Goal: Information Seeking & Learning: Learn about a topic

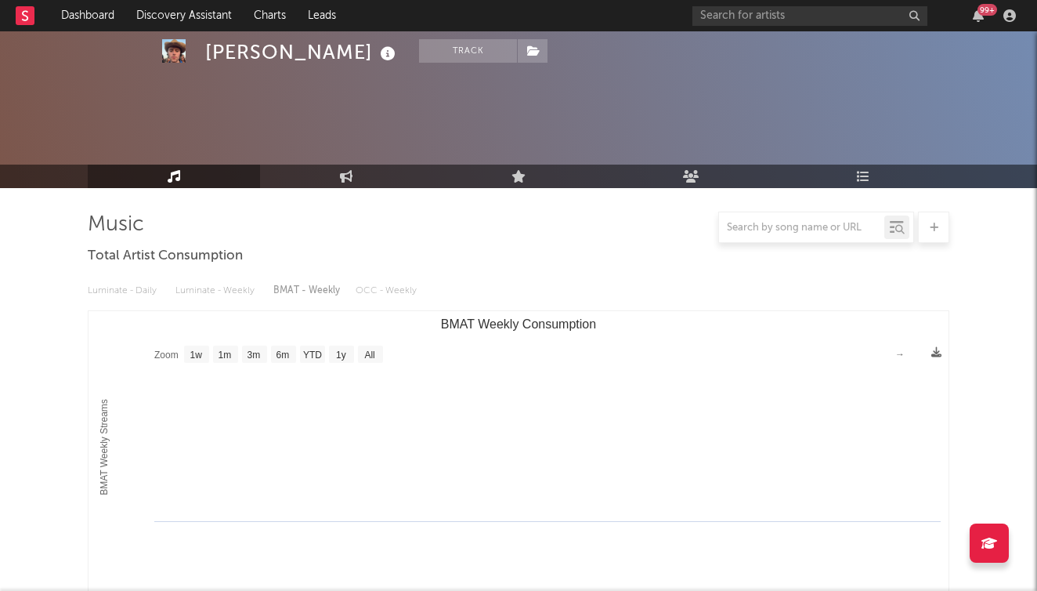
select select "1w"
select select "6m"
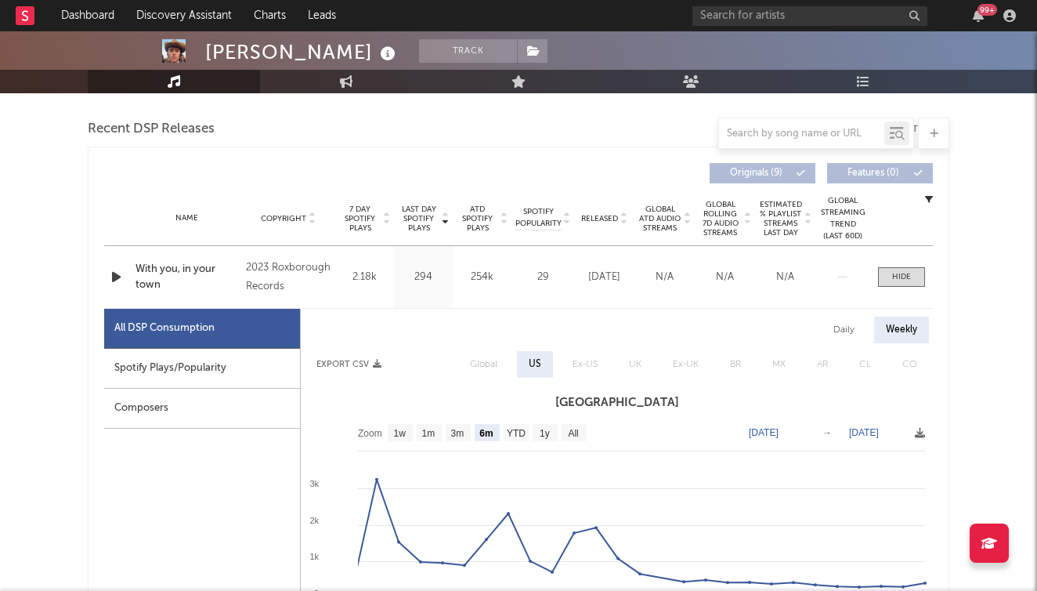
scroll to position [493, 0]
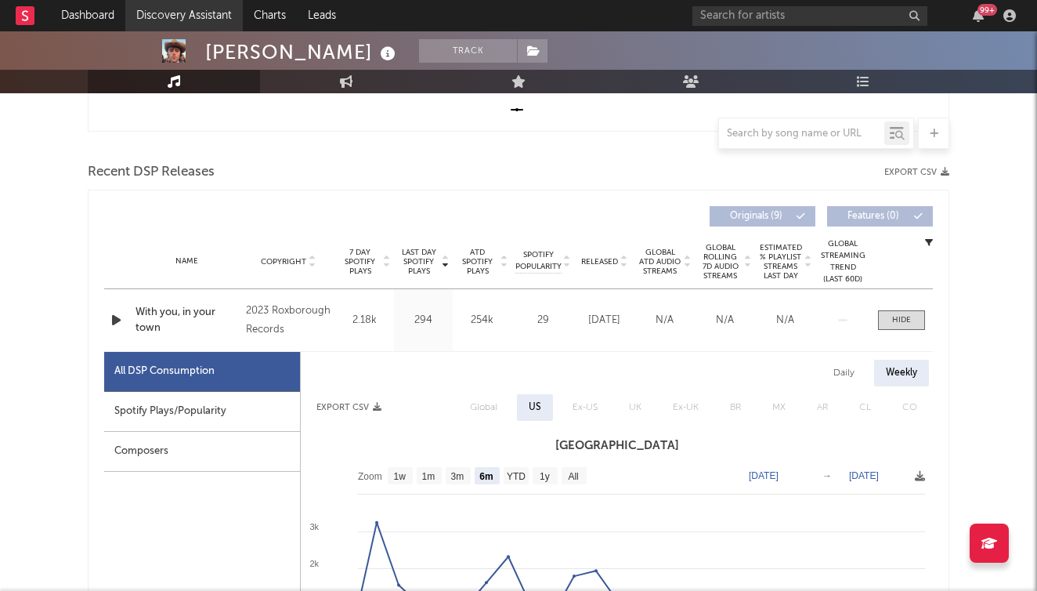
click at [163, 15] on link "Discovery Assistant" at bounding box center [183, 15] width 117 height 31
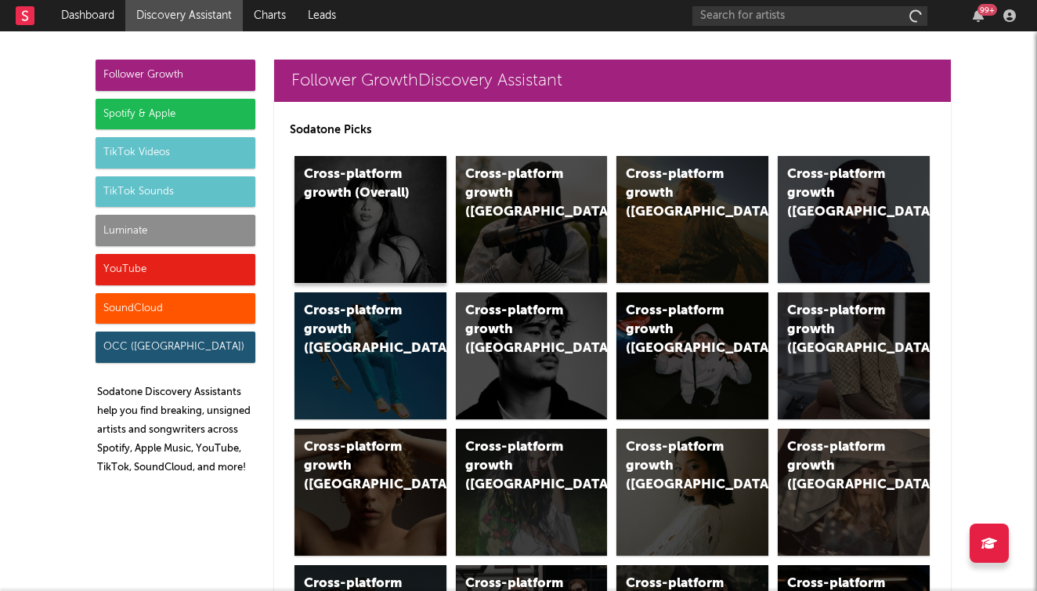
click at [382, 204] on div "Cross-platform growth (Overall)" at bounding box center [371, 219] width 152 height 127
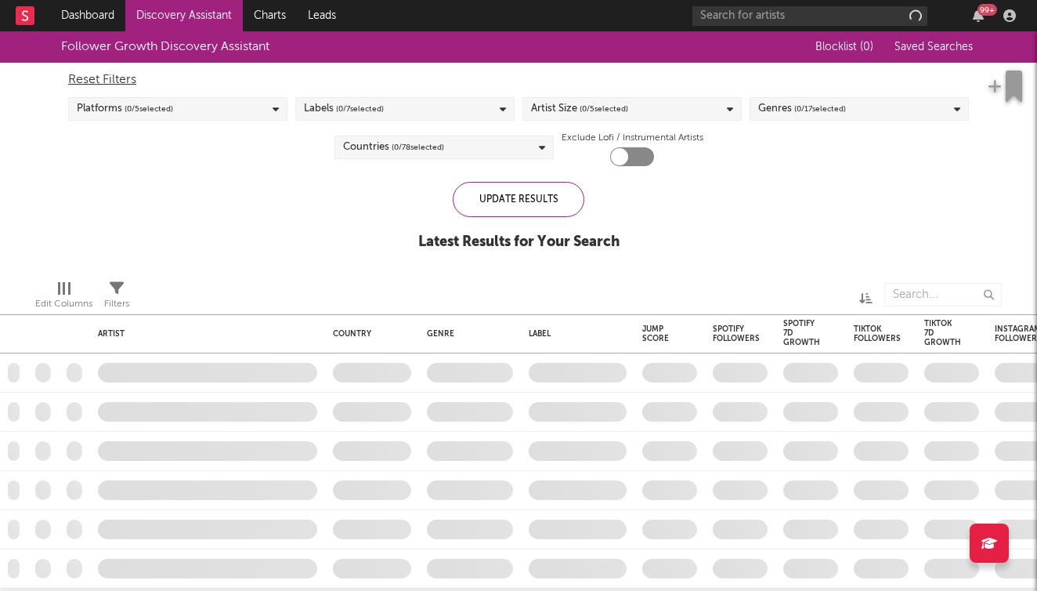
checkbox input "true"
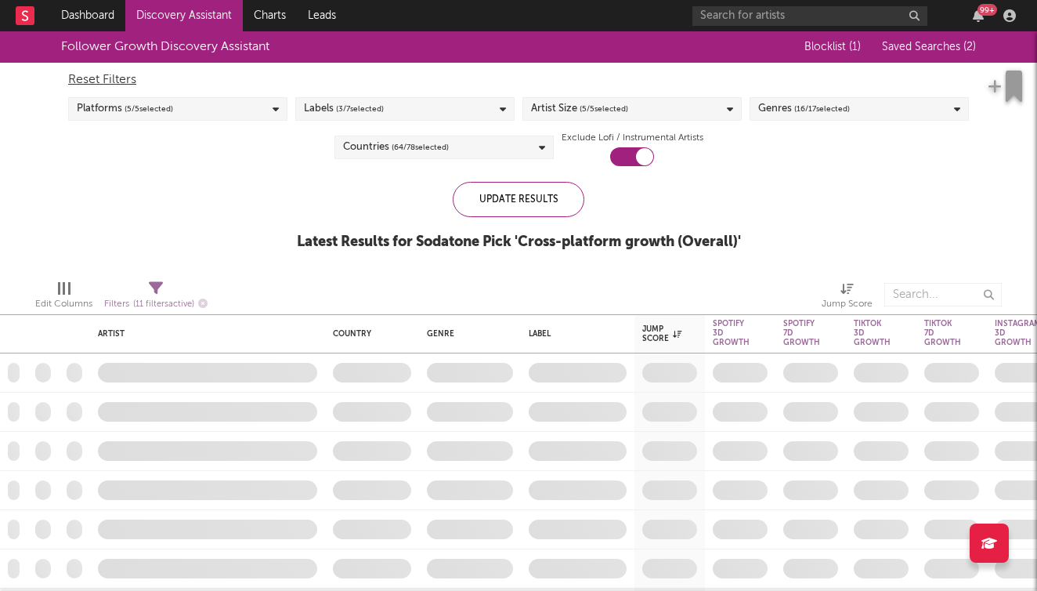
click at [230, 110] on div "Platforms ( 5 / 5 selected)" at bounding box center [177, 108] width 219 height 23
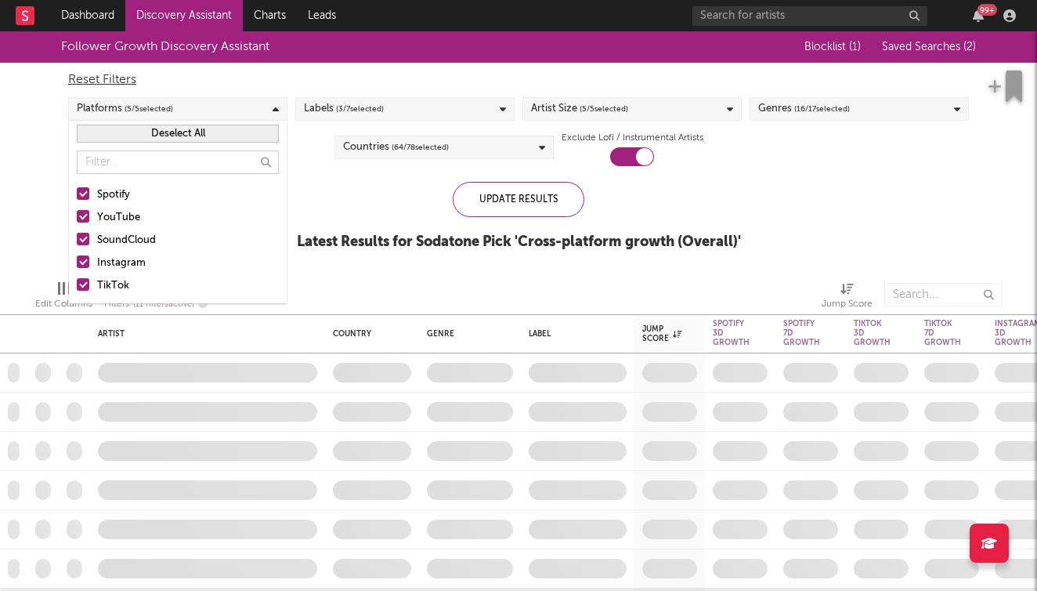
click at [33, 146] on div "Follower Growth Discovery Assistant Blocklist ( 1 ) Saved Searches ( 2 ) Reset …" at bounding box center [518, 149] width 1037 height 236
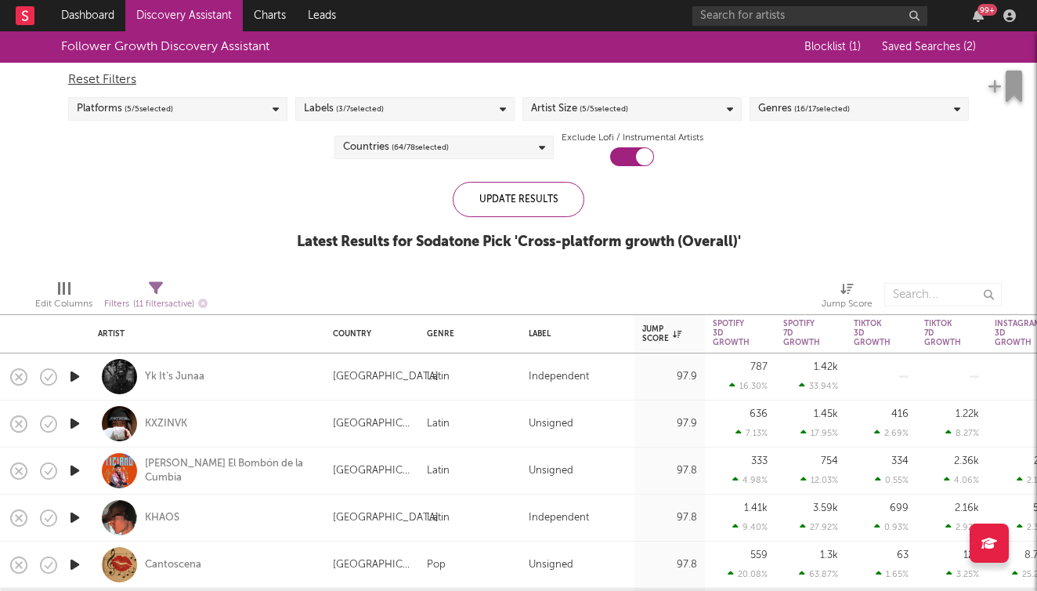
click at [207, 27] on link "Discovery Assistant" at bounding box center [183, 15] width 117 height 31
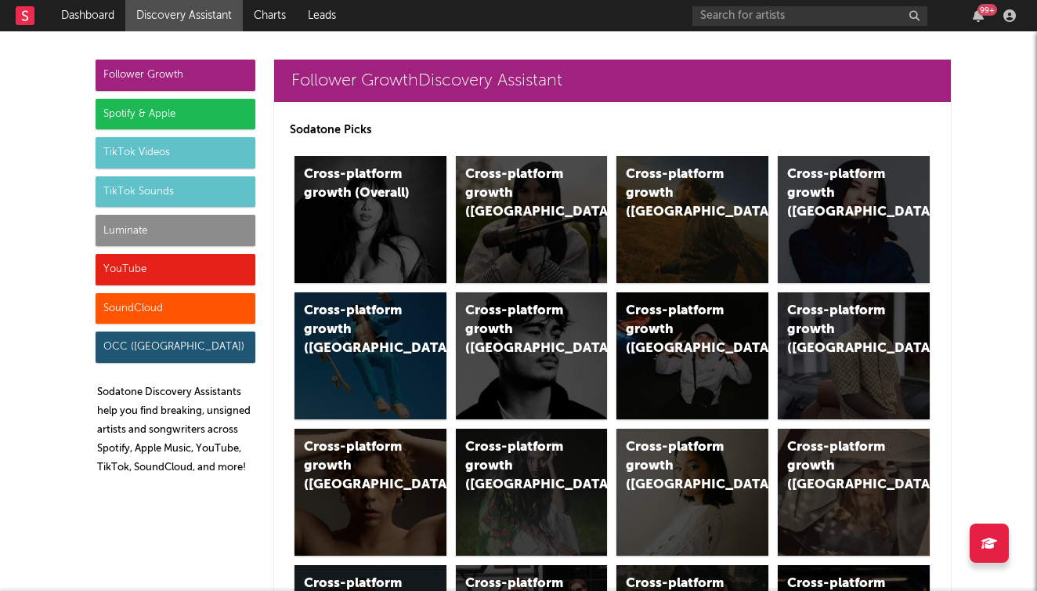
click at [205, 99] on div "Spotify & Apple" at bounding box center [176, 114] width 160 height 31
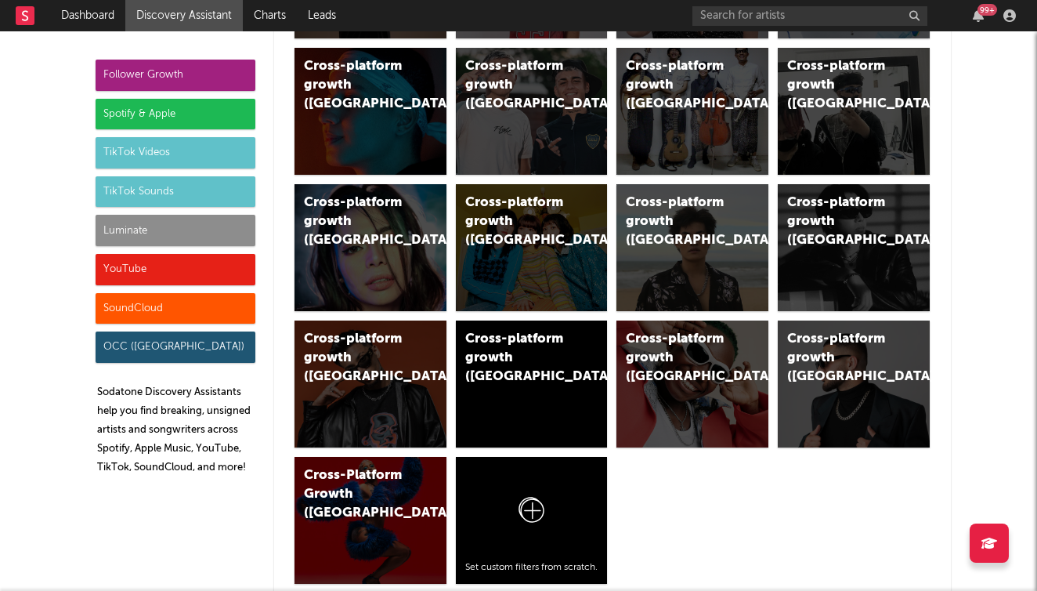
scroll to position [1604, 0]
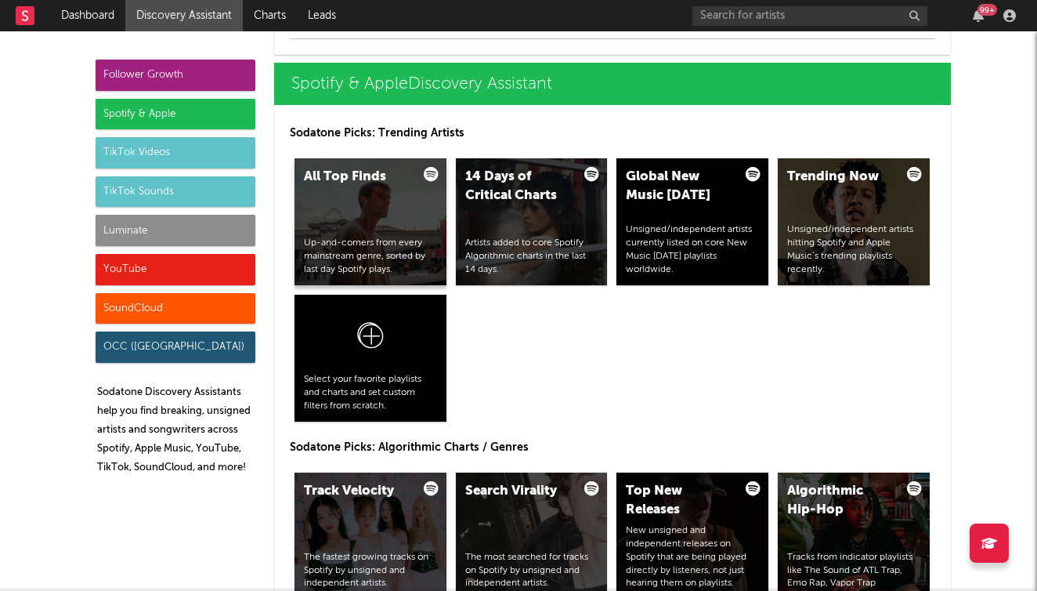
click at [360, 239] on div "Up-and-comers from every mainstream genre, sorted by last day Spotify plays." at bounding box center [370, 256] width 133 height 39
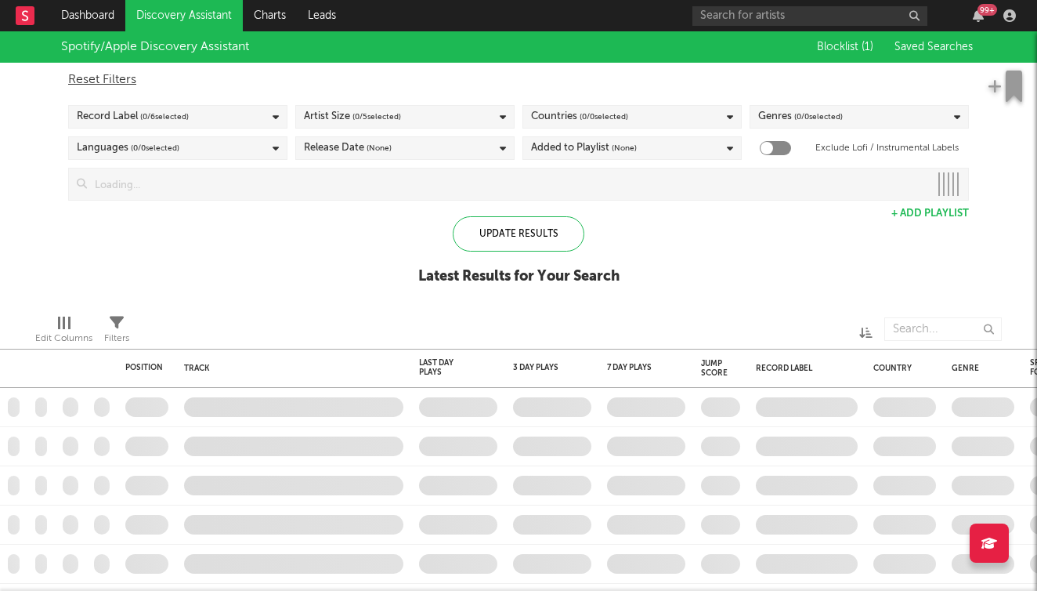
click at [258, 114] on div "Record Label ( 0 / 6 selected)" at bounding box center [177, 116] width 219 height 23
click at [808, 247] on div "Spotify/Apple Discovery Assistant Blocklist ( 1 ) Saved Searches Reset Filters …" at bounding box center [518, 166] width 1037 height 270
checkbox input "true"
click at [976, 50] on span at bounding box center [976, 50] width 0 height 0
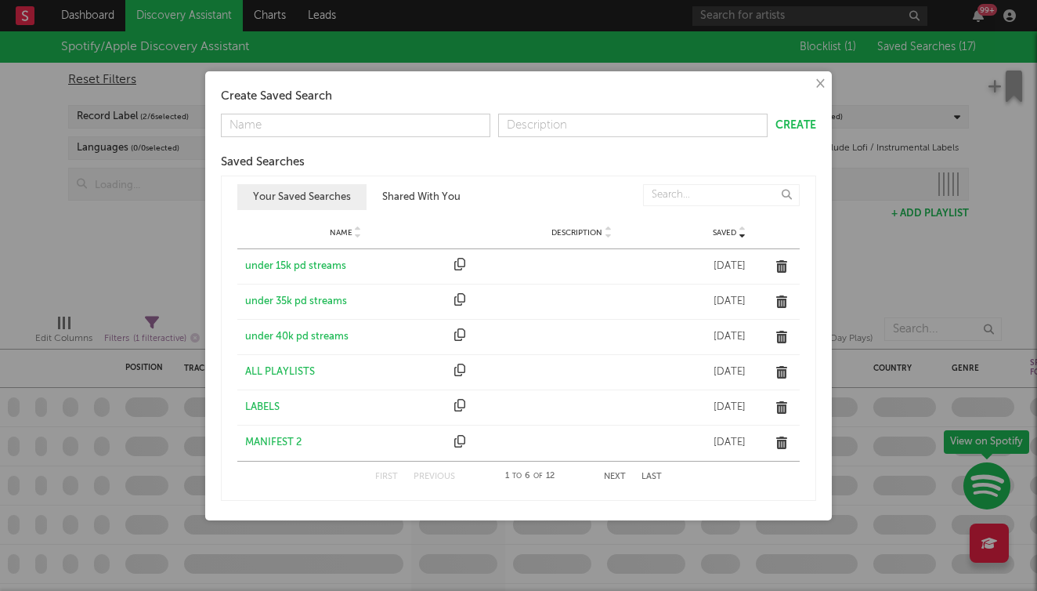
click at [425, 199] on button "Shared With You" at bounding box center [422, 197] width 110 height 26
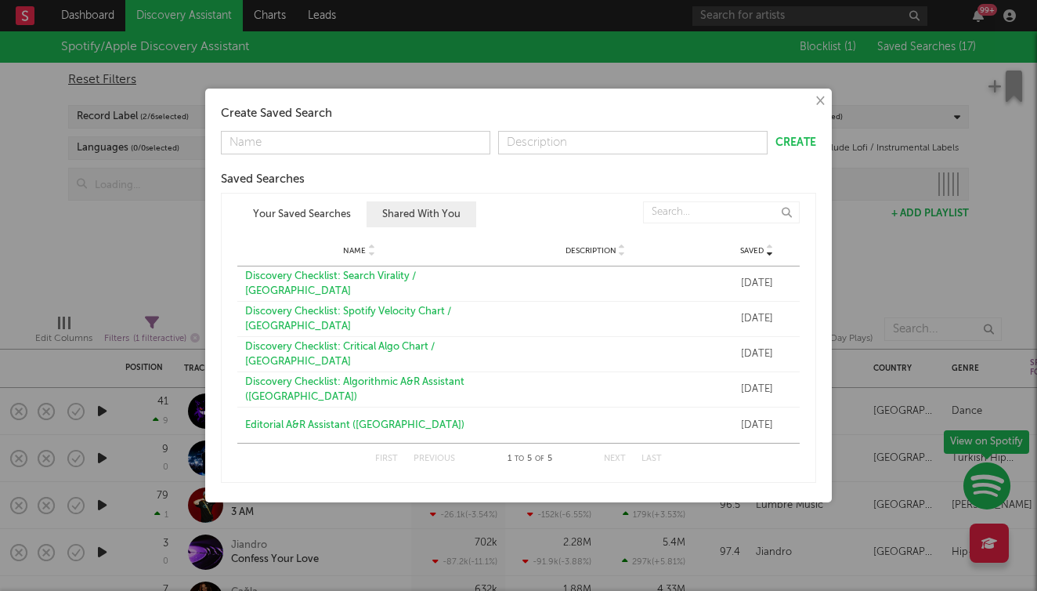
click at [315, 215] on button "Your Saved Searches" at bounding box center [301, 214] width 129 height 26
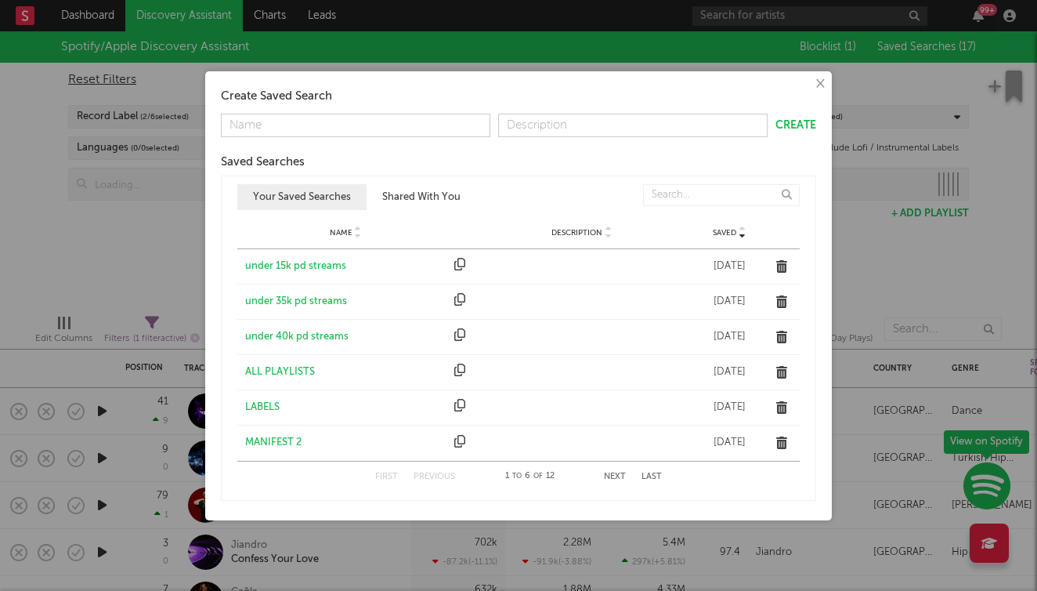
click at [318, 268] on div "under 15k pd streams" at bounding box center [345, 266] width 201 height 16
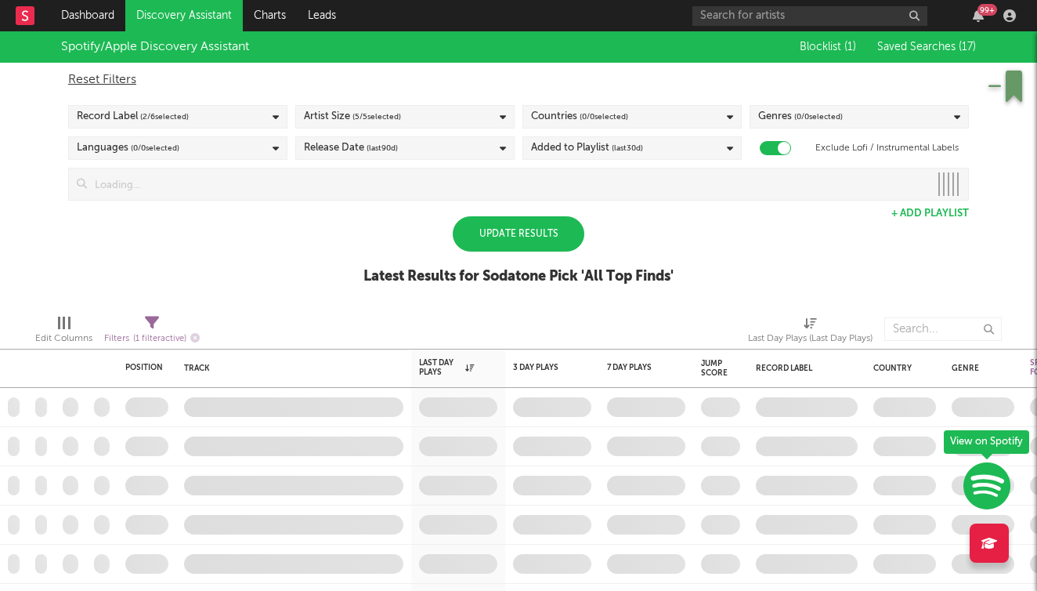
click at [532, 219] on div "Update Results" at bounding box center [519, 233] width 132 height 35
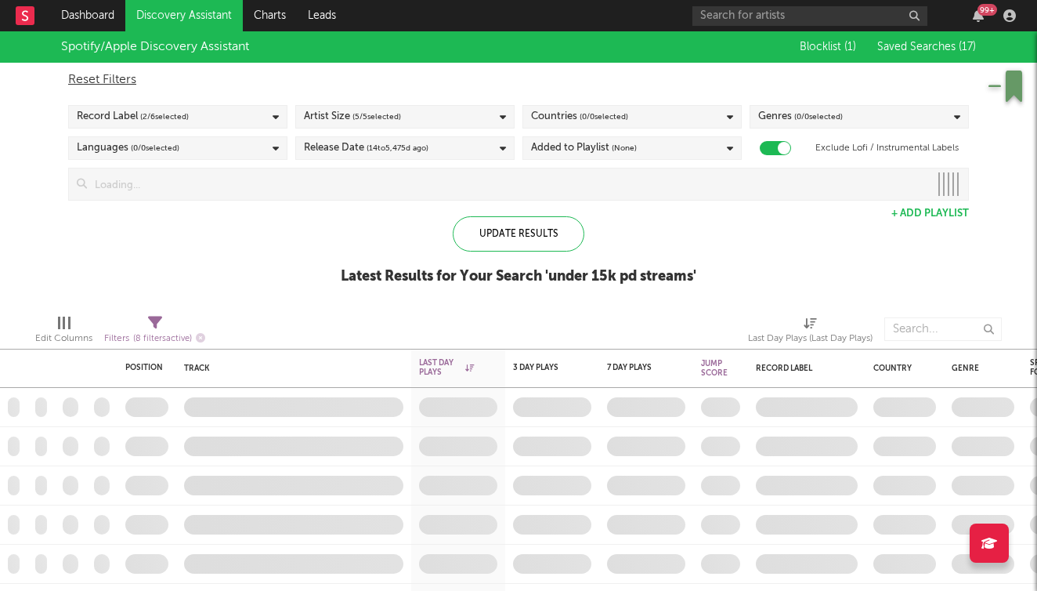
click at [898, 209] on button "+ Add Playlist" at bounding box center [930, 213] width 78 height 10
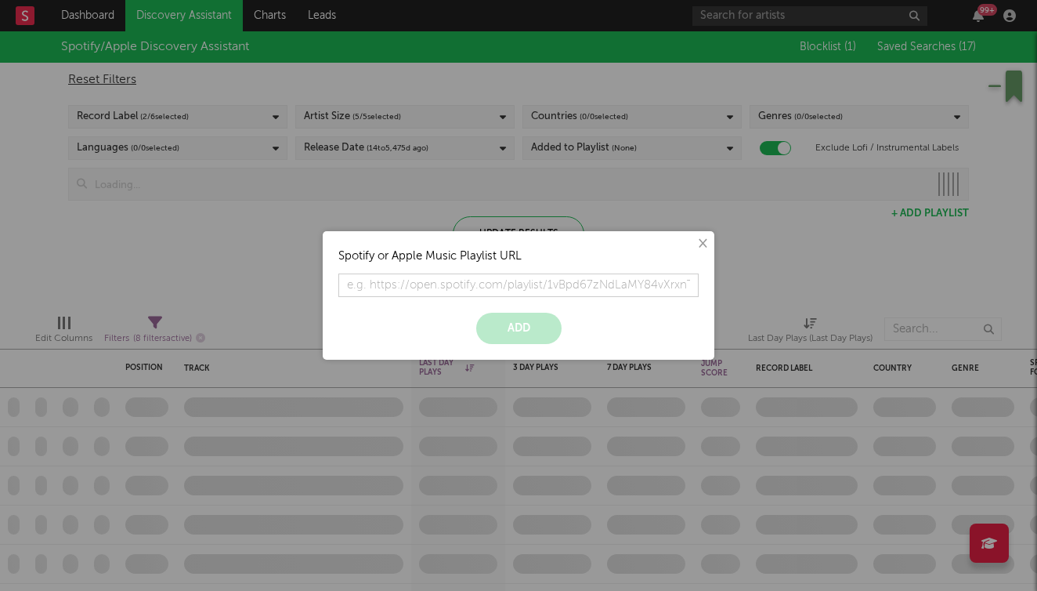
click at [699, 246] on button "×" at bounding box center [701, 243] width 17 height 17
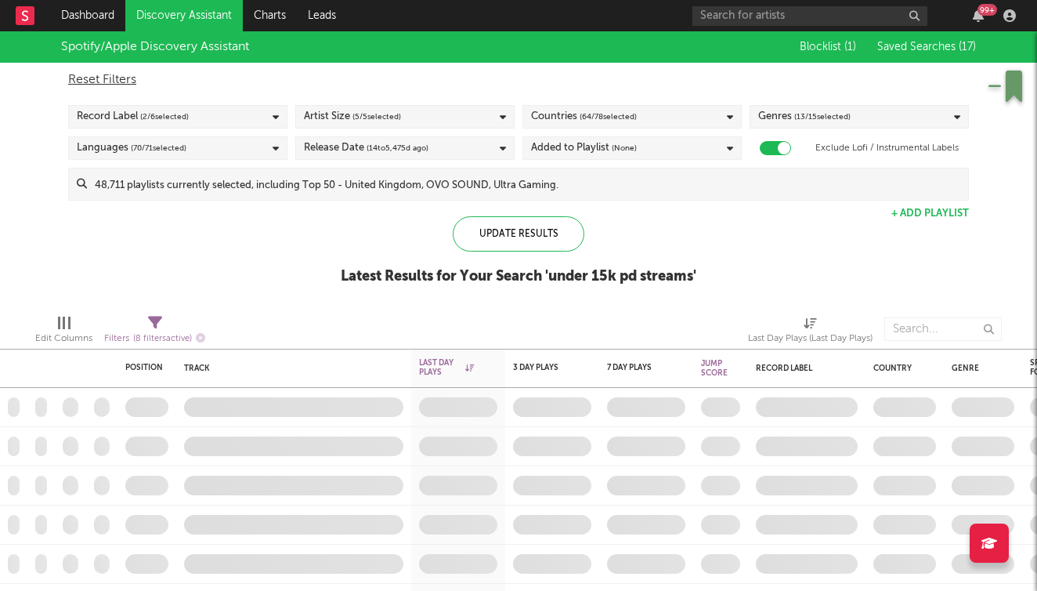
click at [473, 114] on div "Artist Size ( 5 / 5 selected)" at bounding box center [404, 116] width 219 height 23
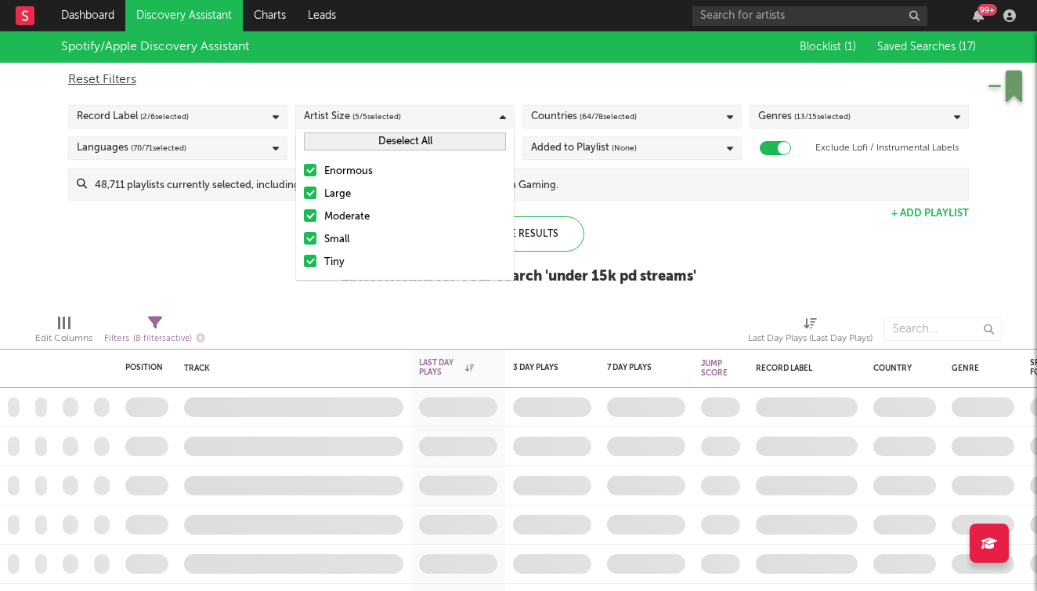
click at [347, 165] on div "Enormous" at bounding box center [415, 171] width 182 height 19
click at [304, 165] on input "Enormous" at bounding box center [304, 171] width 0 height 19
click at [336, 192] on div "Large" at bounding box center [415, 194] width 182 height 19
click at [304, 192] on input "Large" at bounding box center [304, 194] width 0 height 19
click at [338, 222] on div "Moderate" at bounding box center [415, 217] width 182 height 19
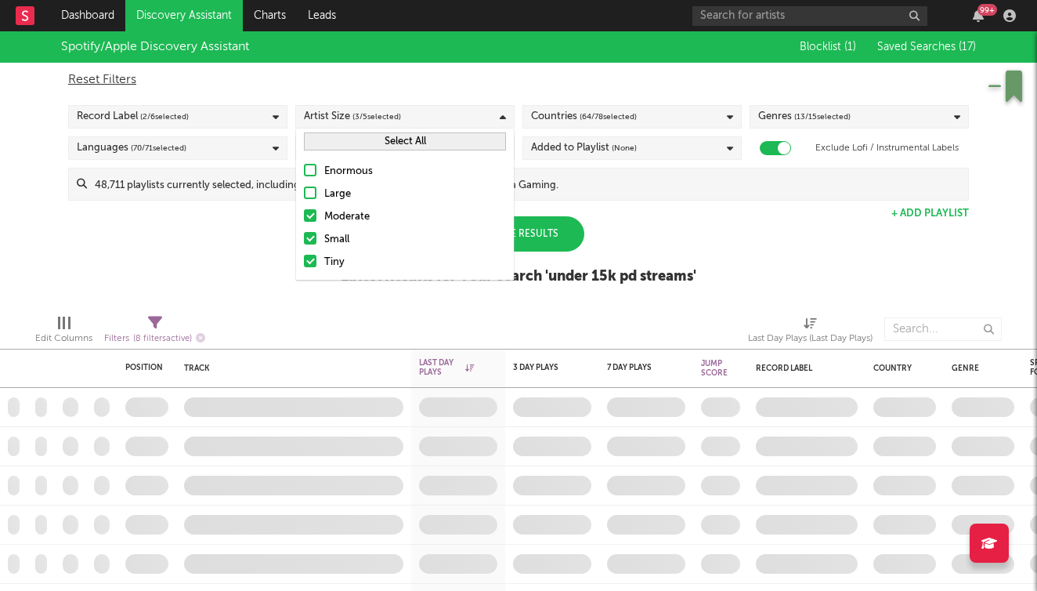
click at [304, 222] on input "Moderate" at bounding box center [304, 217] width 0 height 19
click at [361, 317] on div at bounding box center [341, 328] width 248 height 39
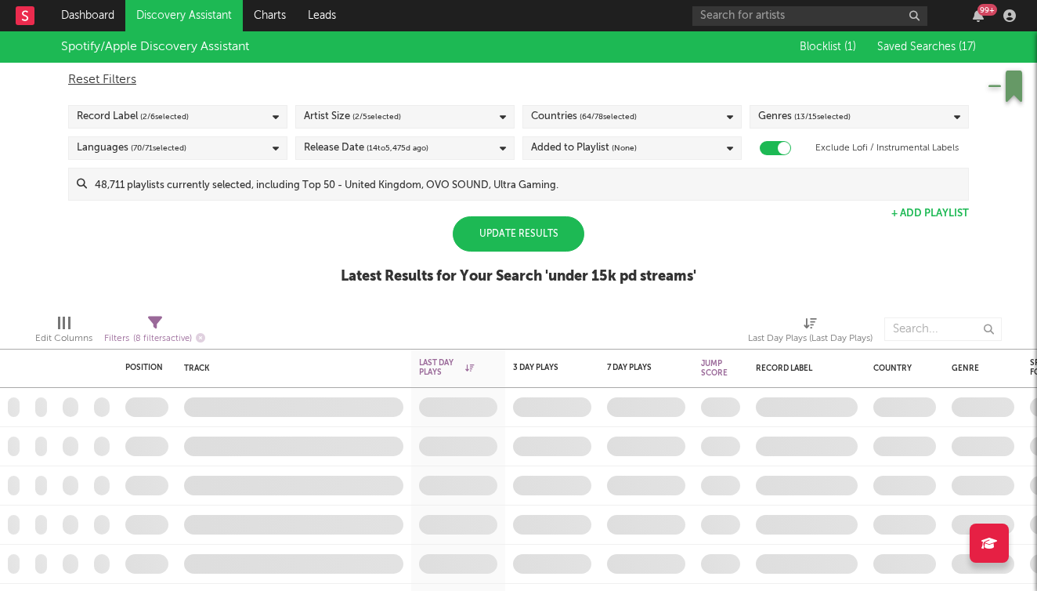
click at [261, 154] on div "Languages ( 70 / 71 selected)" at bounding box center [177, 147] width 219 height 23
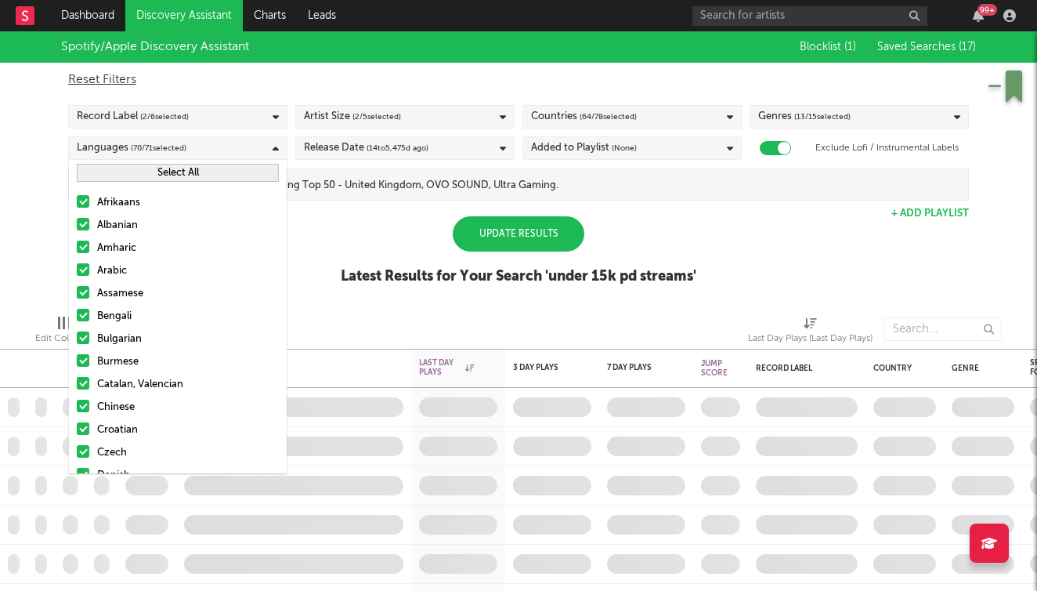
click at [211, 171] on button "Select All" at bounding box center [178, 173] width 202 height 18
click at [211, 171] on button "Deselect All" at bounding box center [178, 173] width 202 height 18
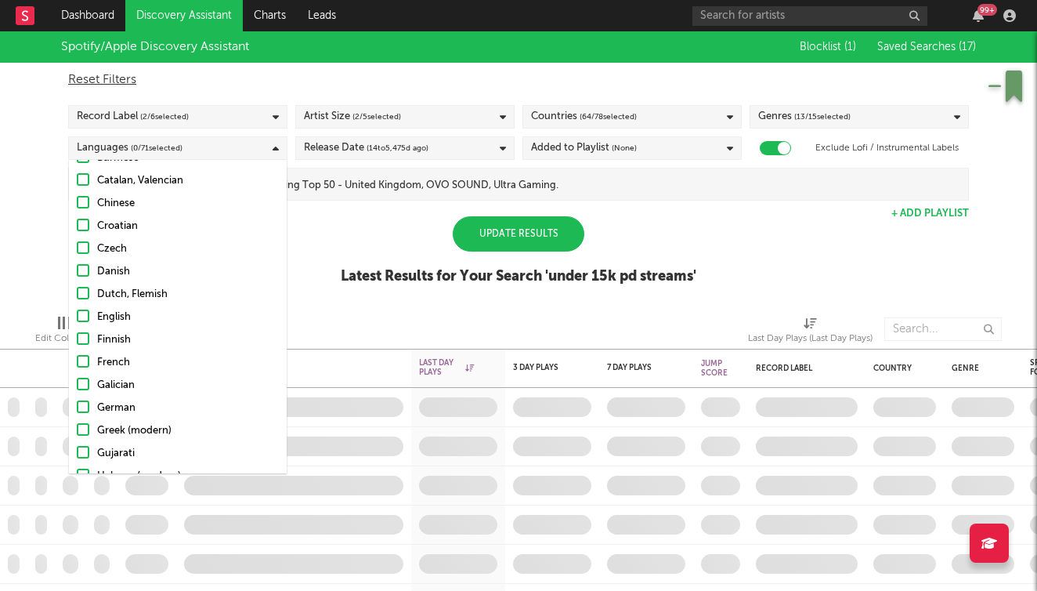
scroll to position [213, 0]
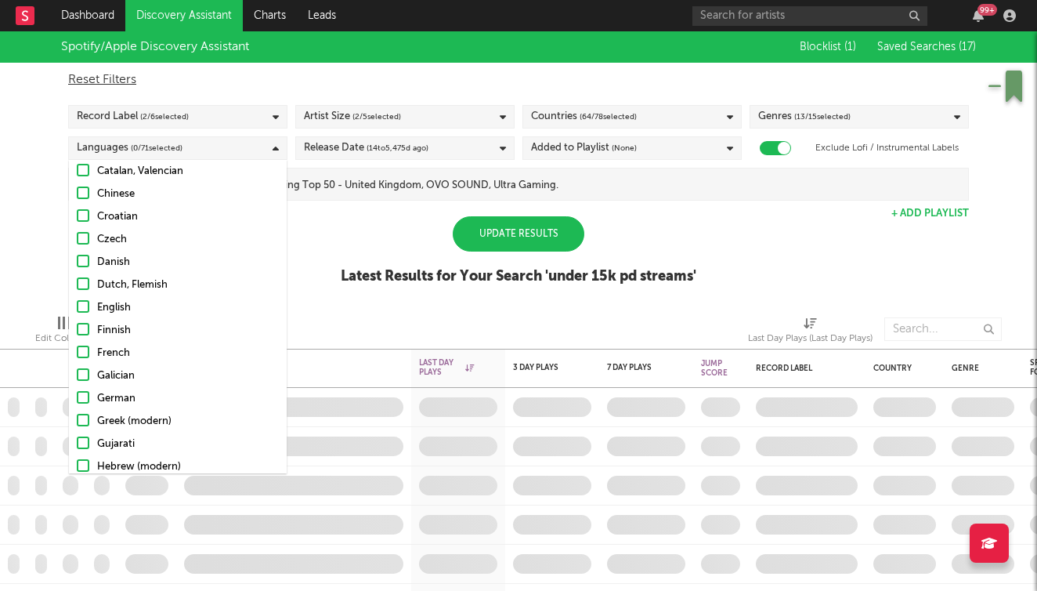
click at [79, 311] on div at bounding box center [83, 306] width 13 height 13
click at [77, 311] on input "English" at bounding box center [77, 307] width 0 height 19
click at [304, 285] on div "Spotify/Apple Discovery Assistant Blocklist ( 1 ) Saved Searches ( 17 ) Reset F…" at bounding box center [518, 166] width 1037 height 270
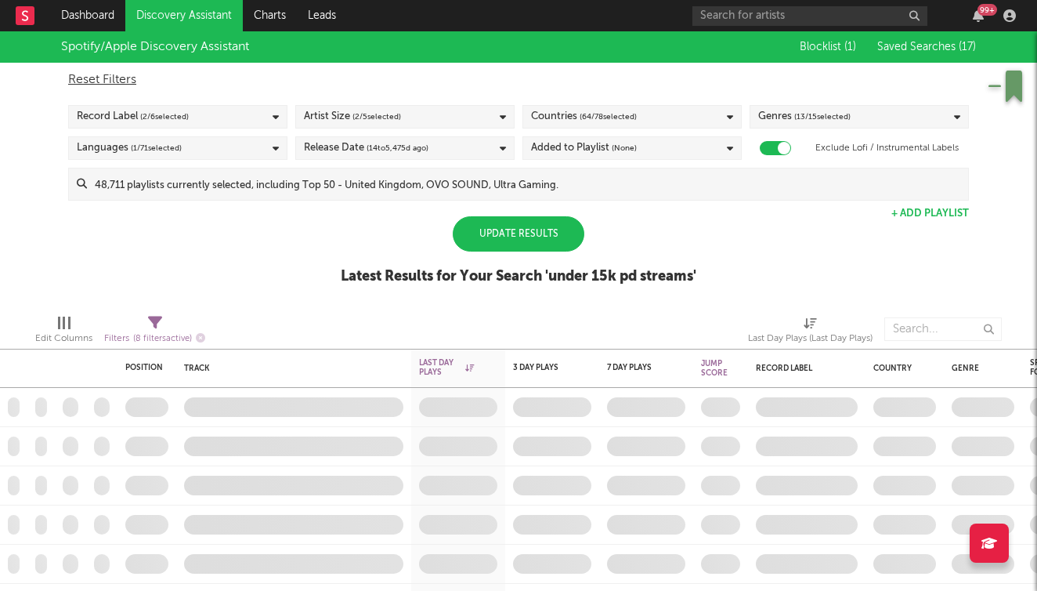
click at [393, 157] on div "Release Date ( 14 to [DATE])" at bounding box center [404, 147] width 219 height 23
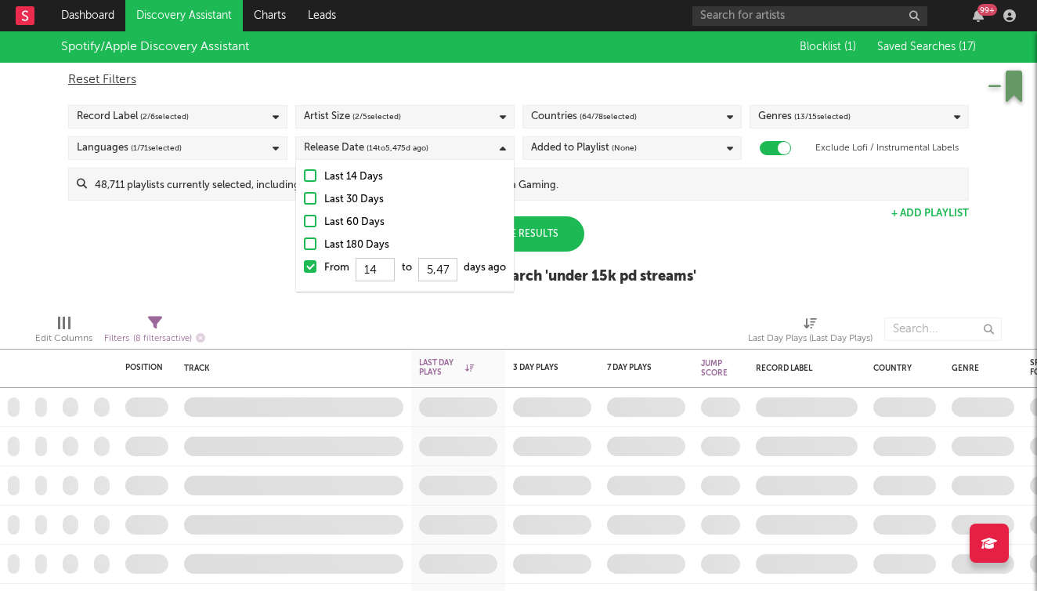
click at [336, 224] on div "Last 60 Days" at bounding box center [415, 222] width 182 height 19
click at [304, 224] on input "Last 60 Days" at bounding box center [304, 222] width 0 height 19
click at [597, 148] on div "Added to Playlist (None)" at bounding box center [584, 148] width 106 height 19
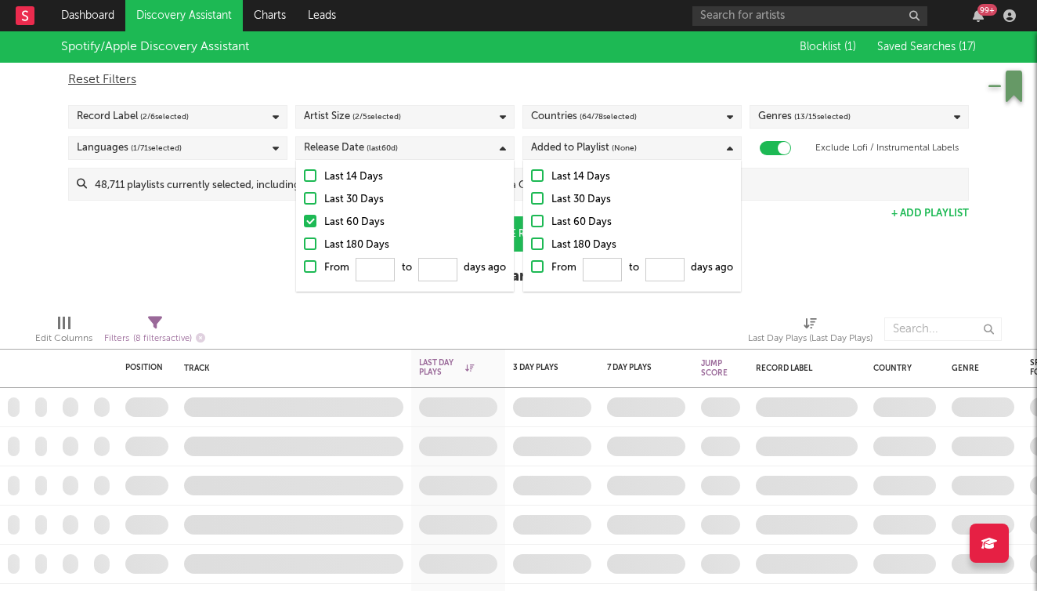
click at [573, 227] on div "Last 60 Days" at bounding box center [642, 222] width 182 height 19
click at [531, 227] on input "Last 60 Days" at bounding box center [531, 222] width 0 height 19
click at [767, 223] on div "Spotify/Apple Discovery Assistant Blocklist ( 1 ) Saved Searches ( 17 ) Reset F…" at bounding box center [518, 166] width 1037 height 270
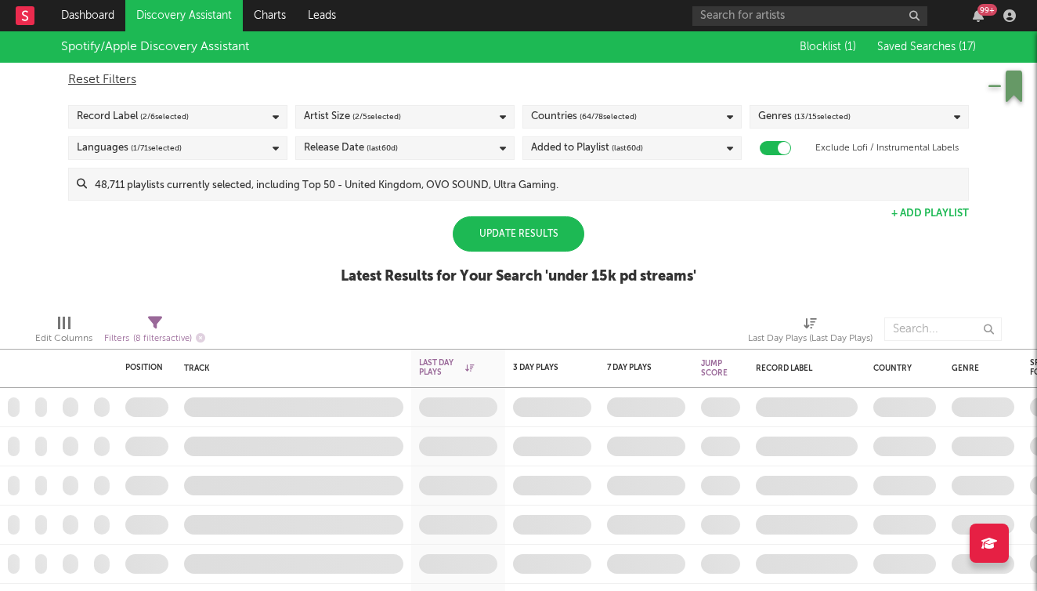
click at [811, 121] on span "( 13 / 15 selected)" at bounding box center [822, 116] width 56 height 19
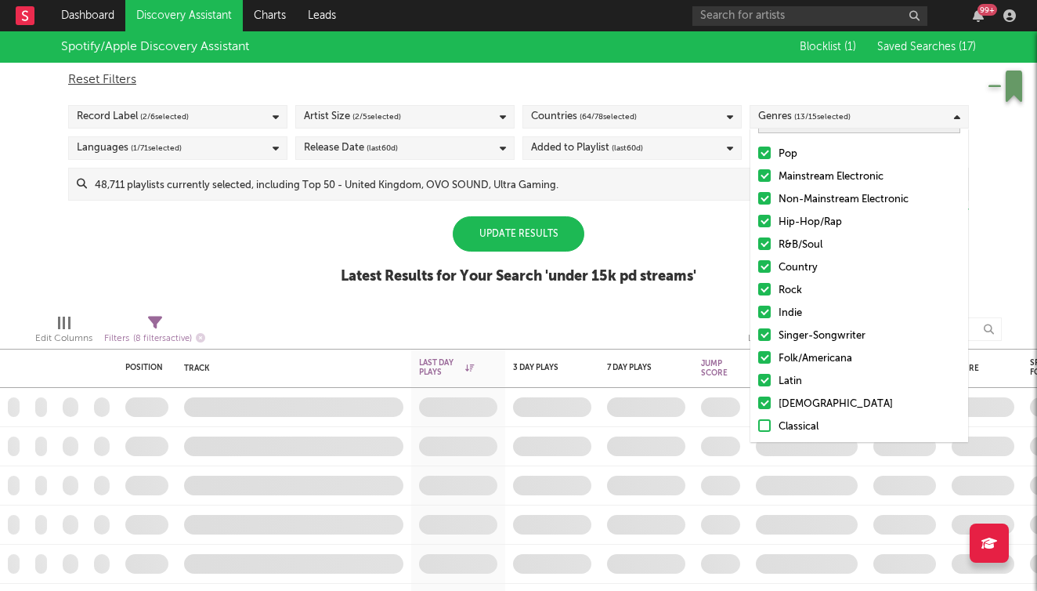
click at [794, 402] on div "[DEMOGRAPHIC_DATA]" at bounding box center [870, 404] width 182 height 19
click at [758, 402] on input "[DEMOGRAPHIC_DATA]" at bounding box center [758, 404] width 0 height 19
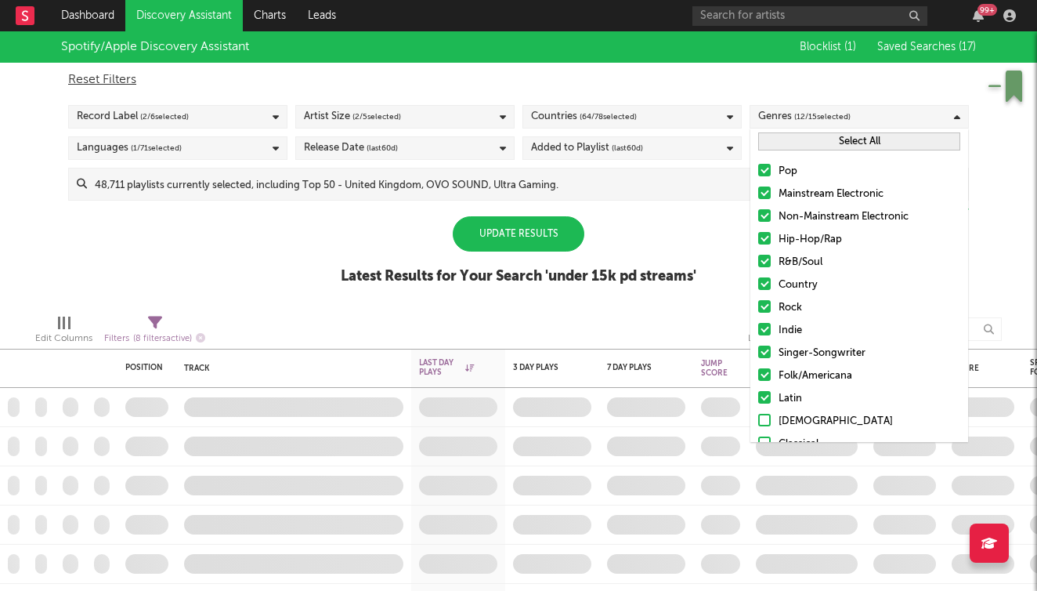
scroll to position [0, 0]
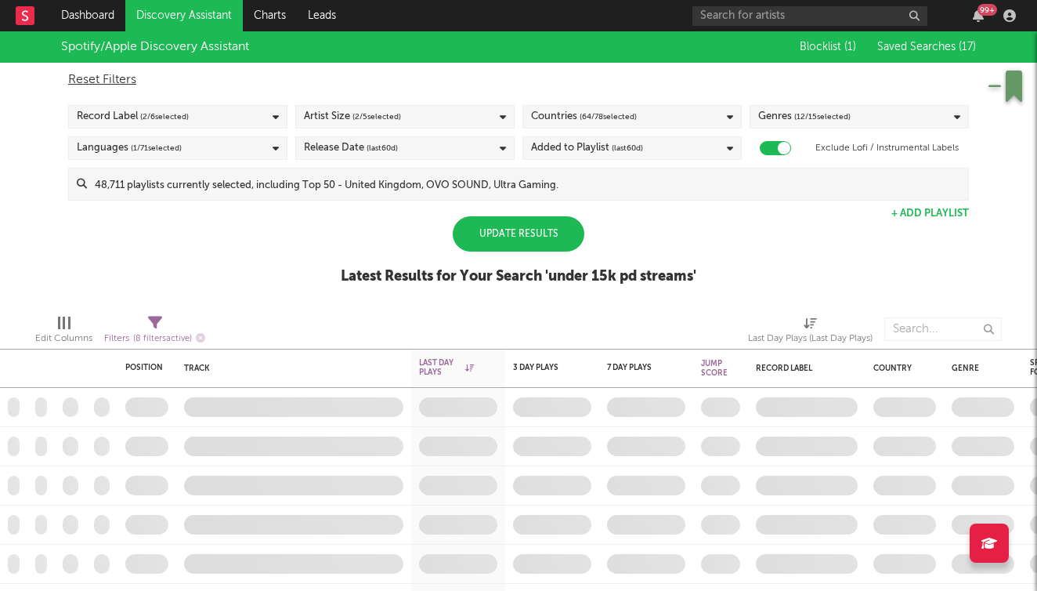
click at [711, 273] on div "Spotify/Apple Discovery Assistant Blocklist ( 1 ) Saved Searches ( 17 ) Reset F…" at bounding box center [518, 166] width 1037 height 270
click at [516, 233] on div "Update Results" at bounding box center [519, 233] width 132 height 35
click at [551, 236] on div "Update Results" at bounding box center [519, 233] width 132 height 35
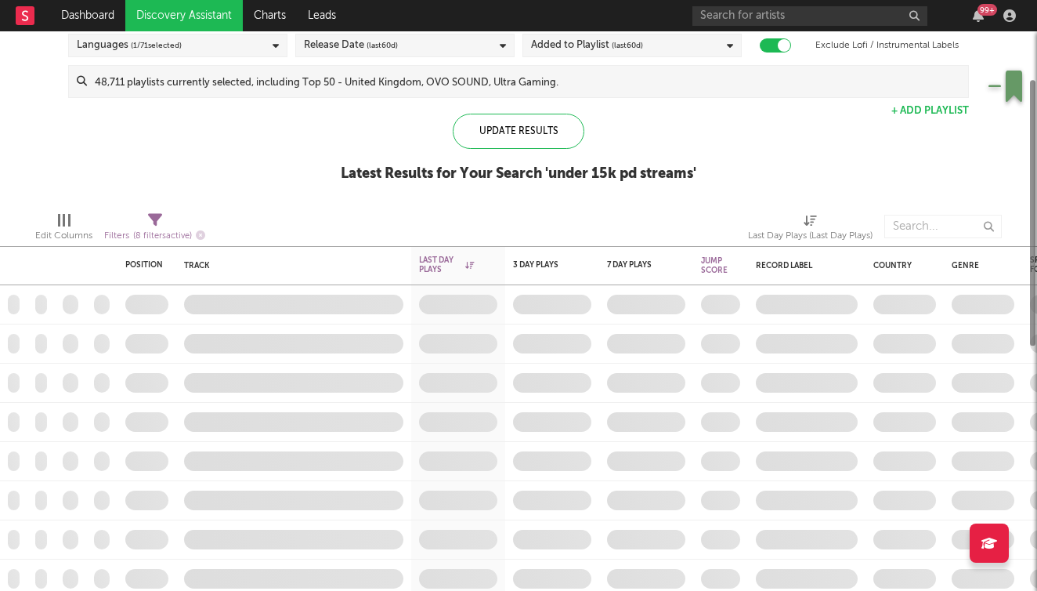
click at [167, 219] on span "Filters ( 8 filters active)" at bounding box center [154, 230] width 101 height 32
select select "max"
click at [175, 164] on div "Spotify/Apple Discovery Assistant Blocklist ( 1 ) Saved Searches ( 17 ) Reset F…" at bounding box center [518, 64] width 1037 height 270
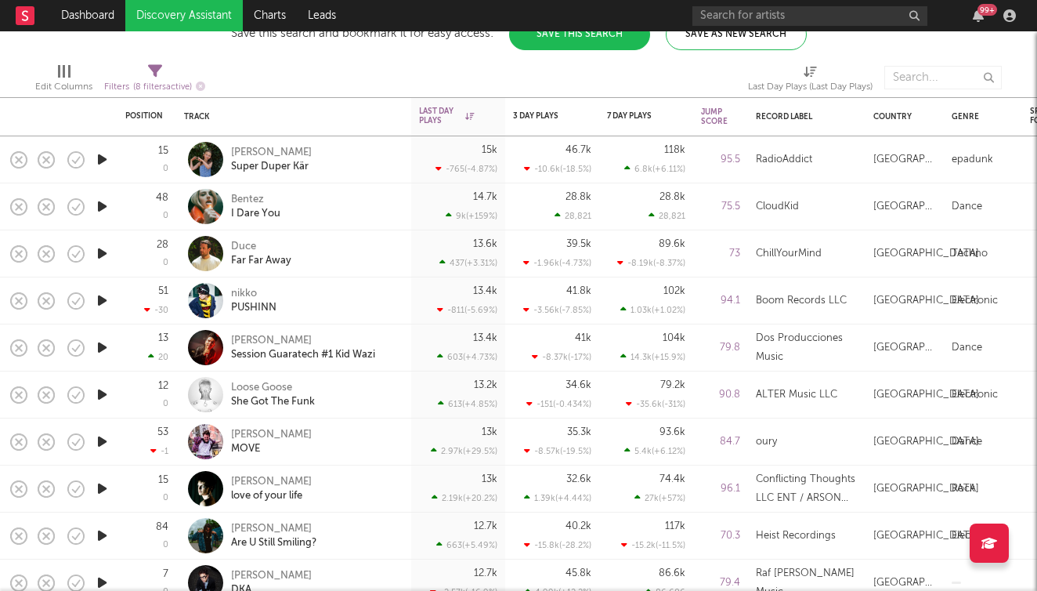
click at [106, 158] on icon "button" at bounding box center [102, 160] width 16 height 20
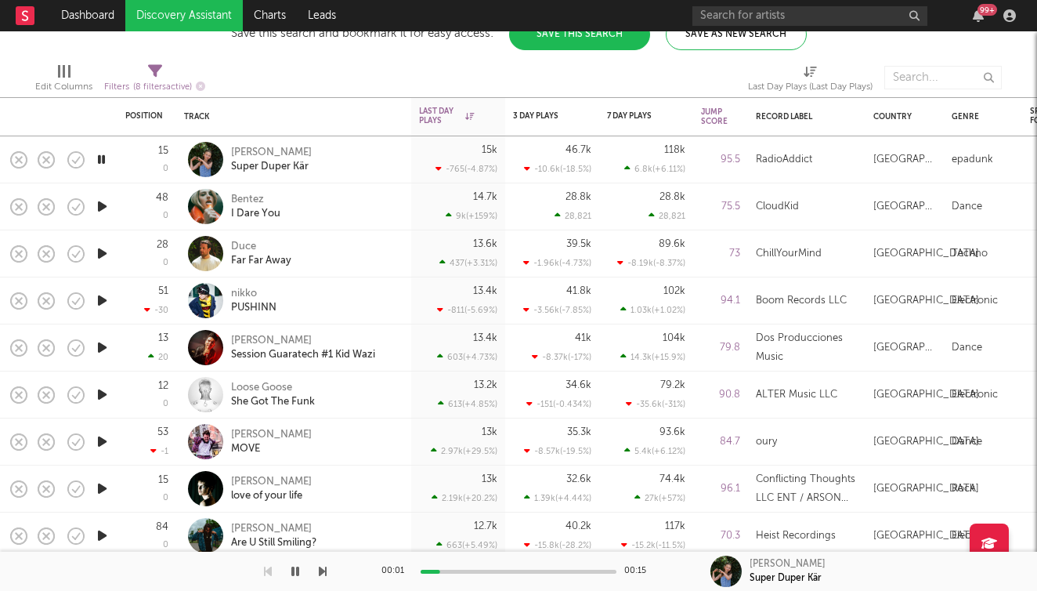
click at [324, 568] on icon "button" at bounding box center [323, 571] width 8 height 13
click at [323, 575] on icon "button" at bounding box center [323, 571] width 8 height 13
click at [323, 574] on icon "button" at bounding box center [323, 571] width 8 height 13
click at [324, 572] on icon "button" at bounding box center [323, 571] width 8 height 13
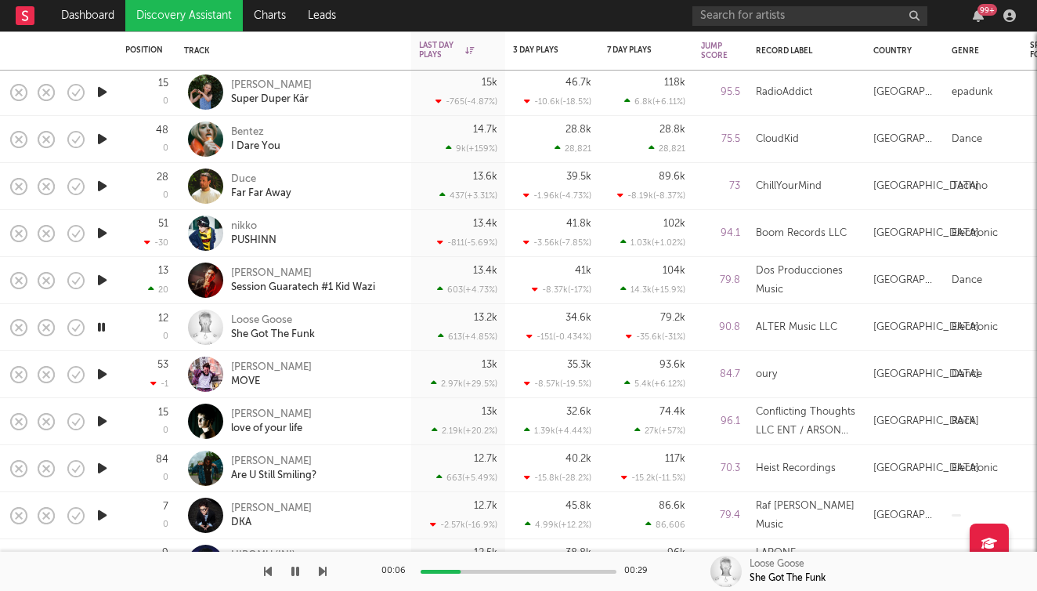
click at [323, 574] on icon "button" at bounding box center [323, 571] width 8 height 13
click at [323, 571] on icon "button" at bounding box center [323, 571] width 8 height 13
click at [324, 573] on icon "button" at bounding box center [323, 571] width 8 height 13
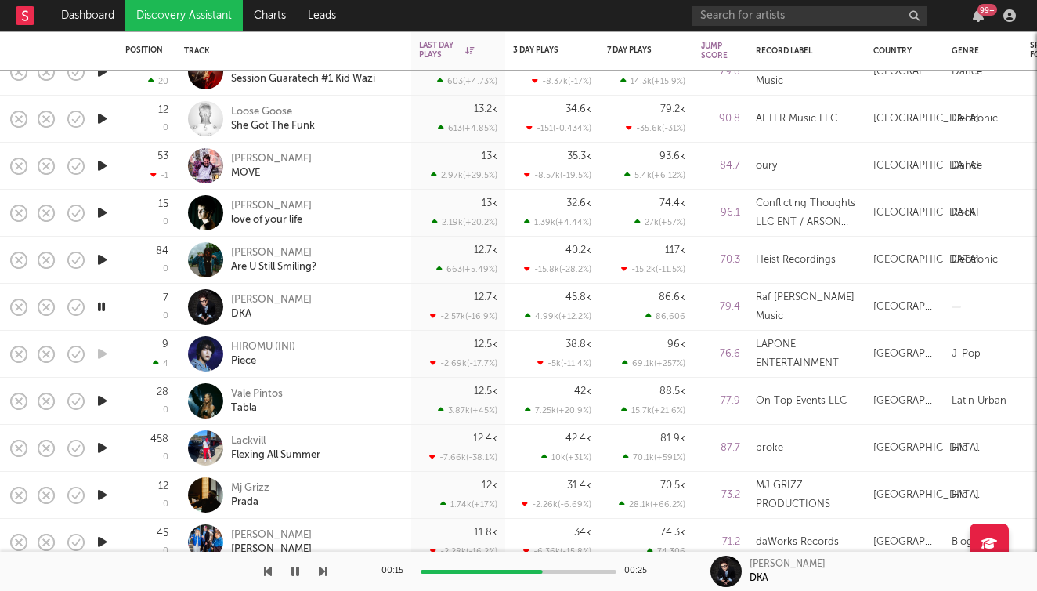
click at [324, 569] on icon "button" at bounding box center [323, 571] width 8 height 13
click at [328, 570] on div "00:02 00:21 Vale Pintos Tabla" at bounding box center [518, 570] width 1037 height 39
click at [324, 570] on icon "button" at bounding box center [323, 571] width 8 height 13
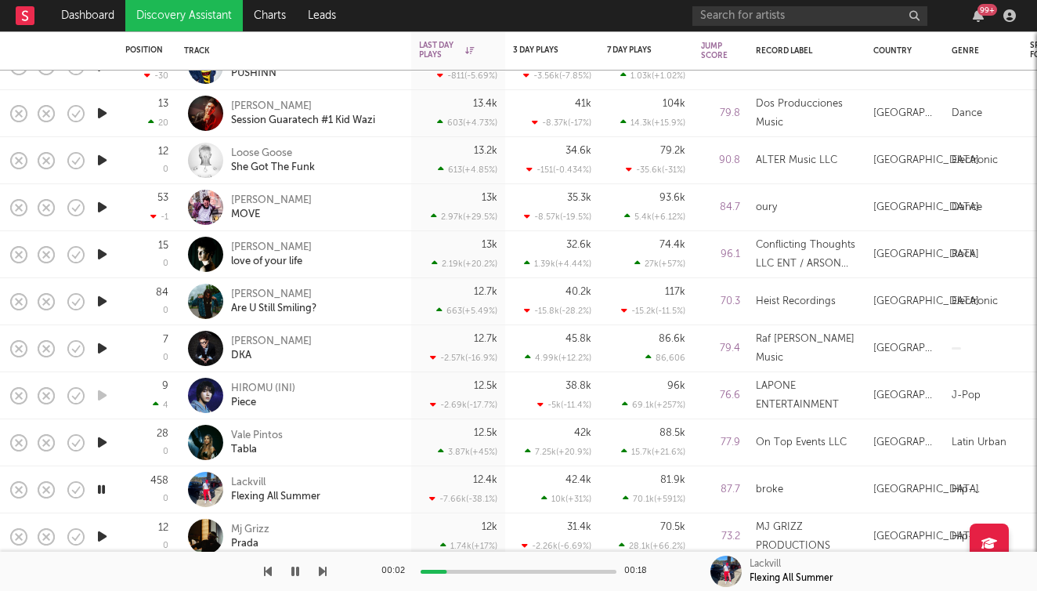
click at [300, 573] on button "button" at bounding box center [295, 570] width 16 height 39
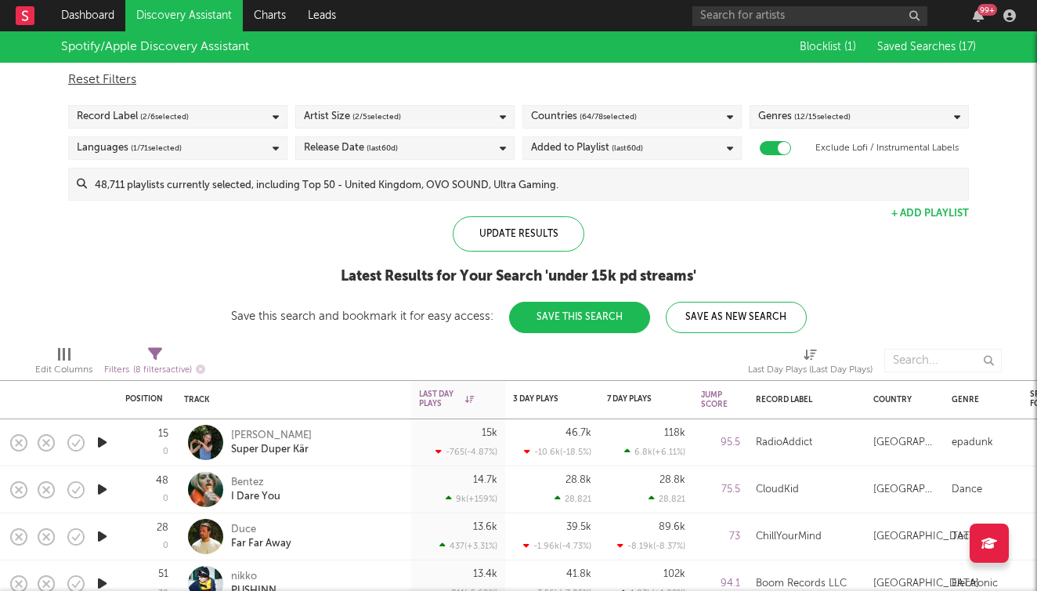
click at [271, 154] on div "Languages ( 1 / 71 selected)" at bounding box center [177, 147] width 219 height 23
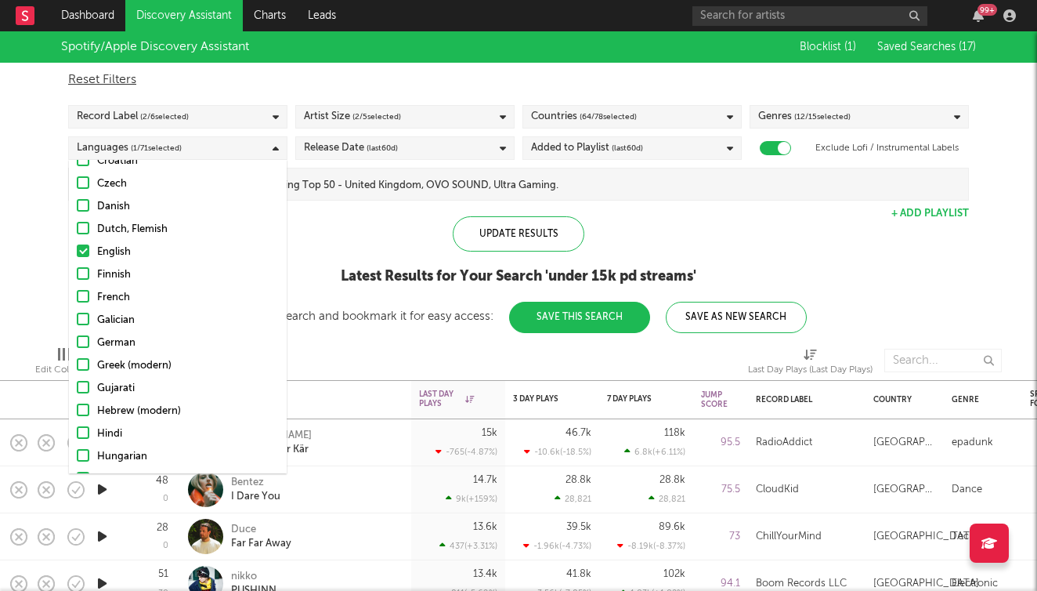
scroll to position [325, 0]
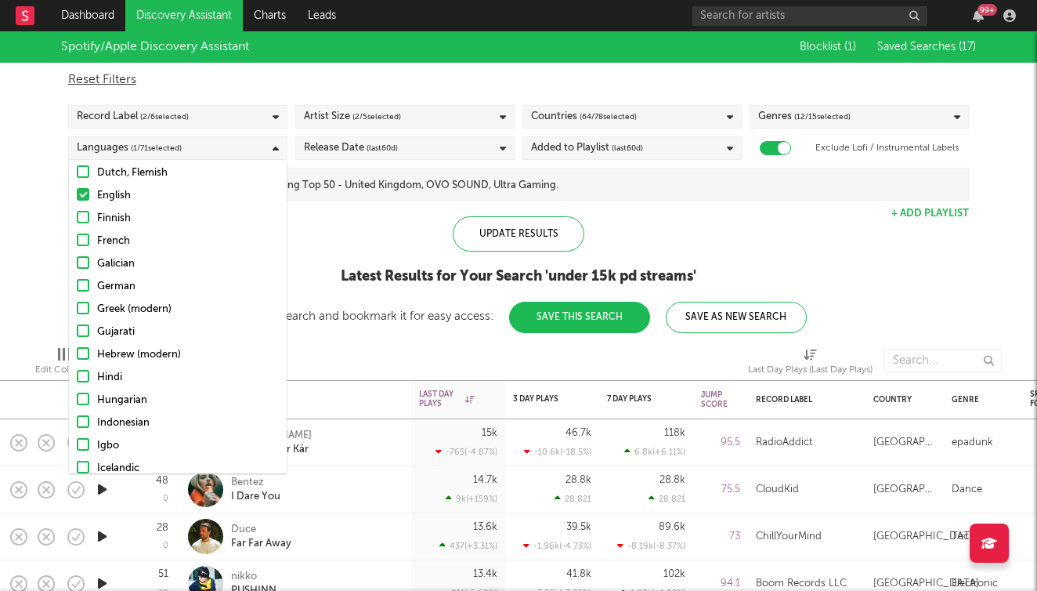
click at [321, 266] on div "Update Results Latest Results for Your Search ' under 15k pd streams ' Save thi…" at bounding box center [519, 274] width 576 height 117
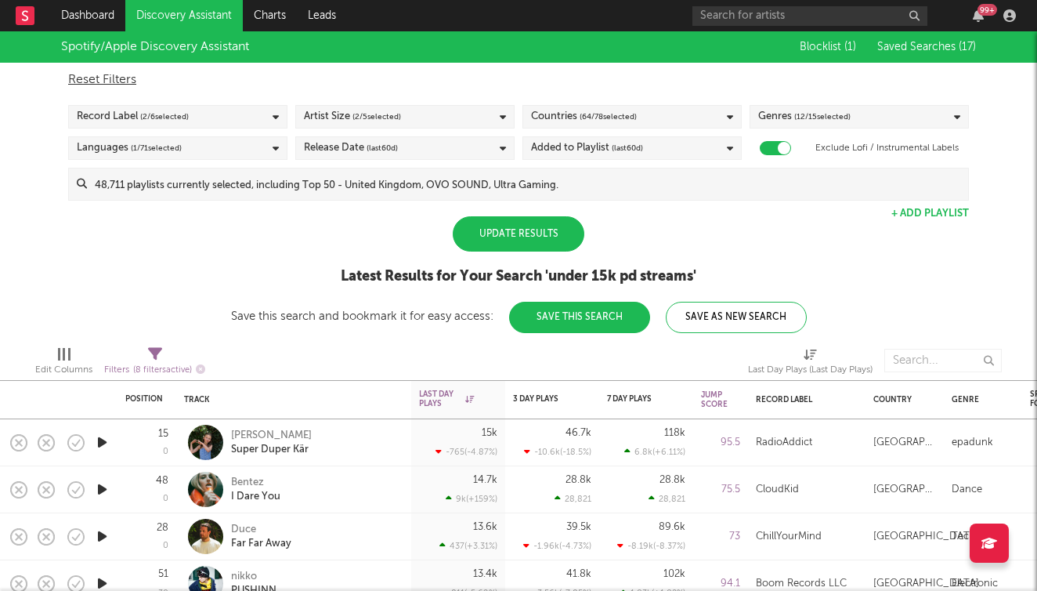
click at [508, 243] on div "Update Results" at bounding box center [519, 233] width 132 height 35
click at [520, 238] on div "Update Results" at bounding box center [519, 233] width 132 height 35
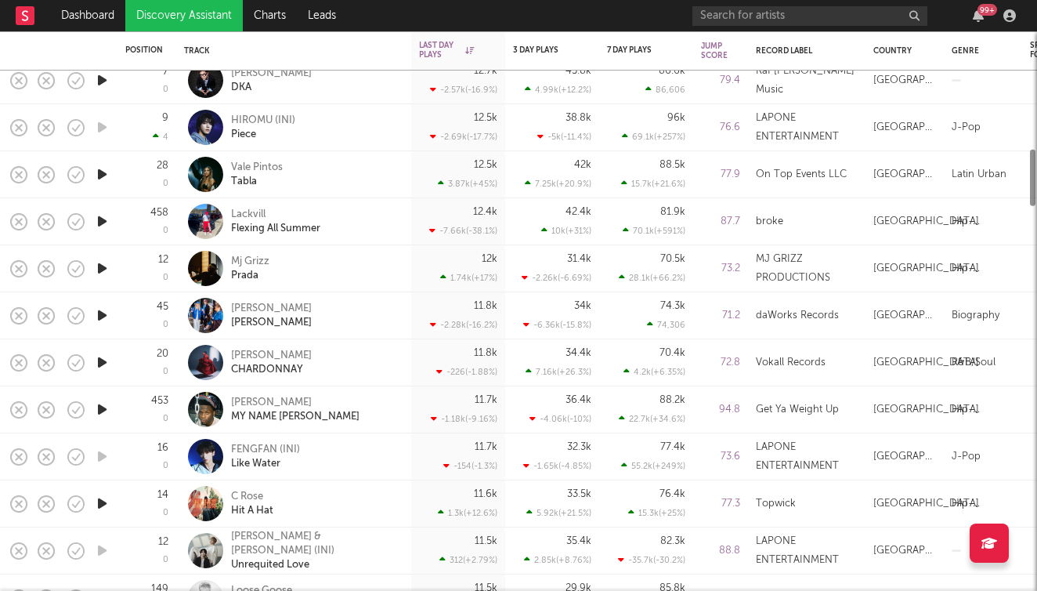
click at [114, 273] on div at bounding box center [101, 268] width 31 height 47
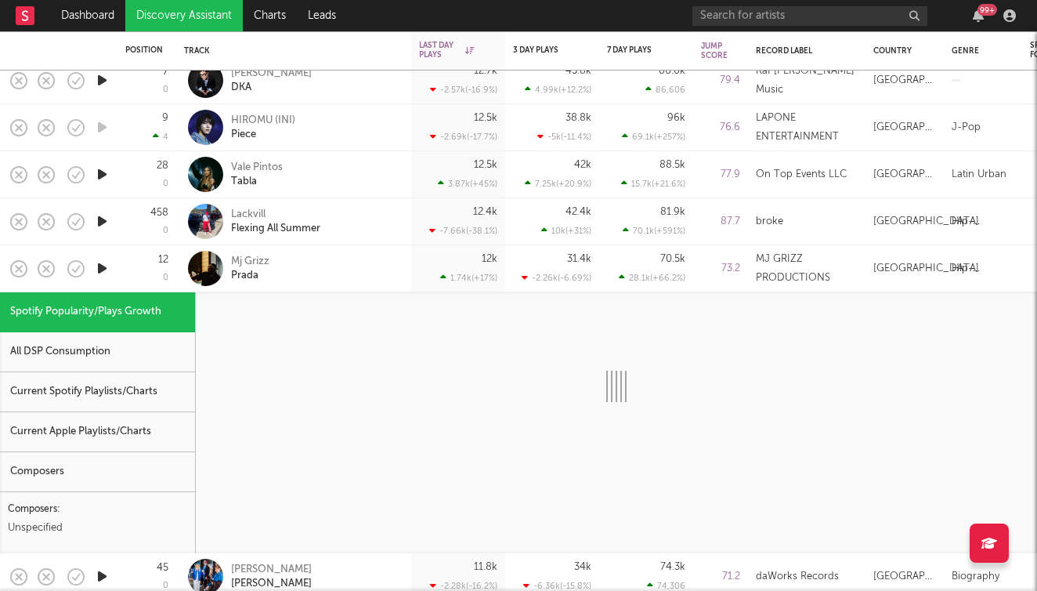
click at [102, 267] on icon "button" at bounding box center [102, 268] width 16 height 20
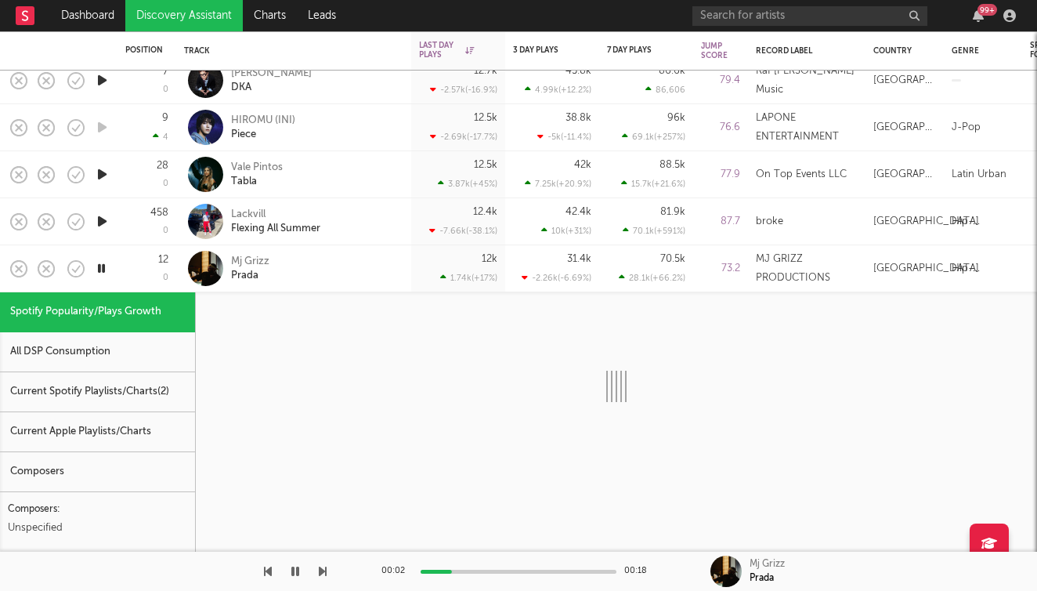
click at [135, 265] on div "12 0" at bounding box center [146, 268] width 43 height 46
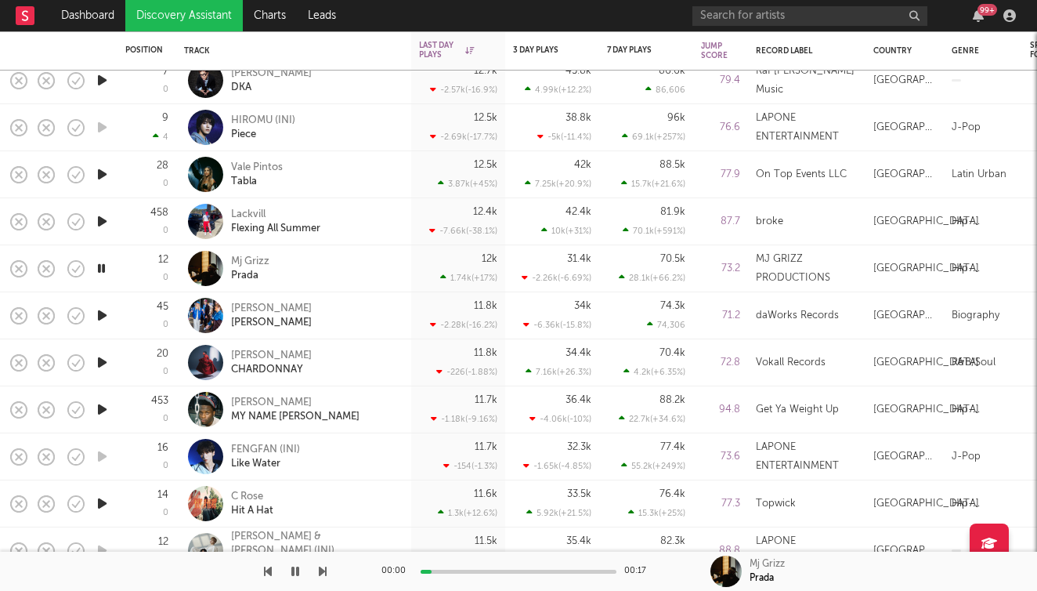
click at [323, 573] on icon "button" at bounding box center [323, 571] width 8 height 13
click at [323, 566] on icon "button" at bounding box center [323, 571] width 8 height 13
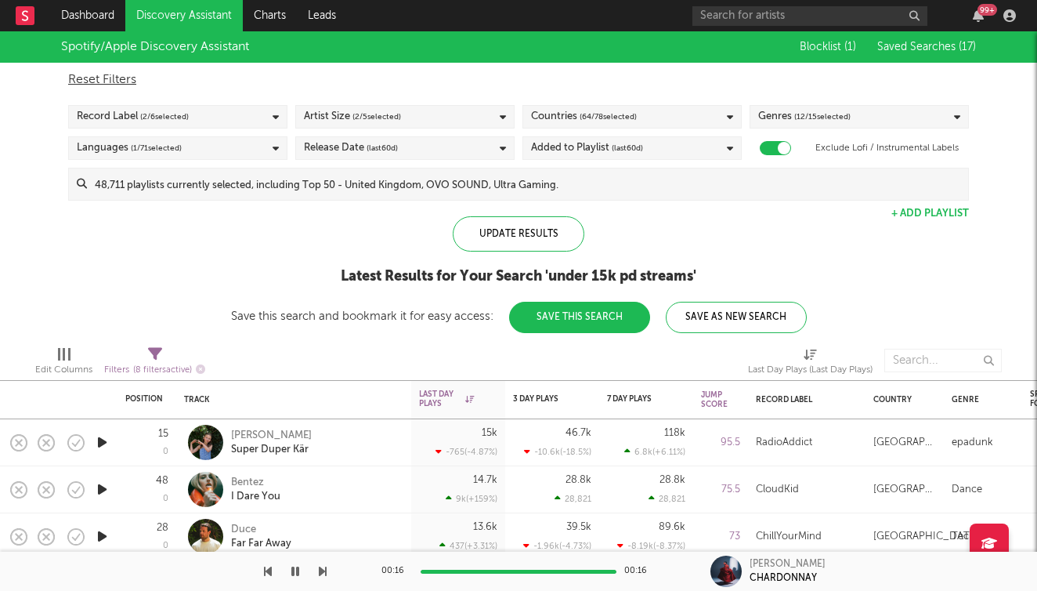
click at [248, 117] on div "Record Label ( 2 / 6 selected)" at bounding box center [177, 116] width 219 height 23
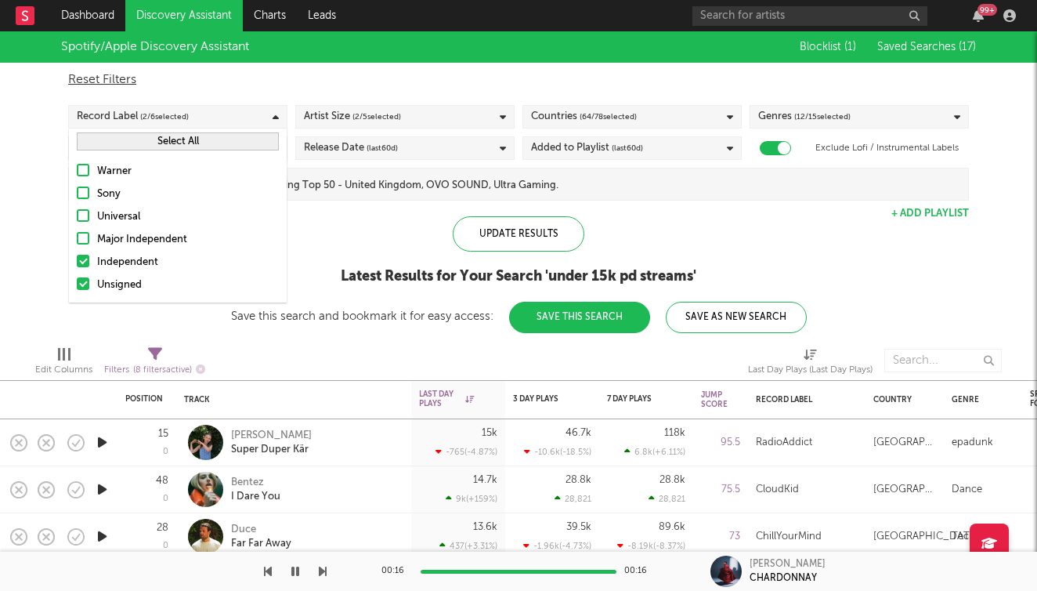
click at [145, 259] on div "Independent" at bounding box center [188, 262] width 182 height 19
click at [77, 259] on input "Independent" at bounding box center [77, 262] width 0 height 19
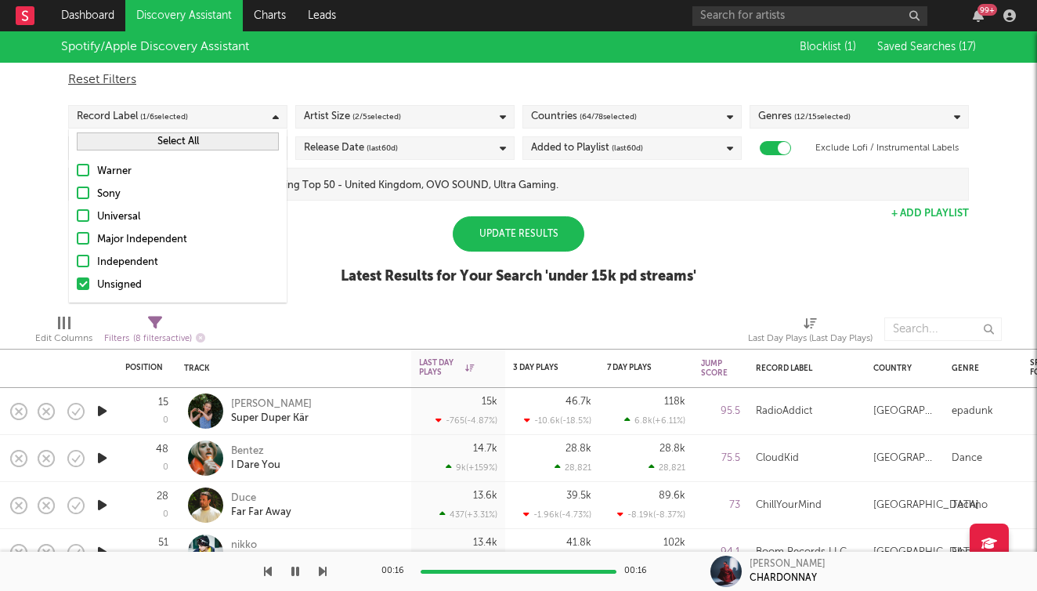
click at [358, 259] on div "Update Results Latest Results for Your Search ' under 15k pd streams '" at bounding box center [519, 258] width 356 height 85
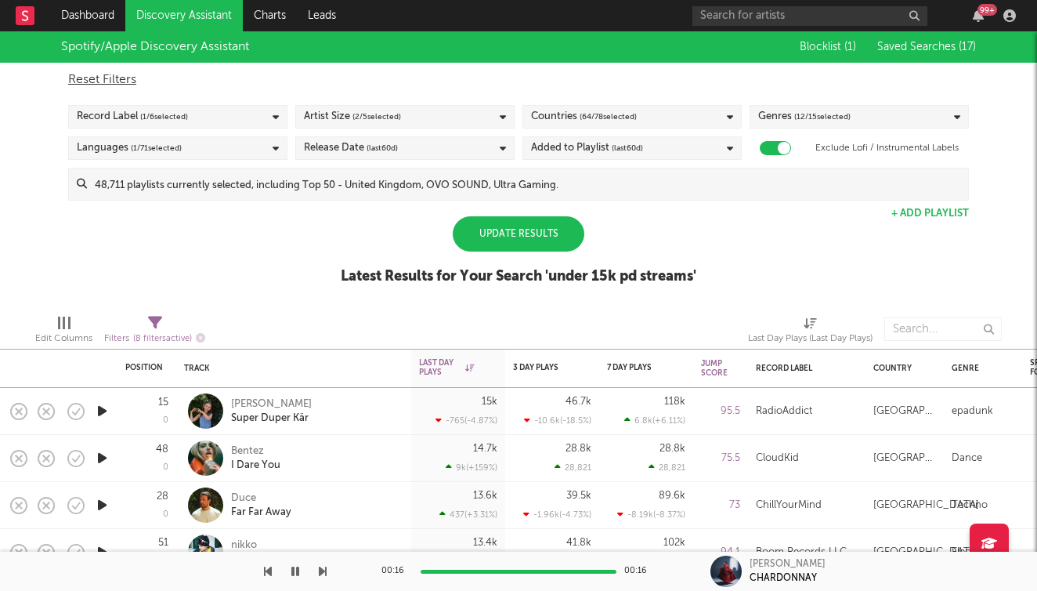
click at [524, 238] on div "Update Results" at bounding box center [519, 233] width 132 height 35
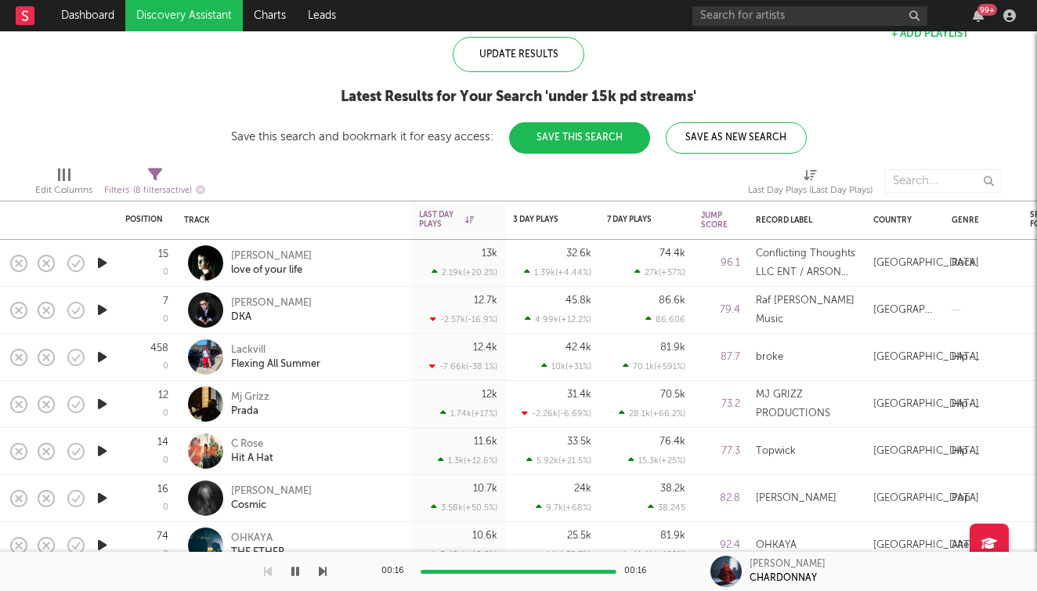
click at [94, 266] on icon "button" at bounding box center [102, 263] width 16 height 20
click at [325, 570] on icon "button" at bounding box center [323, 571] width 8 height 13
click at [275, 571] on div at bounding box center [163, 570] width 327 height 39
click at [268, 571] on icon "button" at bounding box center [268, 571] width 8 height 13
click at [320, 573] on icon "button" at bounding box center [323, 571] width 8 height 13
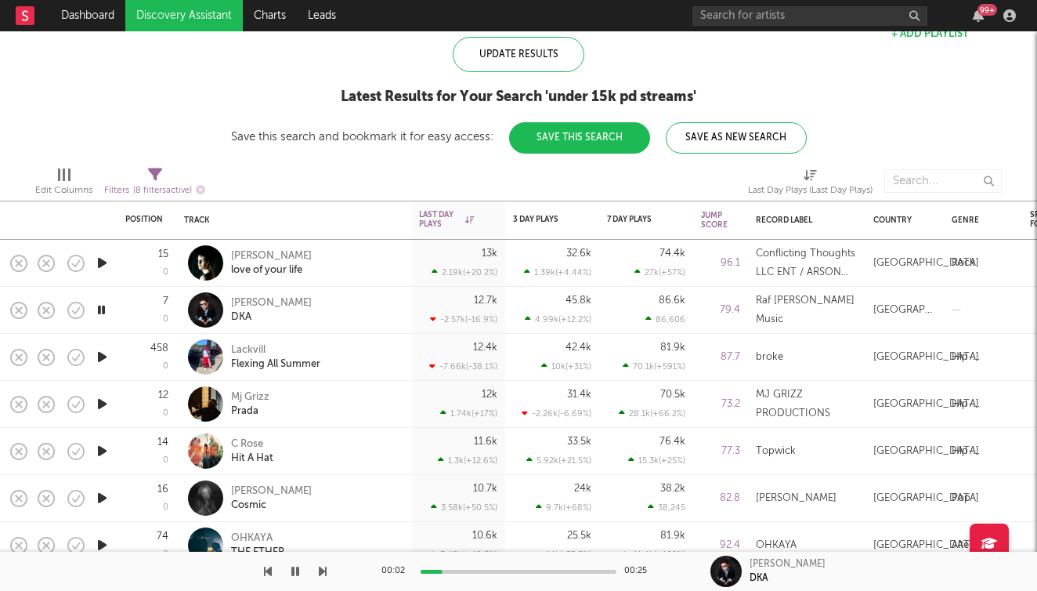
click at [320, 580] on button "button" at bounding box center [323, 570] width 8 height 39
click at [324, 575] on icon "button" at bounding box center [323, 571] width 8 height 13
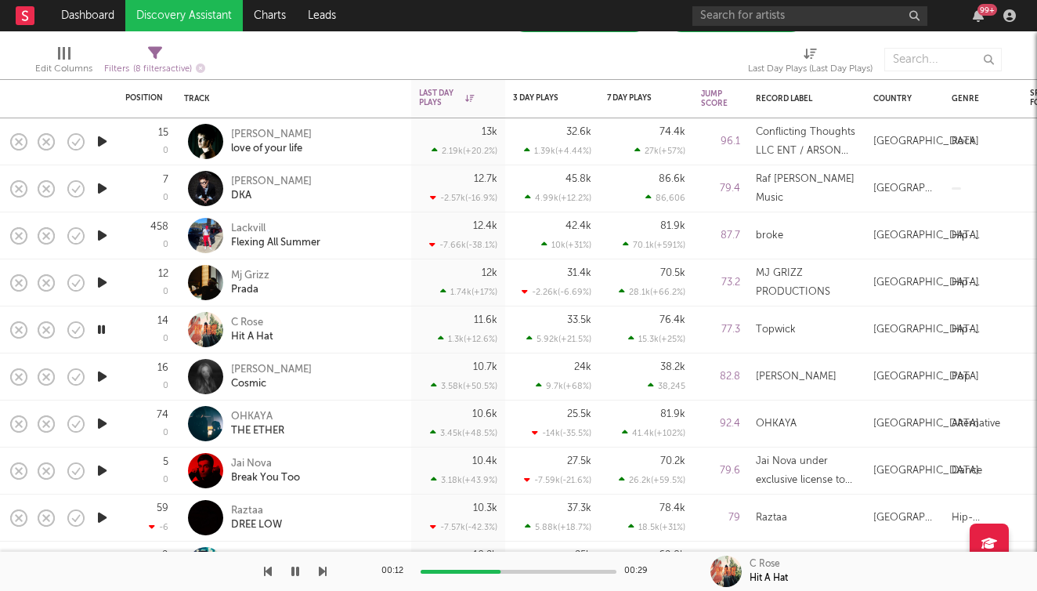
click at [321, 569] on icon "button" at bounding box center [323, 571] width 8 height 13
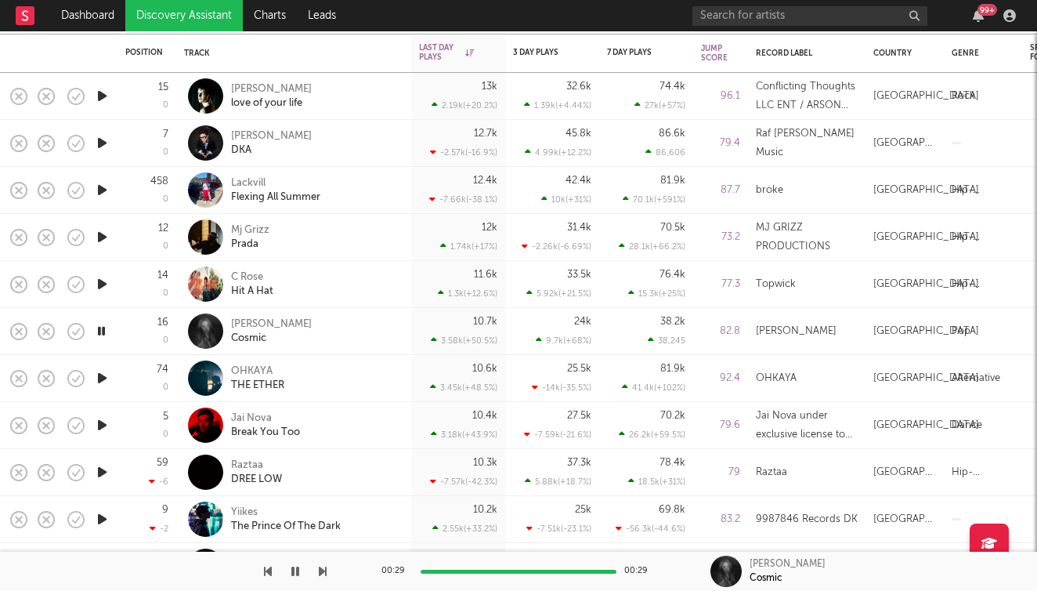
click at [107, 381] on icon "button" at bounding box center [102, 378] width 16 height 20
click at [107, 331] on icon "button" at bounding box center [102, 331] width 16 height 20
click at [102, 334] on icon "button" at bounding box center [101, 331] width 15 height 20
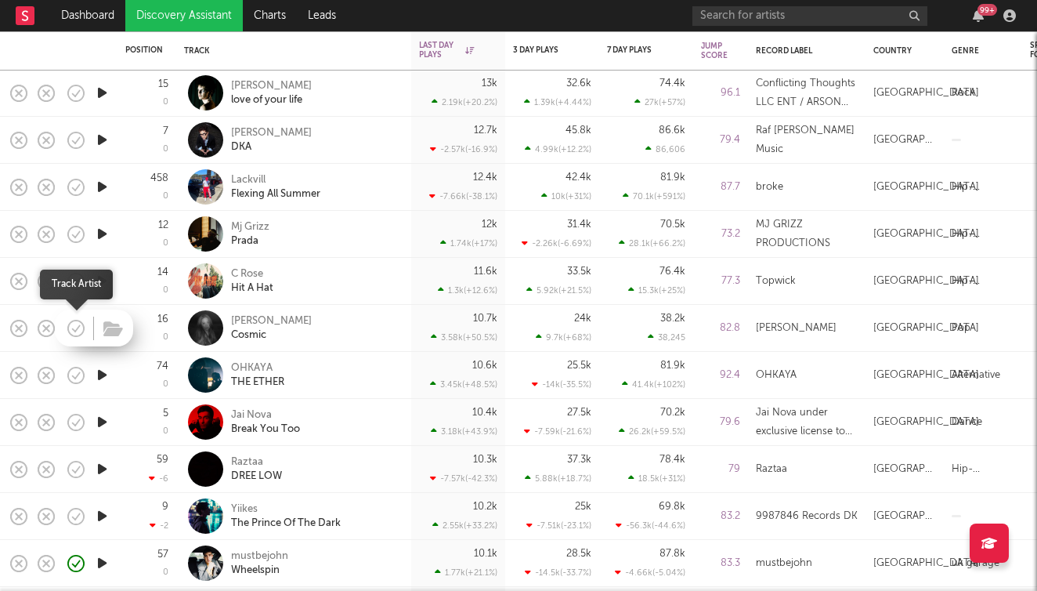
click at [74, 331] on icon "button" at bounding box center [76, 328] width 22 height 22
click at [109, 379] on icon "button" at bounding box center [102, 375] width 16 height 20
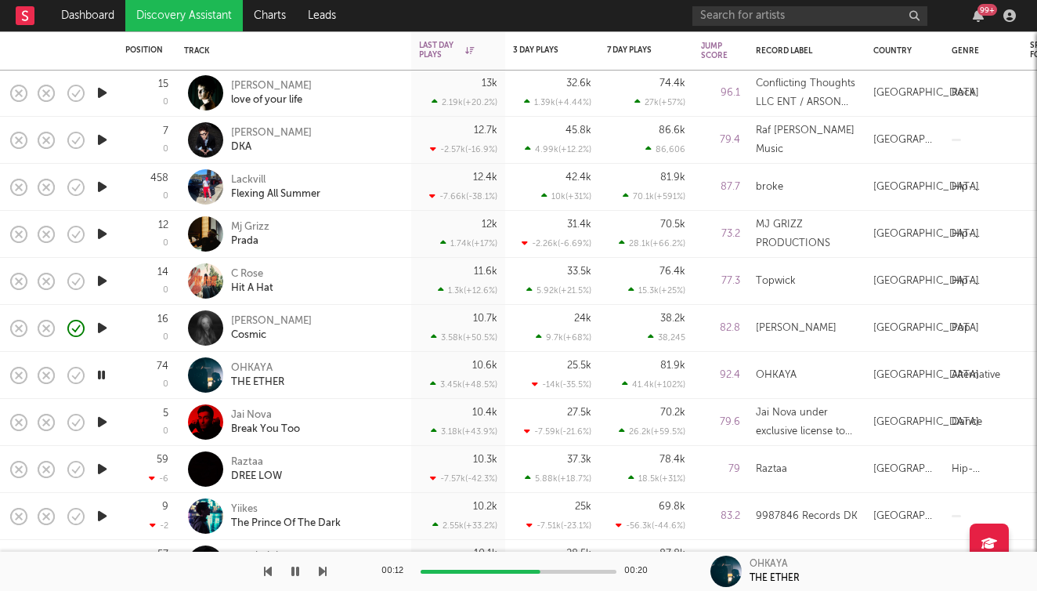
click at [325, 571] on icon "button" at bounding box center [323, 571] width 8 height 13
click at [325, 569] on icon "button" at bounding box center [323, 571] width 8 height 13
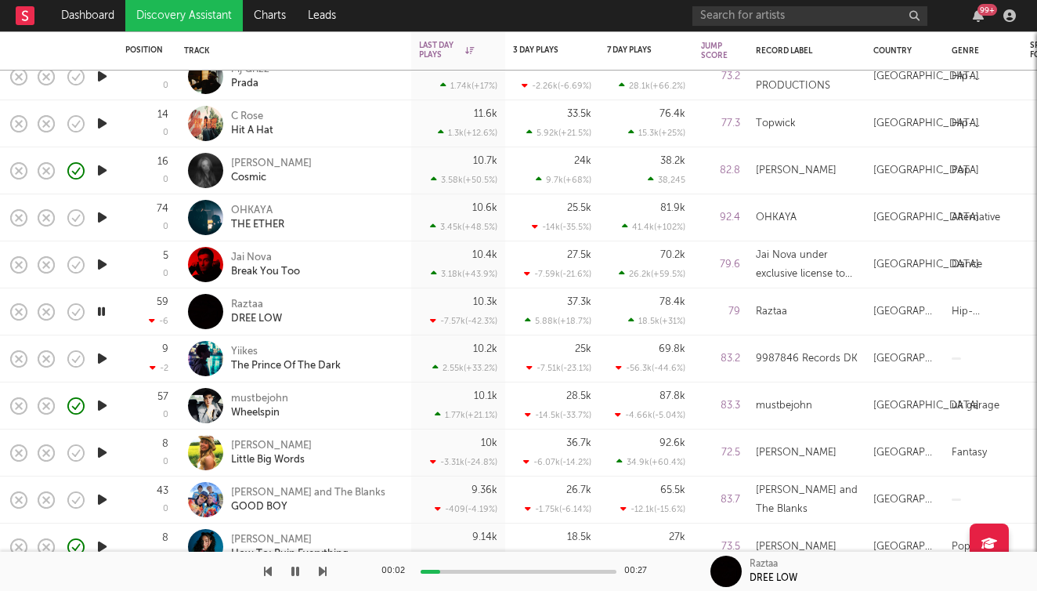
click at [324, 569] on icon "button" at bounding box center [323, 571] width 8 height 13
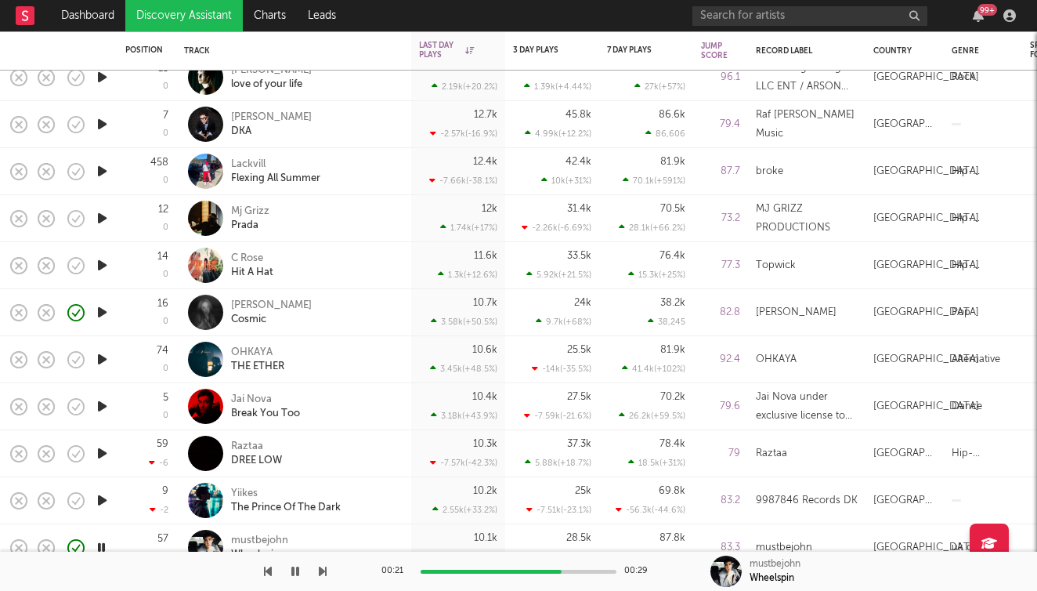
click at [99, 315] on icon "button" at bounding box center [102, 312] width 16 height 20
click at [103, 313] on icon "button" at bounding box center [101, 312] width 15 height 20
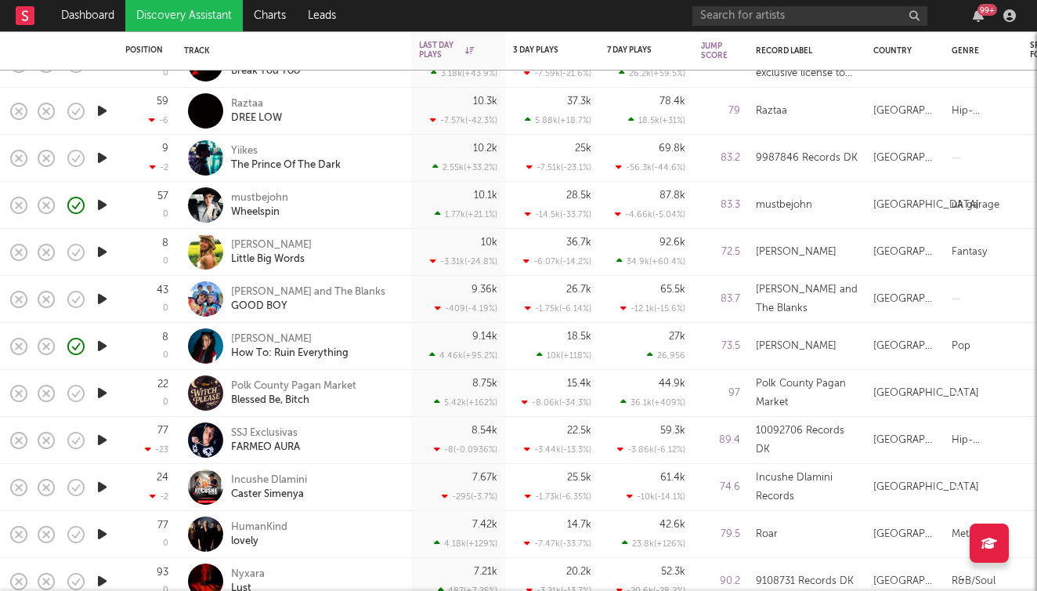
click at [101, 347] on icon "button" at bounding box center [102, 346] width 16 height 20
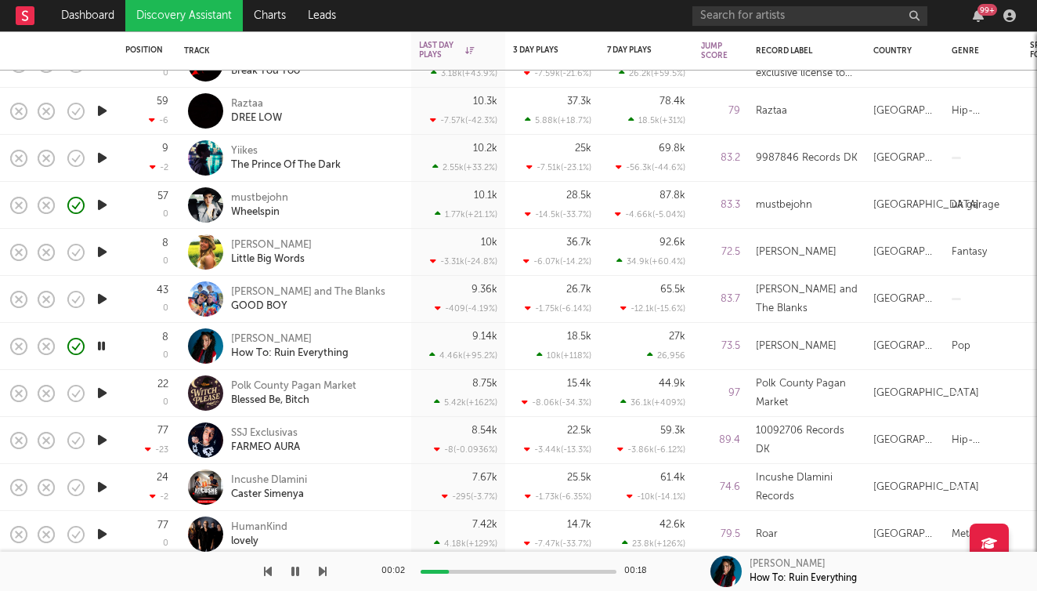
click at [103, 251] on icon "button" at bounding box center [102, 252] width 16 height 20
click at [320, 569] on icon "button" at bounding box center [323, 571] width 8 height 13
click at [326, 573] on icon "button" at bounding box center [323, 571] width 8 height 13
click at [328, 569] on div "00:12 00:18 [PERSON_NAME] How To: Ruin Everything" at bounding box center [518, 570] width 1037 height 39
click at [327, 569] on div "00:13 00:18 [PERSON_NAME] How To: Ruin Everything" at bounding box center [518, 570] width 1037 height 39
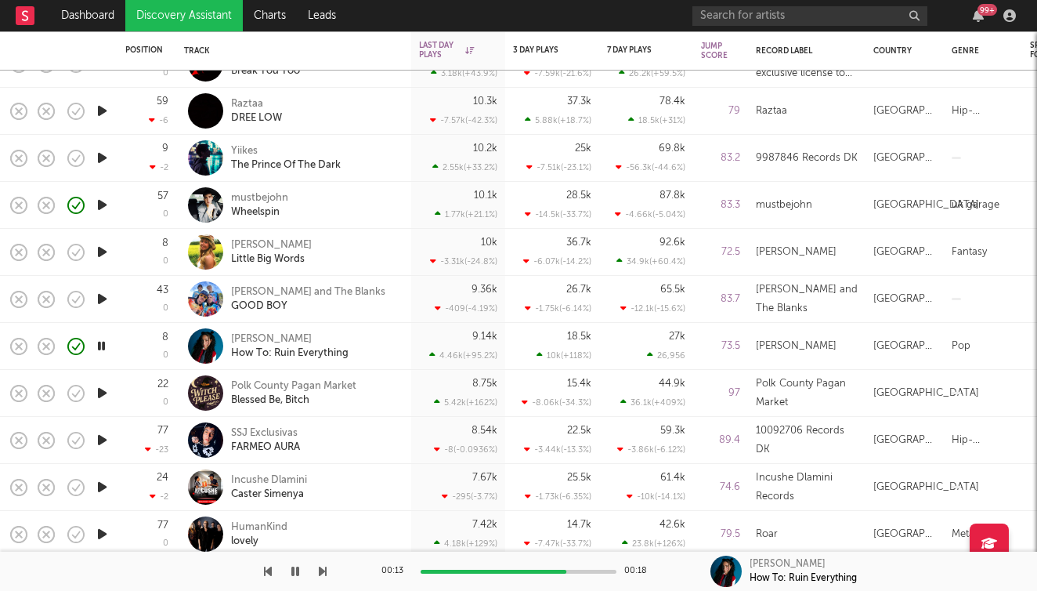
click at [325, 569] on icon "button" at bounding box center [323, 571] width 8 height 13
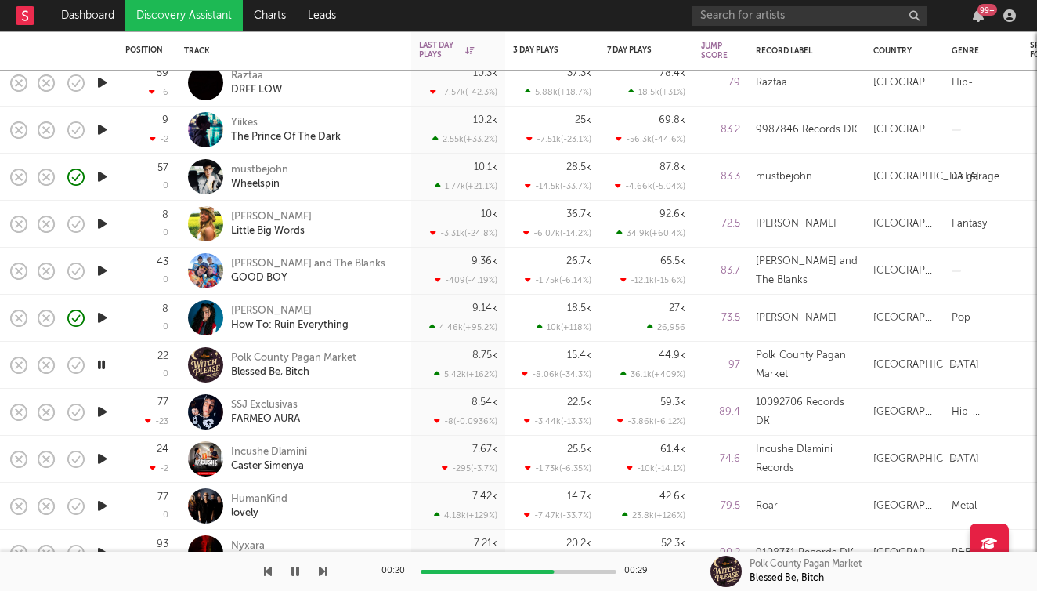
click at [292, 567] on icon "button" at bounding box center [295, 571] width 8 height 13
click at [297, 570] on icon "button" at bounding box center [295, 571] width 9 height 13
click at [292, 571] on icon "button" at bounding box center [295, 571] width 8 height 13
click at [324, 572] on icon "button" at bounding box center [323, 571] width 8 height 13
click at [293, 577] on icon "button" at bounding box center [295, 571] width 9 height 13
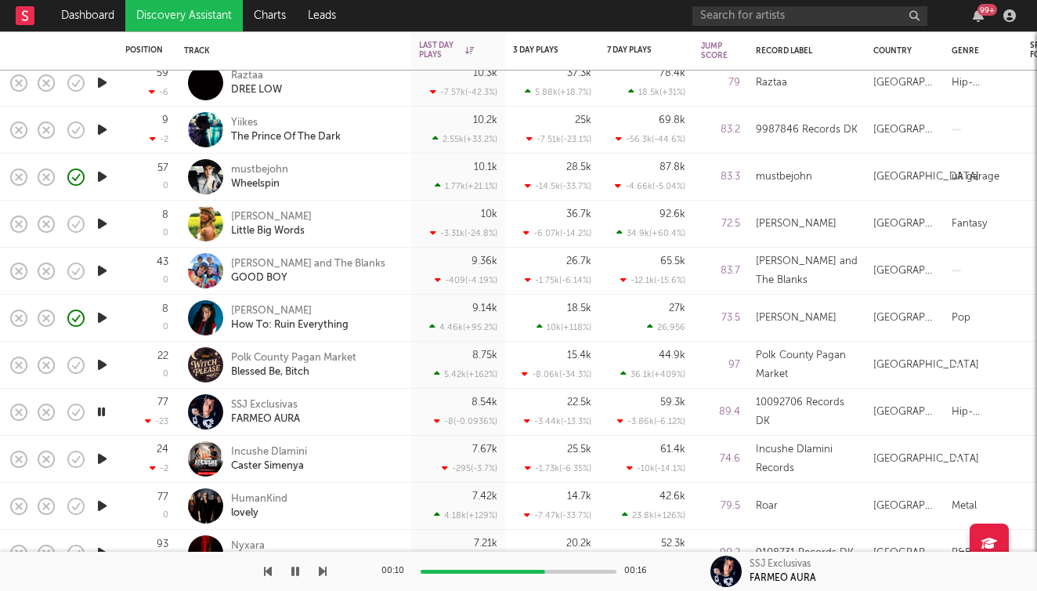
click at [324, 571] on icon "button" at bounding box center [323, 571] width 8 height 13
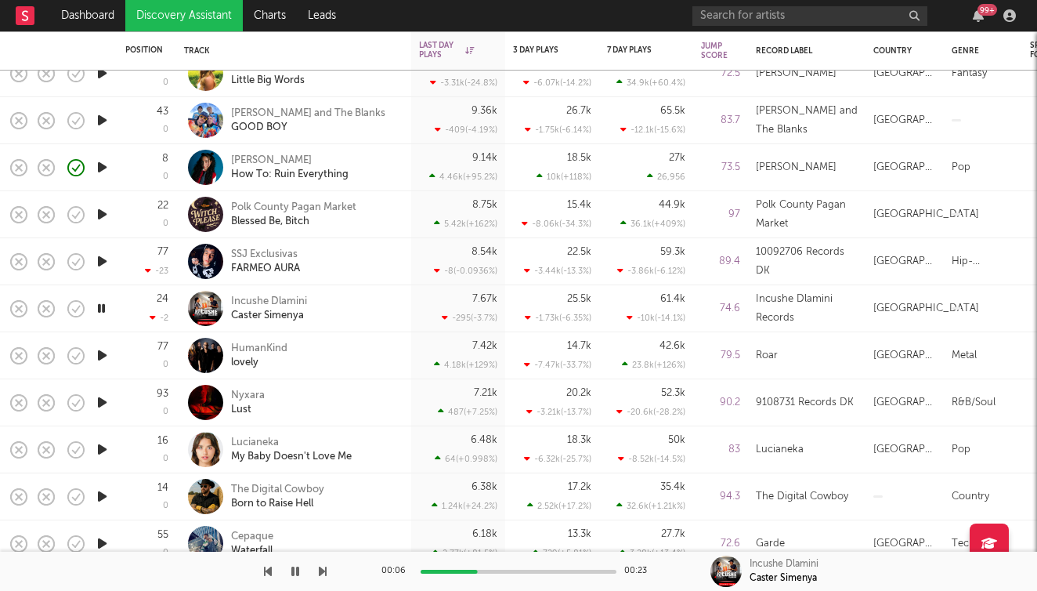
click at [321, 568] on icon "button" at bounding box center [323, 571] width 8 height 13
click at [324, 577] on button "button" at bounding box center [323, 570] width 8 height 39
click at [324, 569] on icon "button" at bounding box center [323, 571] width 8 height 13
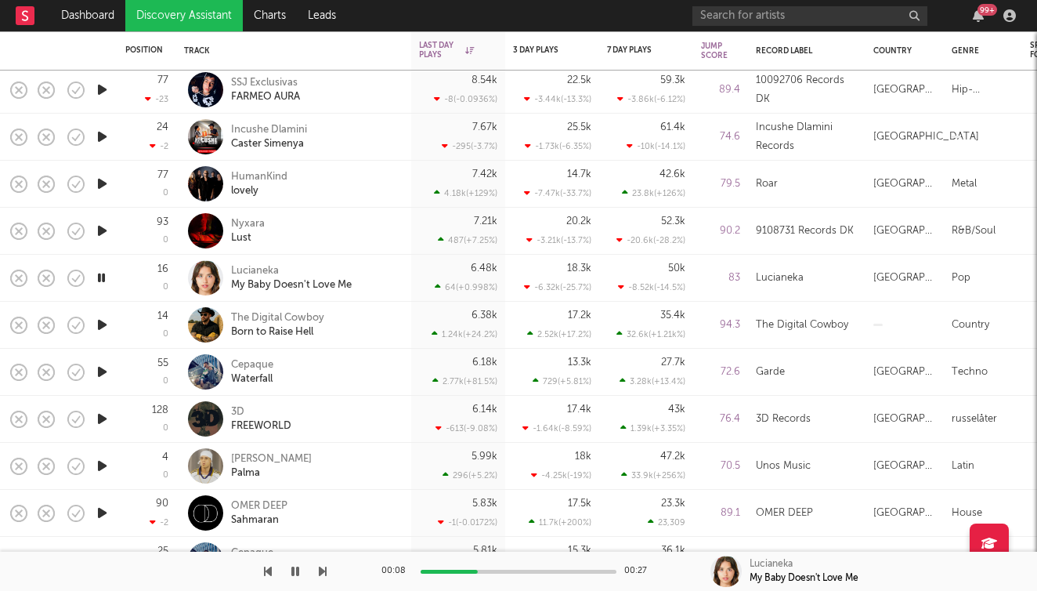
click at [323, 571] on icon "button" at bounding box center [323, 571] width 8 height 13
click at [320, 574] on icon "button" at bounding box center [323, 571] width 8 height 13
click at [324, 573] on icon "button" at bounding box center [323, 571] width 8 height 13
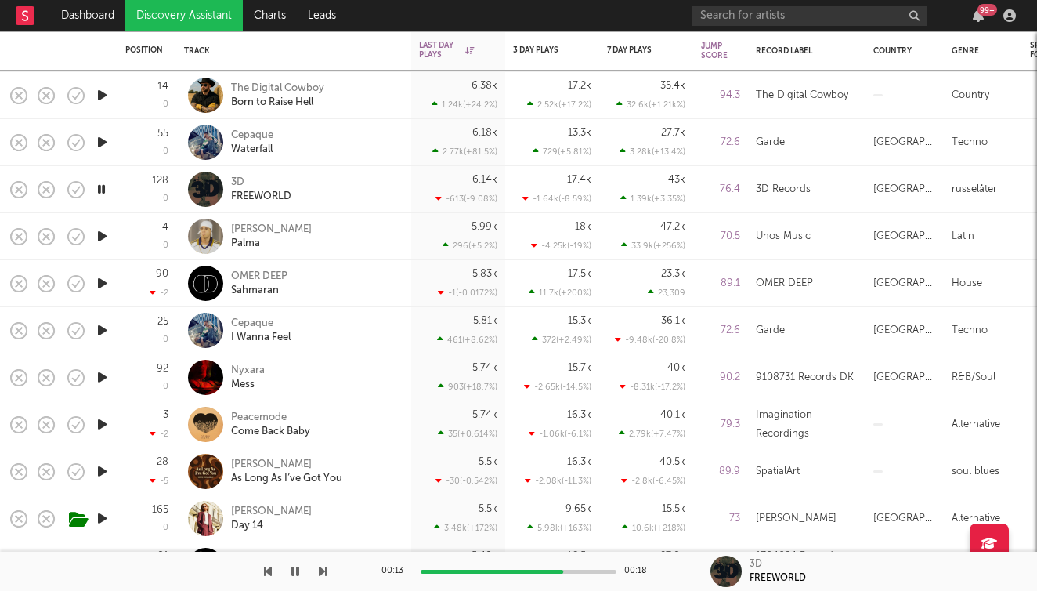
click at [323, 571] on icon "button" at bounding box center [323, 571] width 8 height 13
click at [323, 569] on icon "button" at bounding box center [323, 571] width 8 height 13
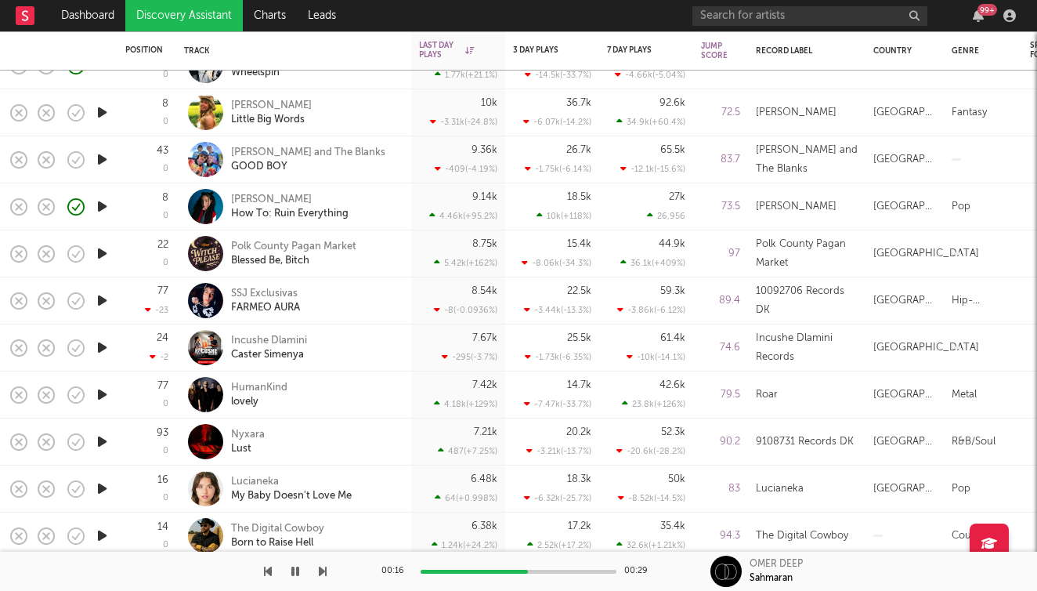
click at [313, 571] on div at bounding box center [163, 570] width 327 height 39
click at [320, 571] on icon "button" at bounding box center [323, 571] width 8 height 13
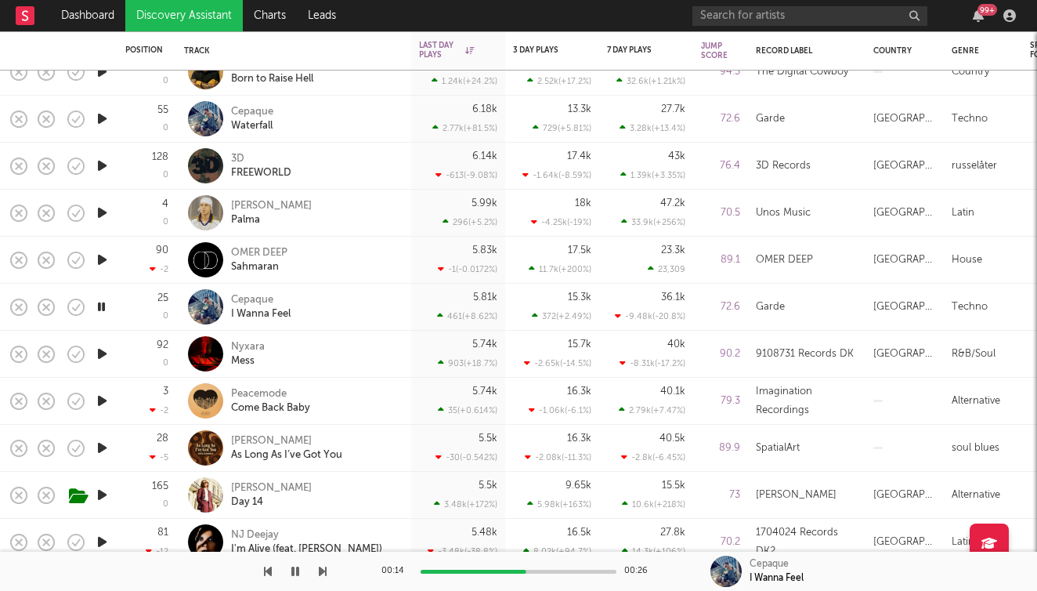
click at [324, 573] on icon "button" at bounding box center [323, 571] width 8 height 13
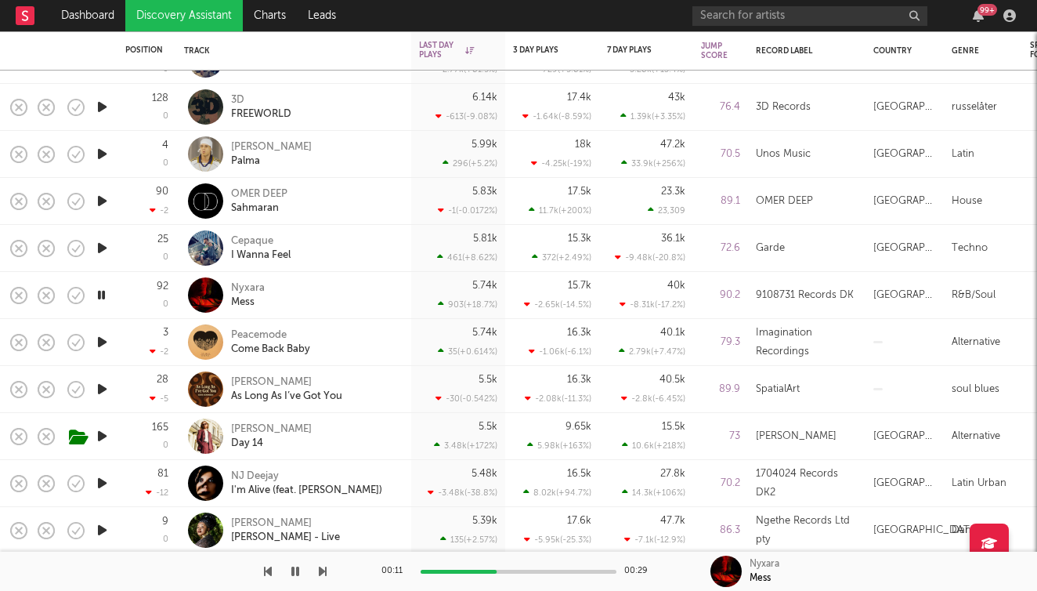
click at [321, 567] on icon "button" at bounding box center [323, 571] width 8 height 13
click at [322, 571] on icon "button" at bounding box center [323, 571] width 8 height 13
click at [322, 575] on icon "button" at bounding box center [323, 571] width 8 height 13
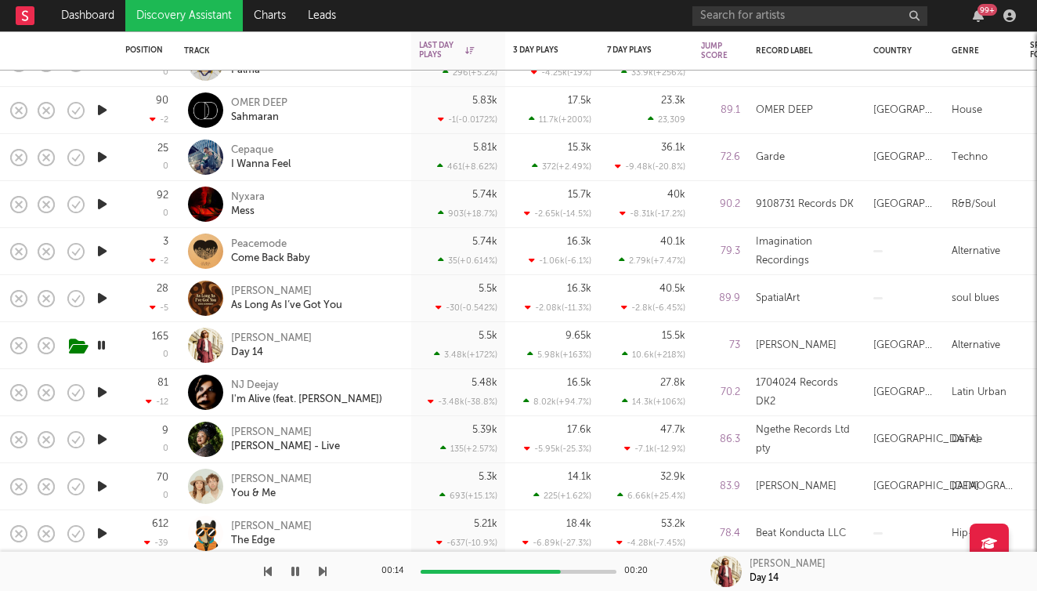
click at [326, 569] on icon "button" at bounding box center [323, 571] width 8 height 13
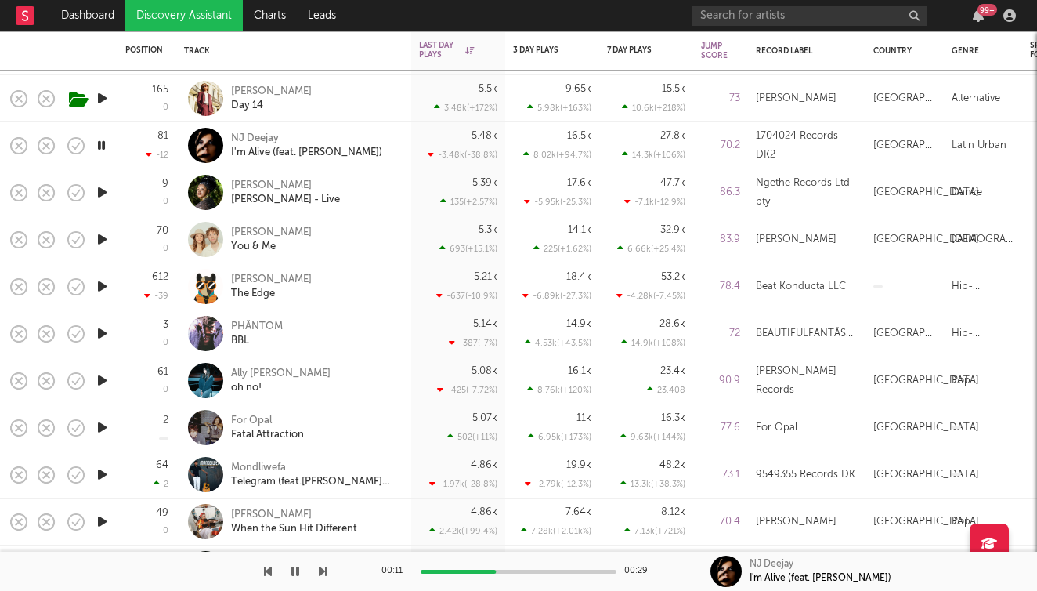
click at [319, 567] on icon "button" at bounding box center [323, 571] width 8 height 13
click at [324, 573] on icon "button" at bounding box center [323, 571] width 8 height 13
click at [324, 572] on icon "button" at bounding box center [323, 571] width 8 height 13
click at [328, 559] on div "00:13 00:23 [PERSON_NAME] The Edge" at bounding box center [518, 570] width 1037 height 39
click at [322, 573] on icon "button" at bounding box center [323, 571] width 8 height 13
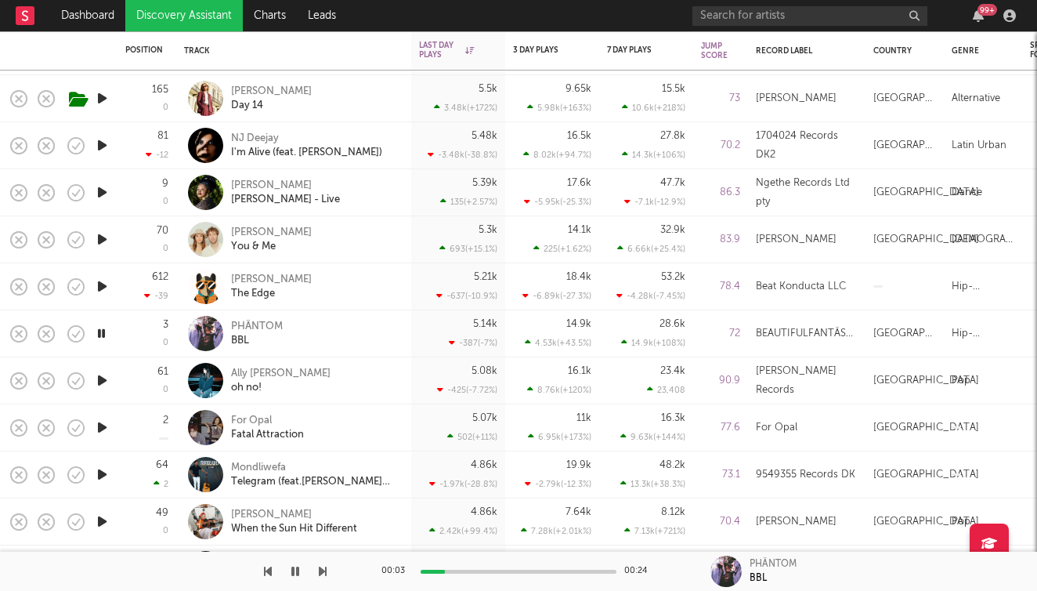
click at [322, 573] on icon "button" at bounding box center [323, 571] width 8 height 13
click at [326, 573] on icon "button" at bounding box center [323, 571] width 8 height 13
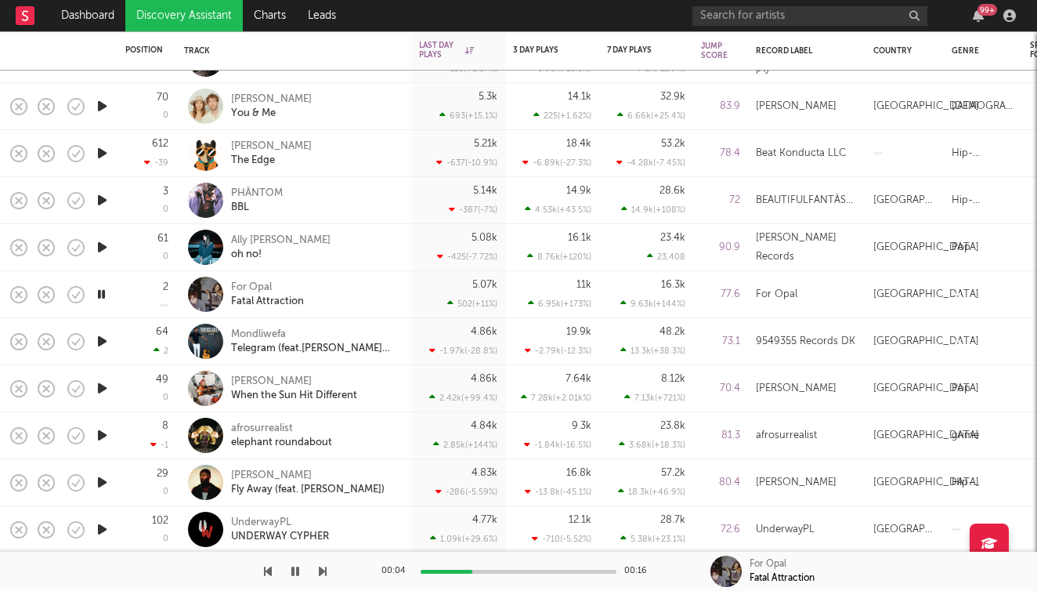
click at [313, 568] on div at bounding box center [163, 570] width 327 height 39
click at [322, 573] on icon "button" at bounding box center [323, 571] width 8 height 13
click at [324, 573] on icon "button" at bounding box center [323, 571] width 8 height 13
click at [325, 573] on icon "button" at bounding box center [323, 571] width 8 height 13
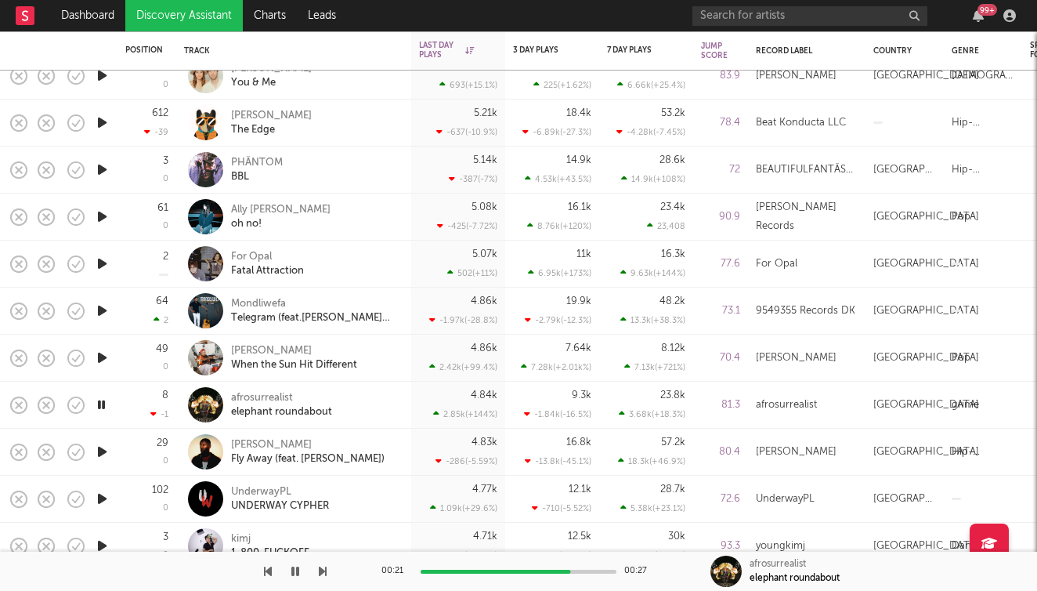
click at [299, 571] on button "button" at bounding box center [295, 570] width 16 height 39
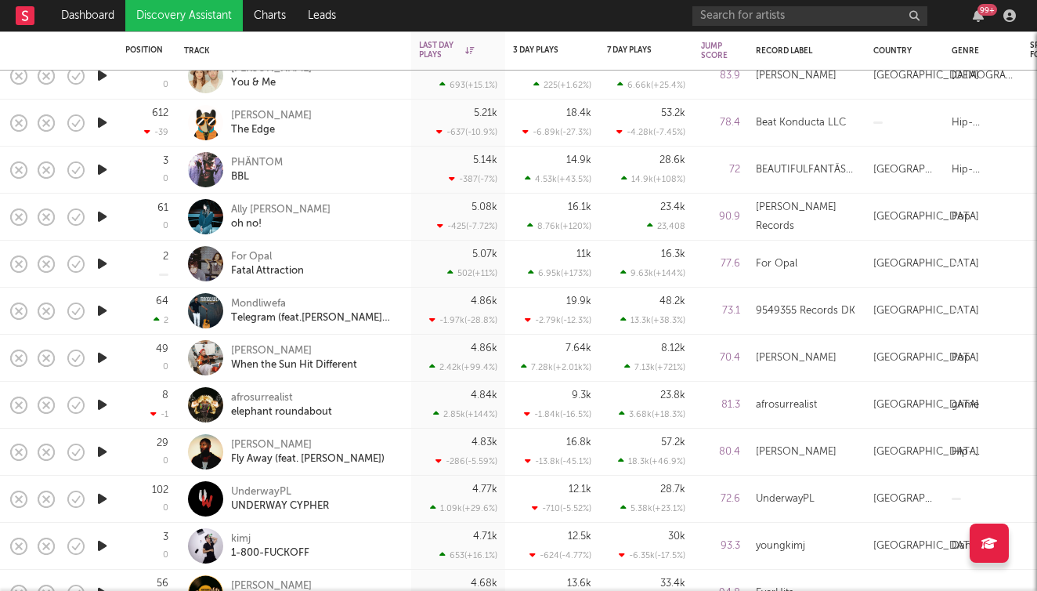
click at [107, 403] on icon "button" at bounding box center [102, 405] width 16 height 20
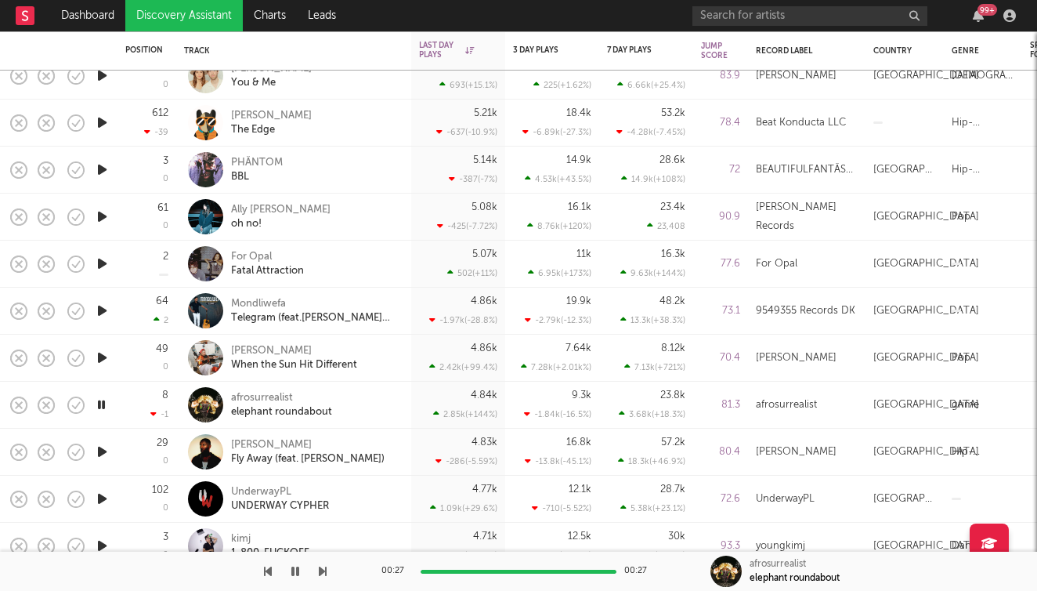
click at [101, 448] on icon "button" at bounding box center [102, 452] width 16 height 20
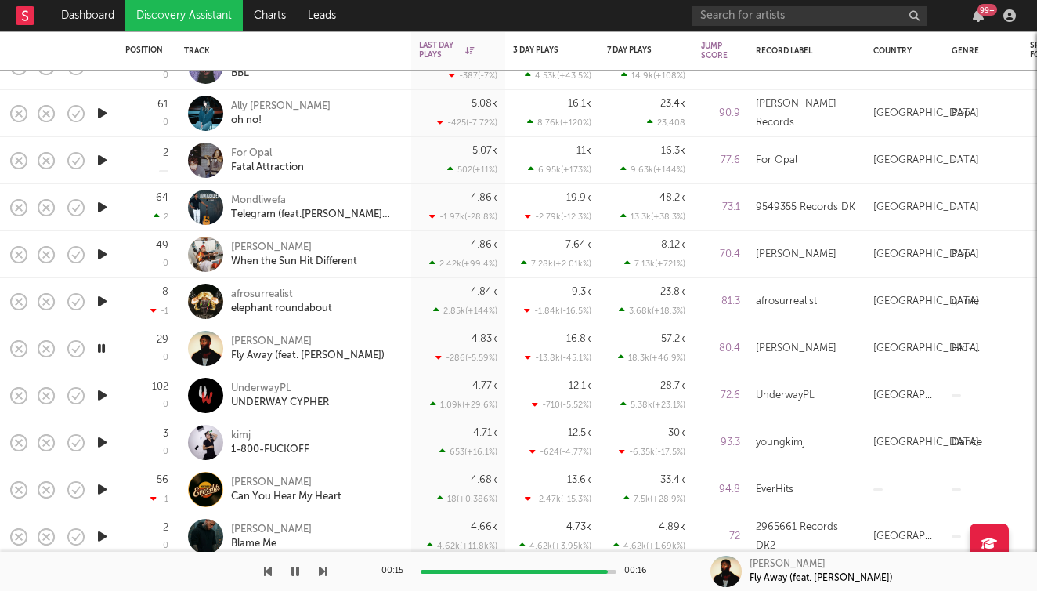
click at [326, 571] on icon "button" at bounding box center [323, 571] width 8 height 13
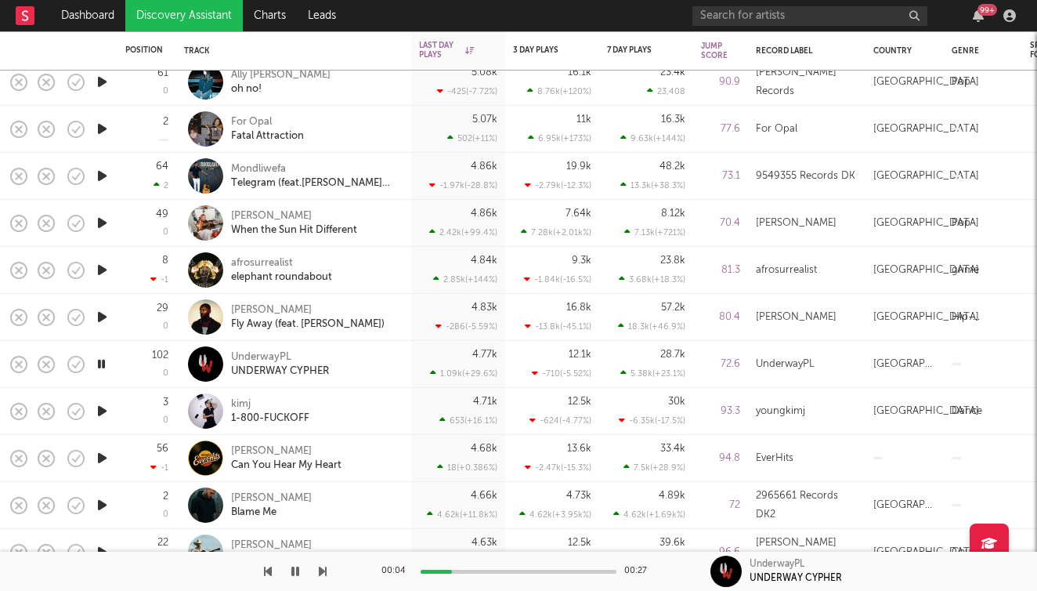
click at [323, 573] on icon "button" at bounding box center [323, 571] width 8 height 13
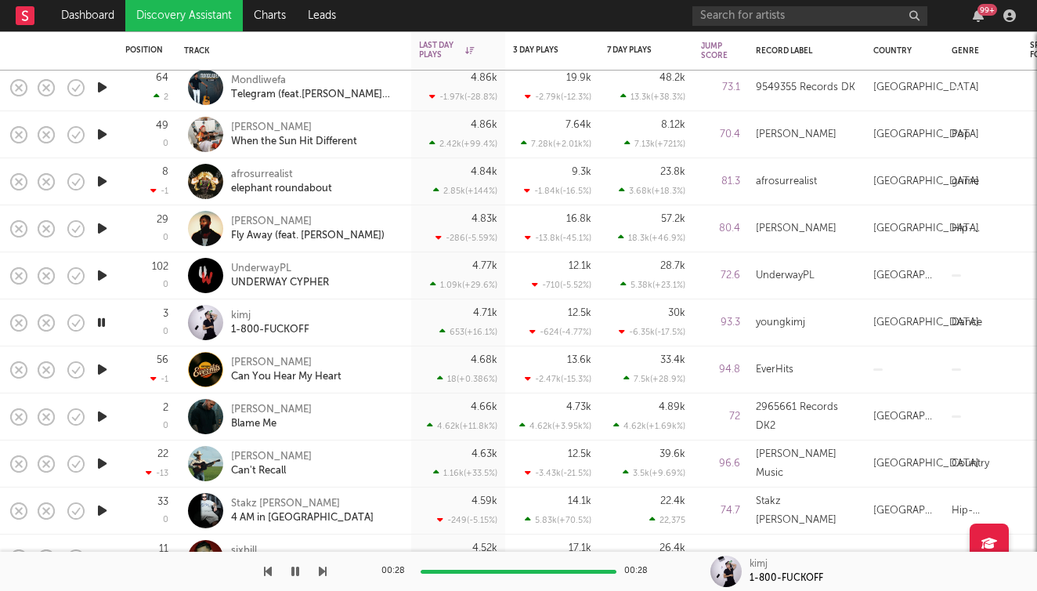
click at [323, 571] on icon "button" at bounding box center [323, 571] width 8 height 13
click at [325, 573] on icon "button" at bounding box center [323, 571] width 8 height 13
click at [324, 572] on icon "button" at bounding box center [323, 571] width 8 height 13
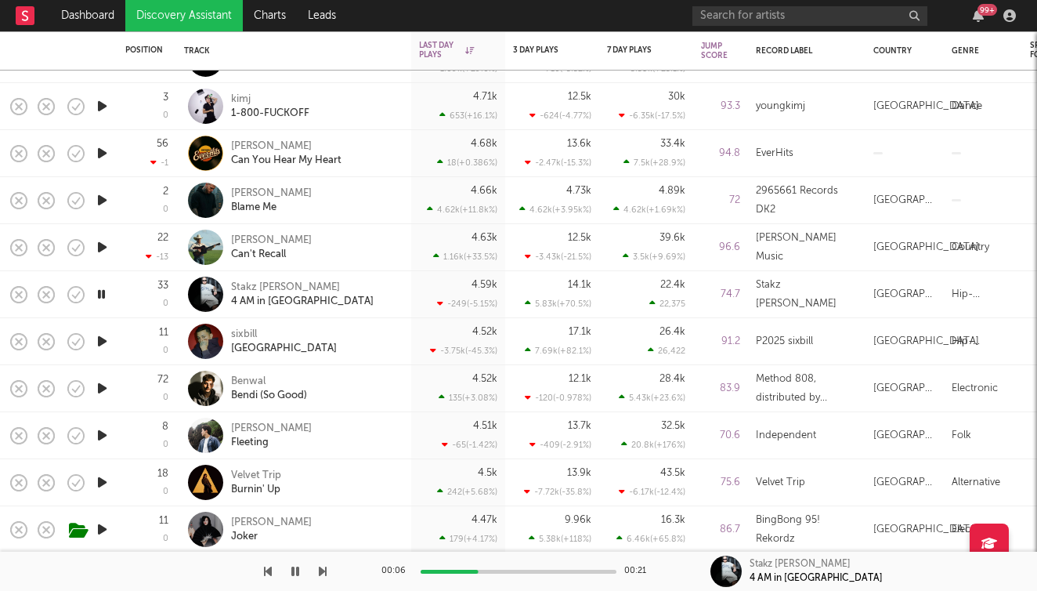
click at [321, 573] on icon "button" at bounding box center [323, 571] width 8 height 13
click at [323, 571] on icon "button" at bounding box center [323, 571] width 8 height 13
click at [324, 571] on icon "button" at bounding box center [323, 571] width 8 height 13
click at [532, 572] on div at bounding box center [519, 571] width 196 height 4
click at [325, 571] on icon "button" at bounding box center [323, 571] width 8 height 13
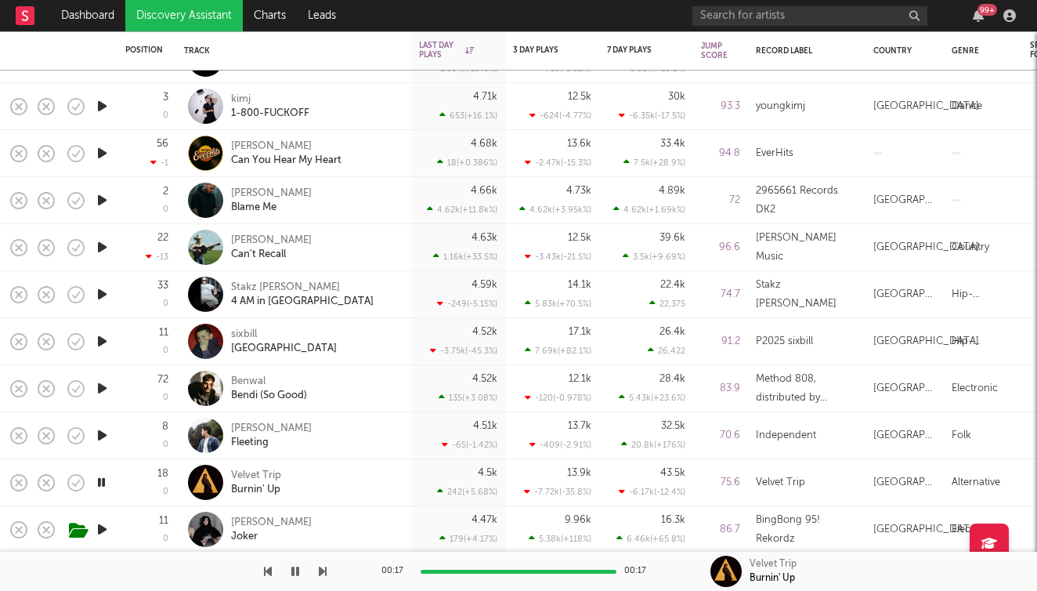
click at [104, 529] on icon "button" at bounding box center [102, 529] width 16 height 20
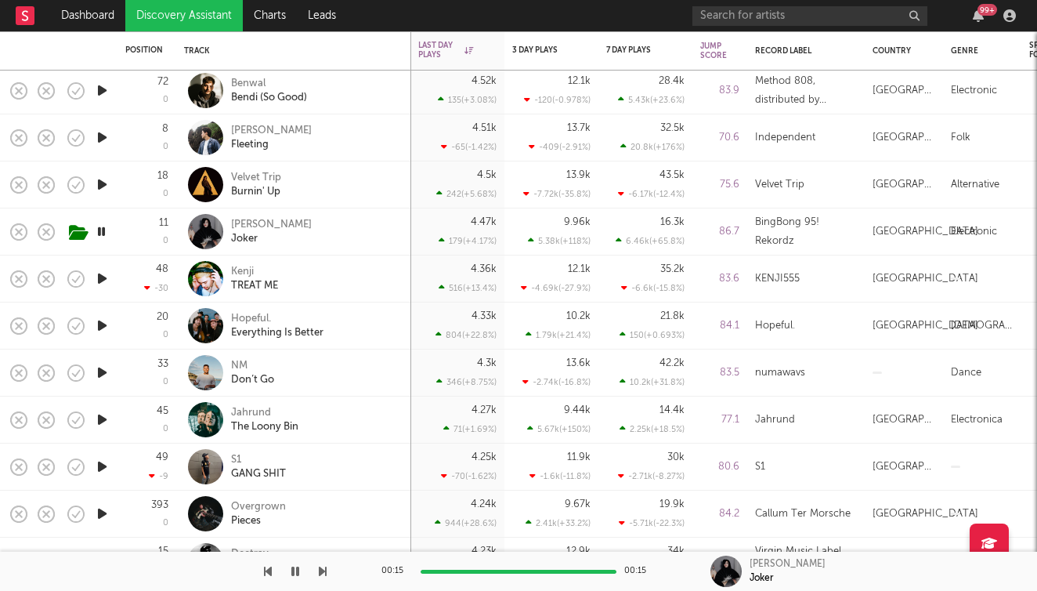
click at [105, 277] on icon "button" at bounding box center [102, 279] width 16 height 20
click at [105, 273] on icon "button" at bounding box center [101, 279] width 15 height 20
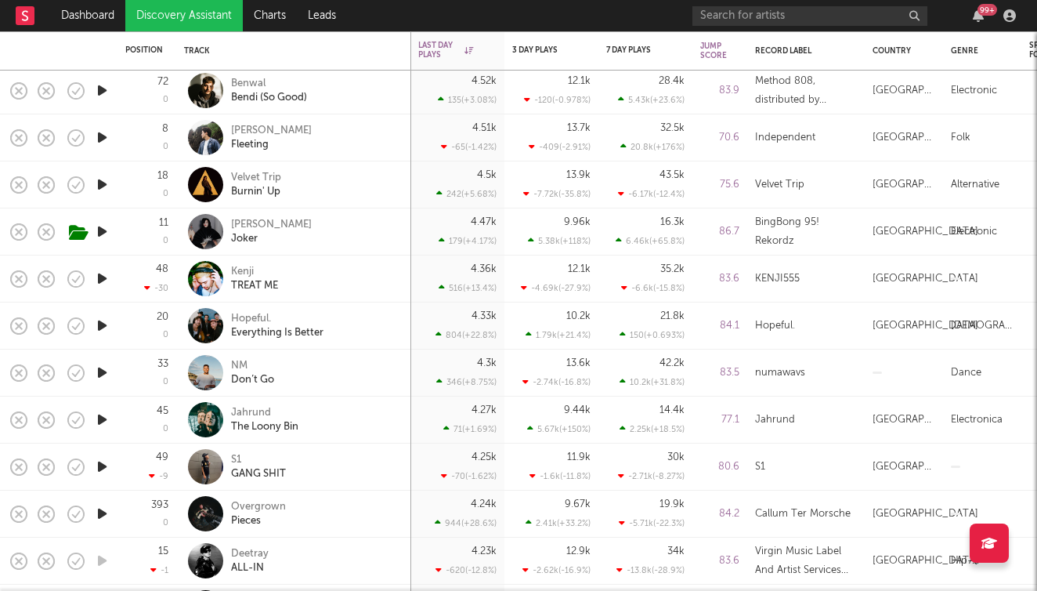
click at [103, 279] on icon "button" at bounding box center [102, 279] width 16 height 20
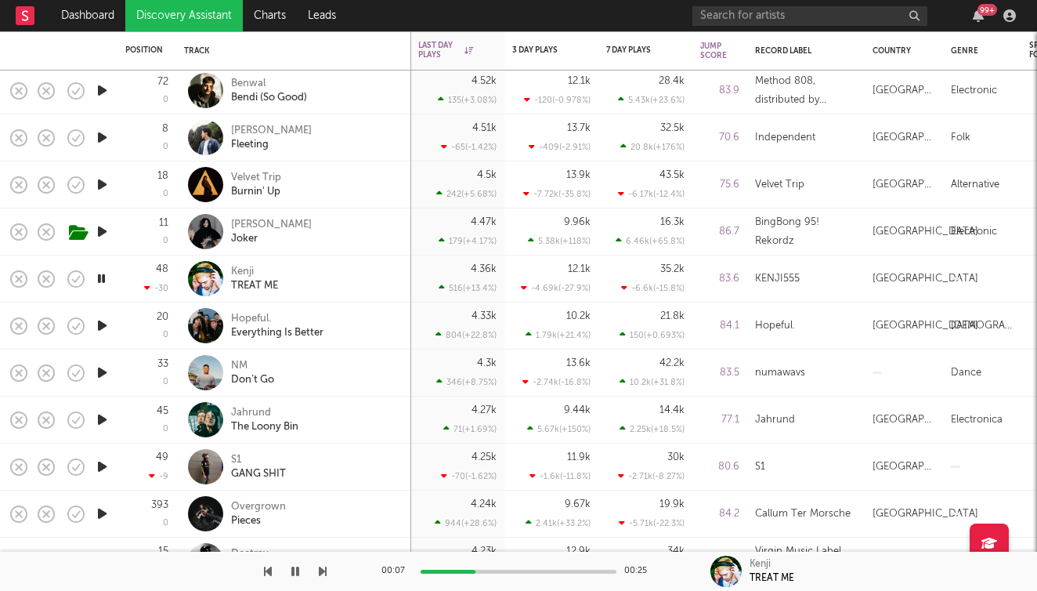
click at [326, 572] on icon "button" at bounding box center [323, 571] width 8 height 13
click at [324, 572] on icon "button" at bounding box center [323, 571] width 8 height 13
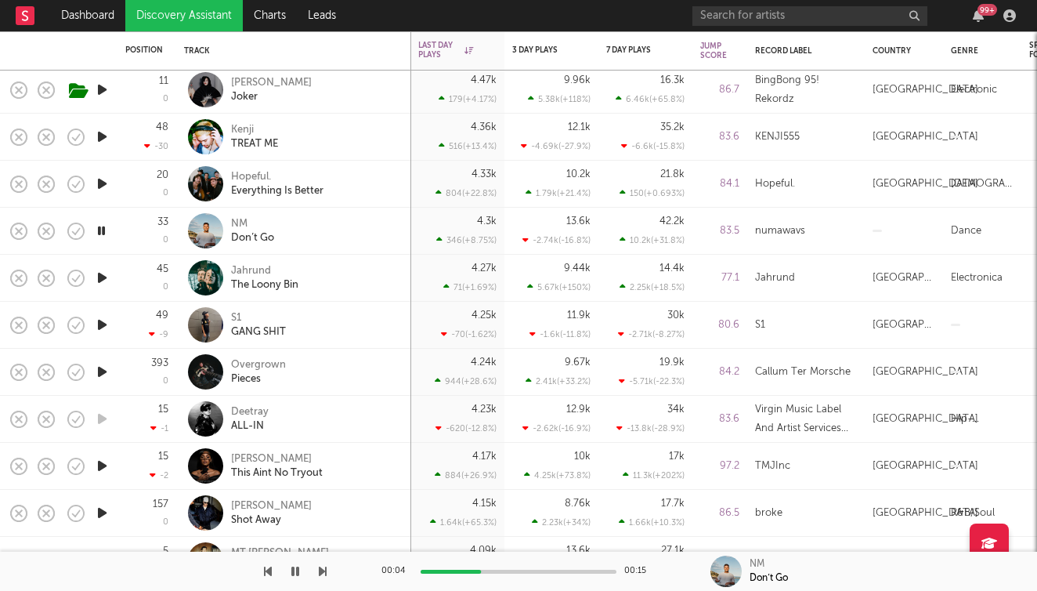
click at [326, 569] on icon "button" at bounding box center [323, 571] width 8 height 13
click at [323, 570] on icon "button" at bounding box center [323, 571] width 8 height 13
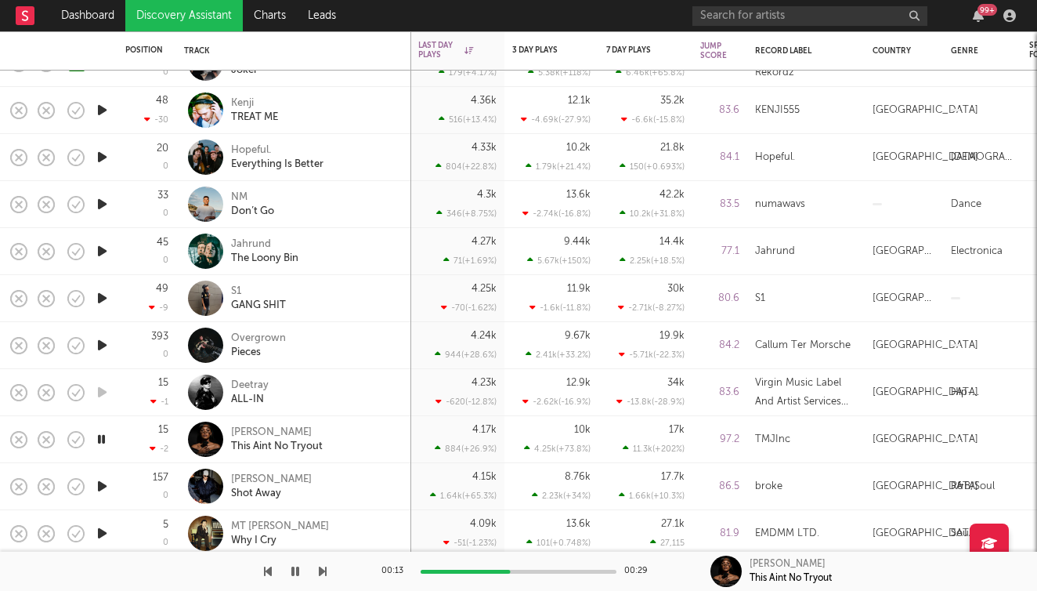
click at [324, 573] on icon "button" at bounding box center [323, 571] width 8 height 13
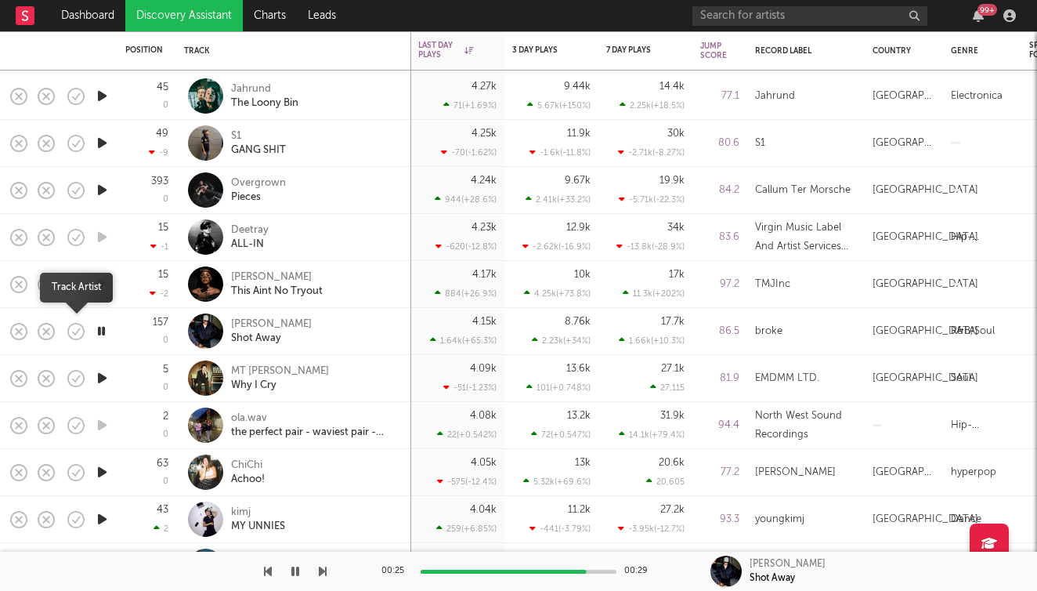
click at [74, 334] on icon "button" at bounding box center [76, 331] width 22 height 22
click at [110, 338] on icon "button" at bounding box center [113, 332] width 20 height 17
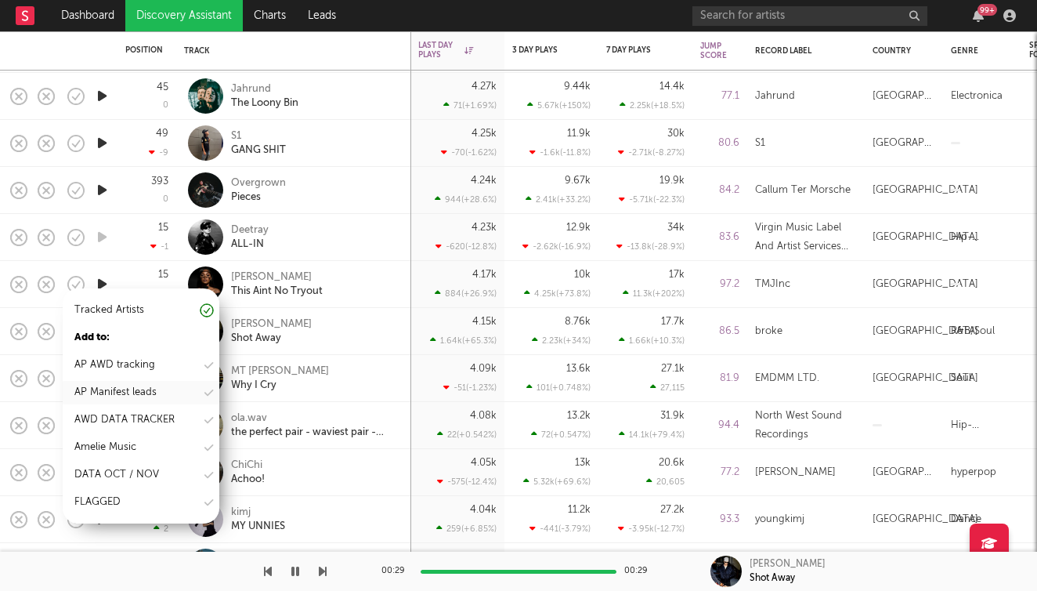
scroll to position [78, 0]
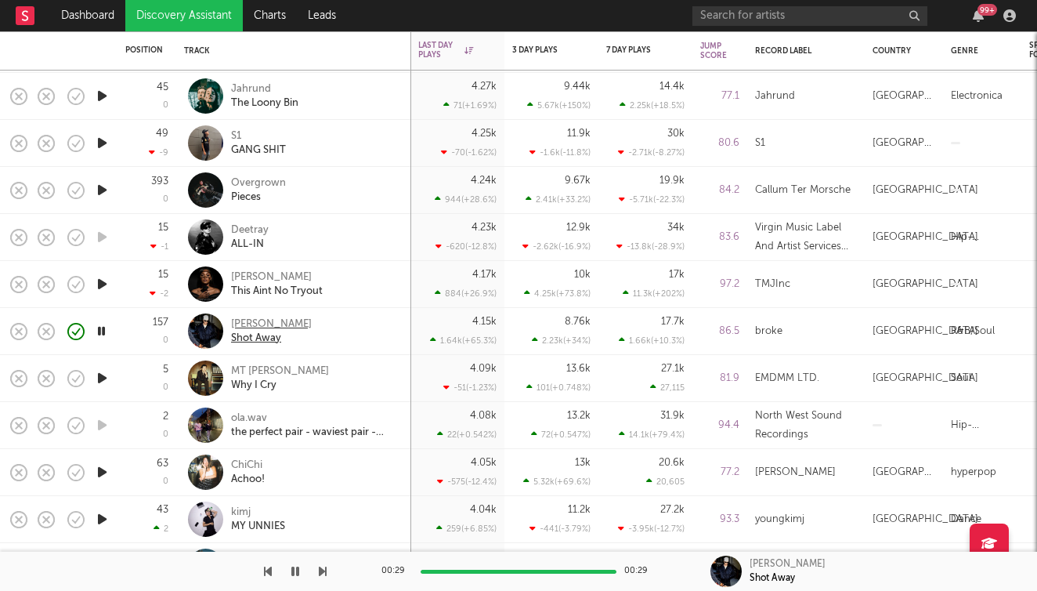
click at [247, 320] on div "[PERSON_NAME]" at bounding box center [271, 324] width 81 height 14
click at [72, 334] on icon "button" at bounding box center [76, 331] width 22 height 22
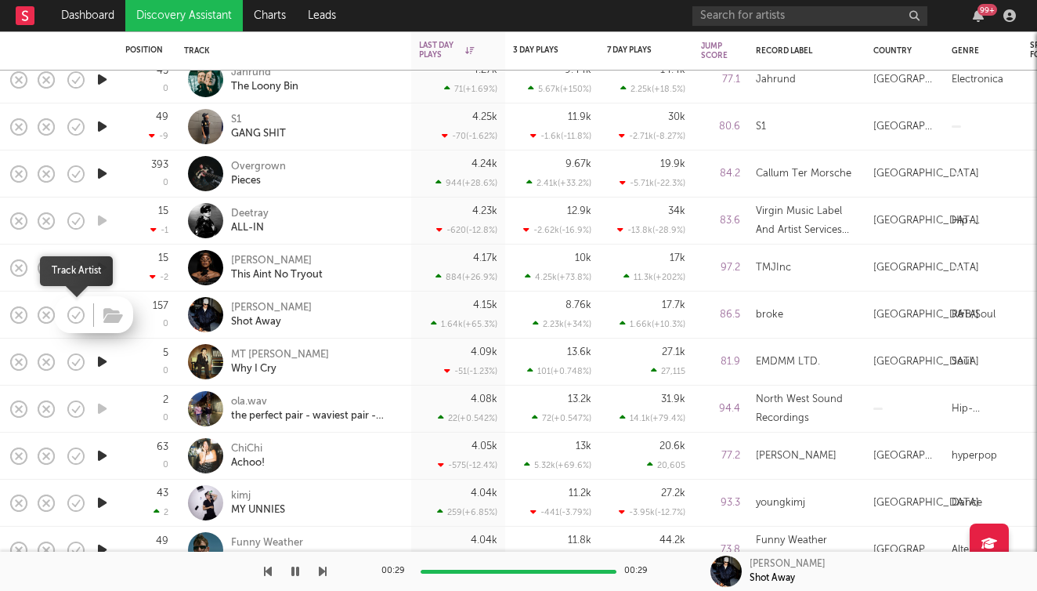
click at [79, 316] on icon "button" at bounding box center [76, 315] width 22 height 22
click at [102, 363] on icon "button" at bounding box center [102, 362] width 16 height 20
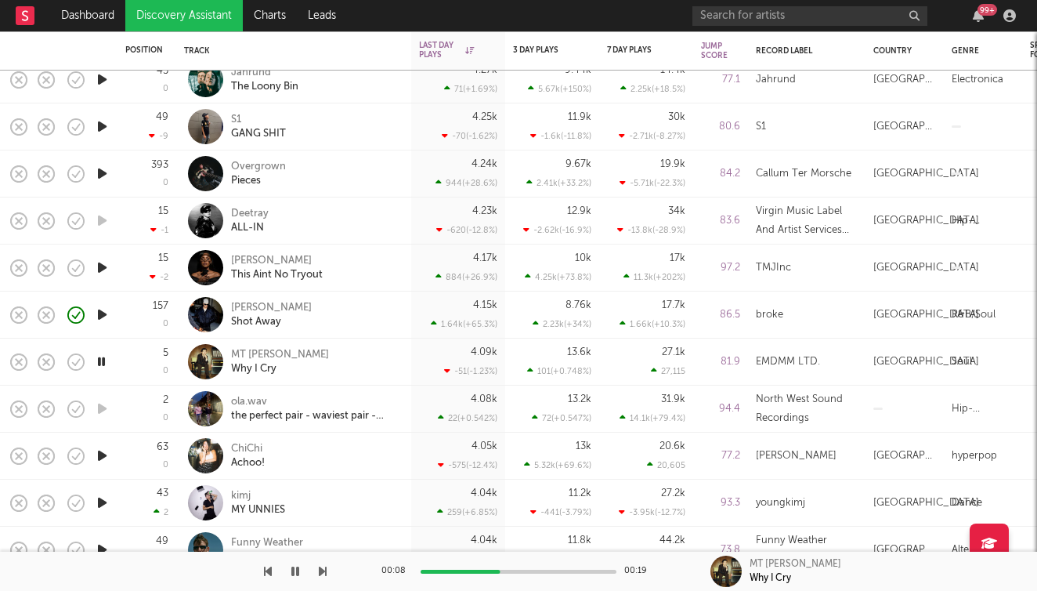
click at [323, 570] on icon "button" at bounding box center [323, 571] width 8 height 13
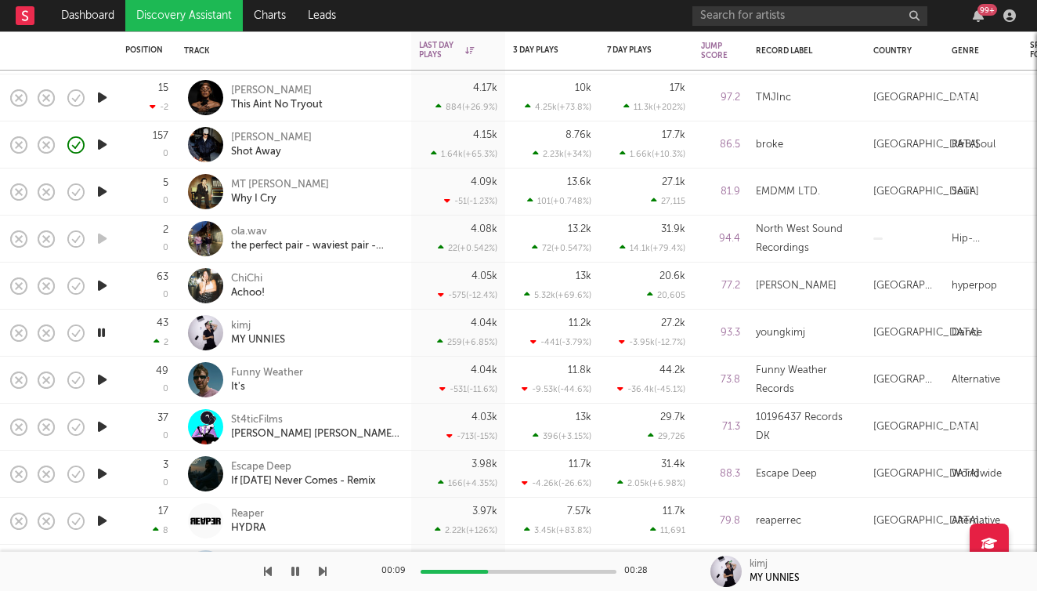
click at [324, 571] on icon "button" at bounding box center [323, 571] width 8 height 13
click at [324, 574] on icon "button" at bounding box center [323, 571] width 8 height 13
click at [325, 571] on icon "button" at bounding box center [323, 571] width 8 height 13
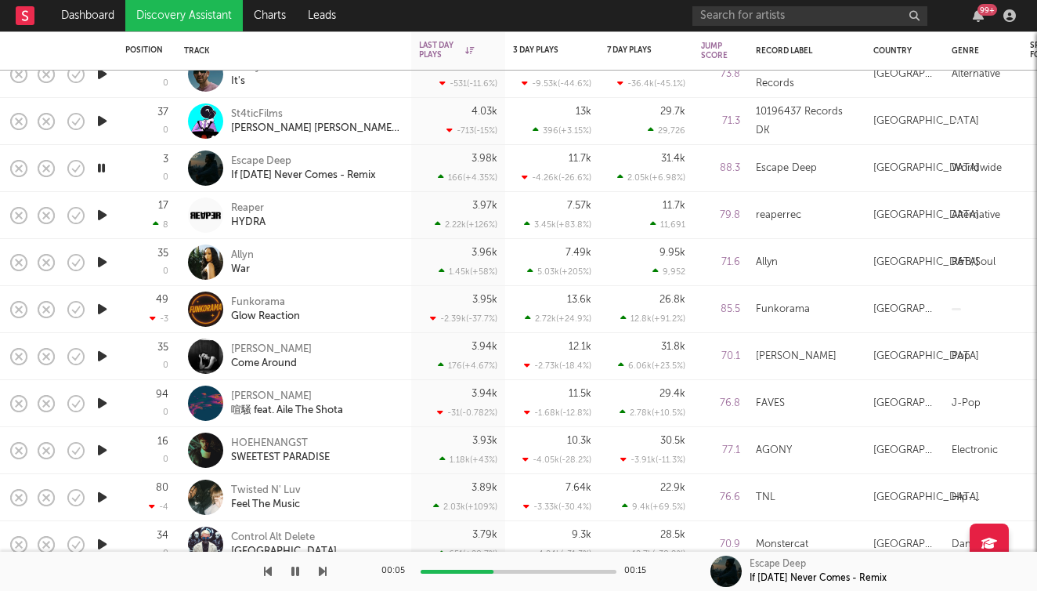
click at [324, 577] on icon "button" at bounding box center [323, 571] width 8 height 13
click at [323, 574] on icon "button" at bounding box center [323, 571] width 8 height 13
click at [324, 570] on icon "button" at bounding box center [323, 571] width 8 height 13
click at [324, 568] on icon "button" at bounding box center [323, 571] width 8 height 13
click at [324, 572] on icon "button" at bounding box center [323, 571] width 8 height 13
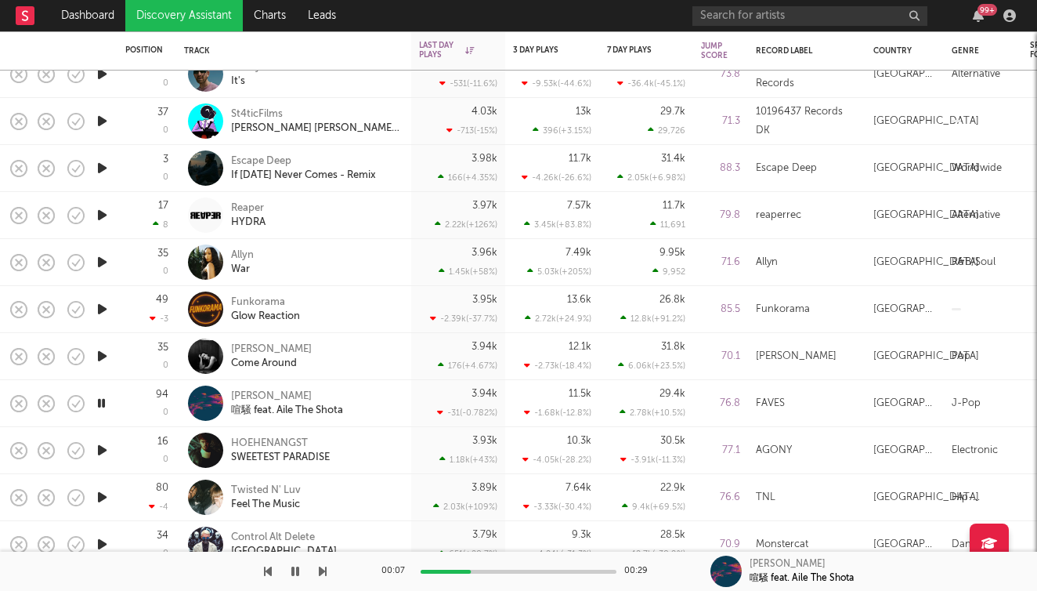
click at [324, 572] on icon "button" at bounding box center [323, 571] width 8 height 13
click at [324, 569] on icon "button" at bounding box center [323, 571] width 8 height 13
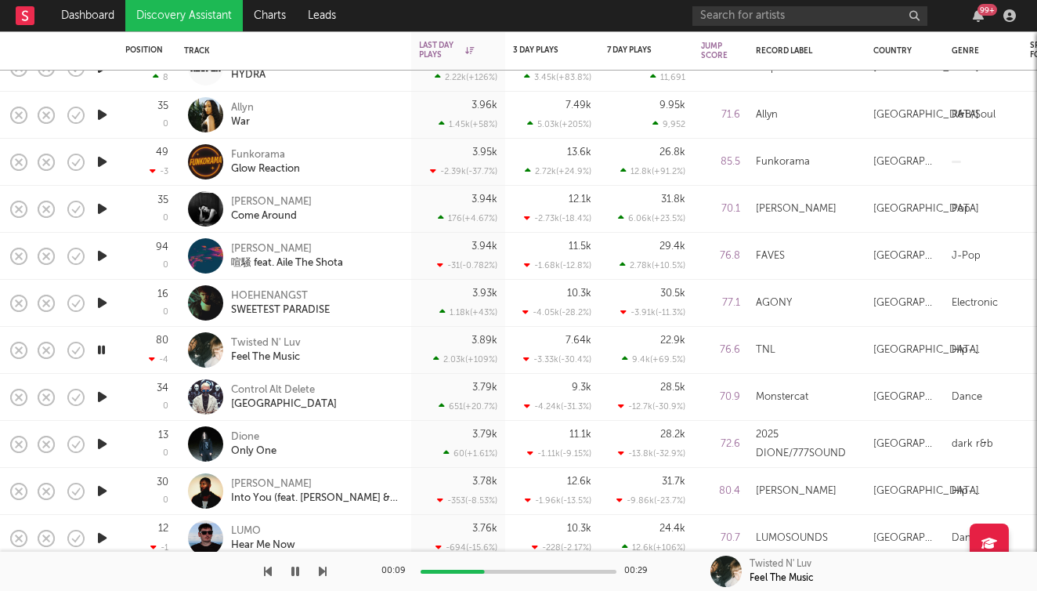
click at [297, 573] on icon "button" at bounding box center [295, 571] width 8 height 13
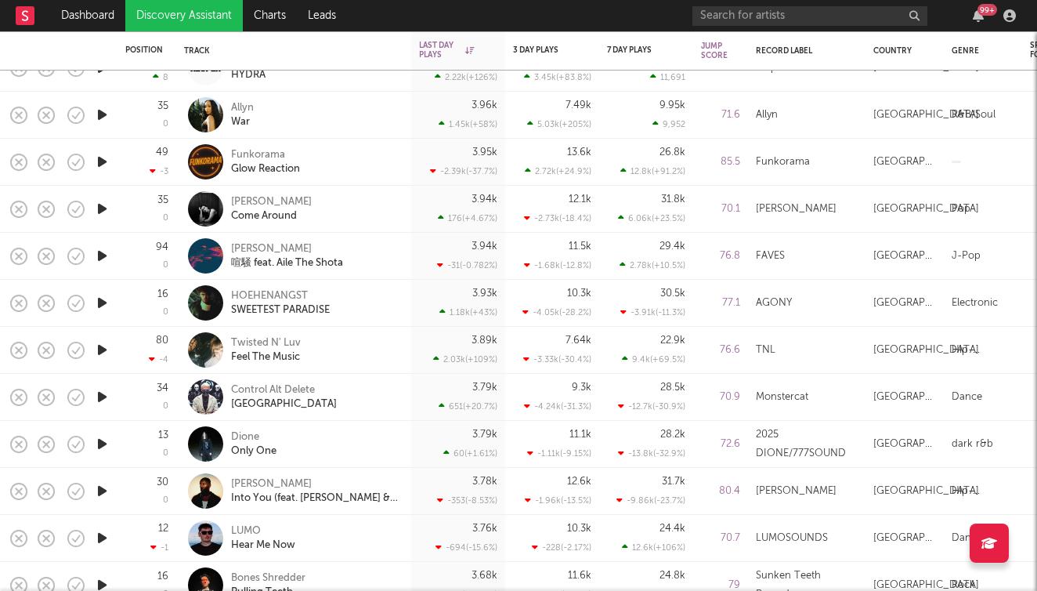
click at [98, 398] on icon "button" at bounding box center [102, 397] width 16 height 20
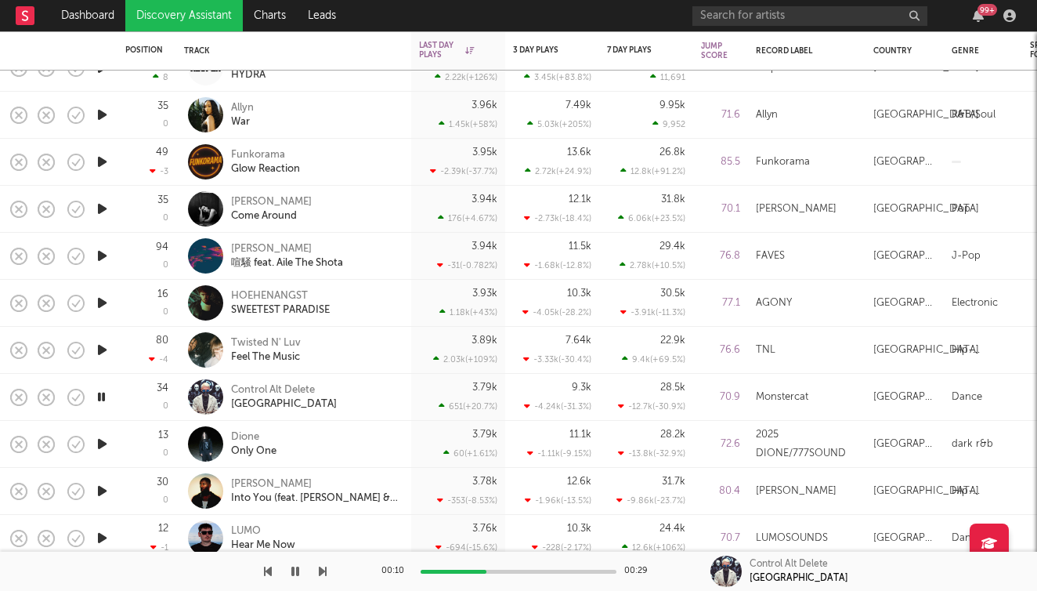
click at [103, 398] on icon "button" at bounding box center [101, 397] width 15 height 20
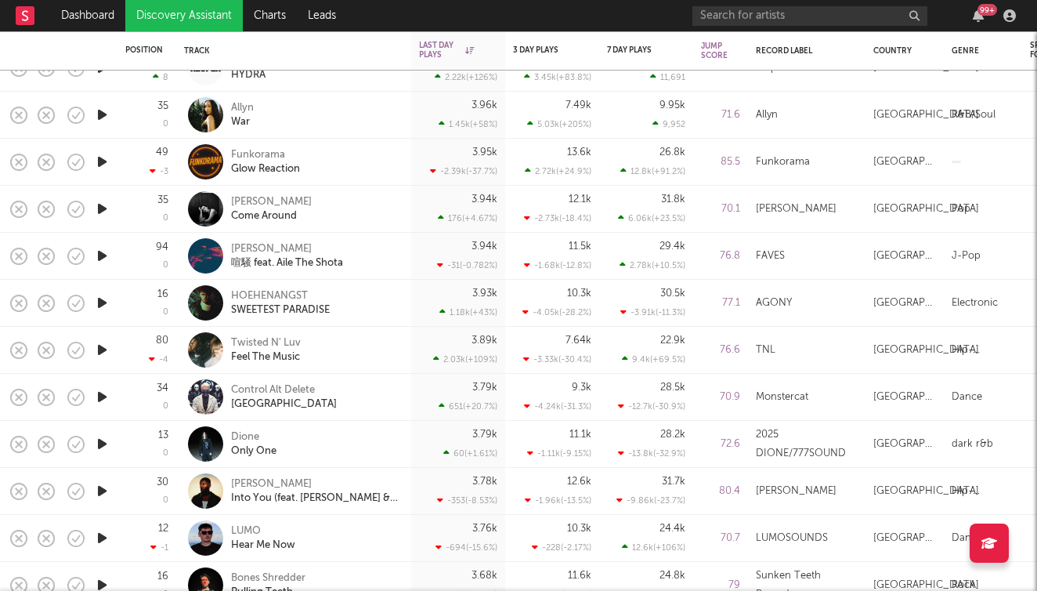
click at [103, 398] on icon "button" at bounding box center [102, 397] width 16 height 20
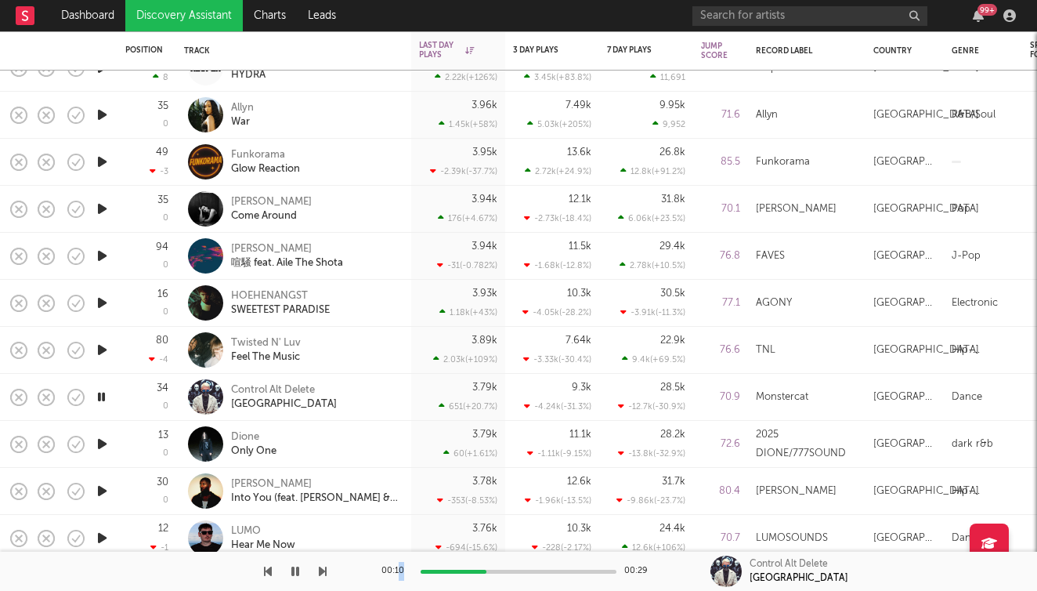
drag, startPoint x: 473, startPoint y: 573, endPoint x: 399, endPoint y: 573, distance: 73.6
click at [399, 573] on div "00:10 00:29" at bounding box center [518, 570] width 274 height 39
click at [431, 569] on div at bounding box center [389, 571] width 196 height 4
click at [429, 569] on div at bounding box center [389, 571] width 196 height 4
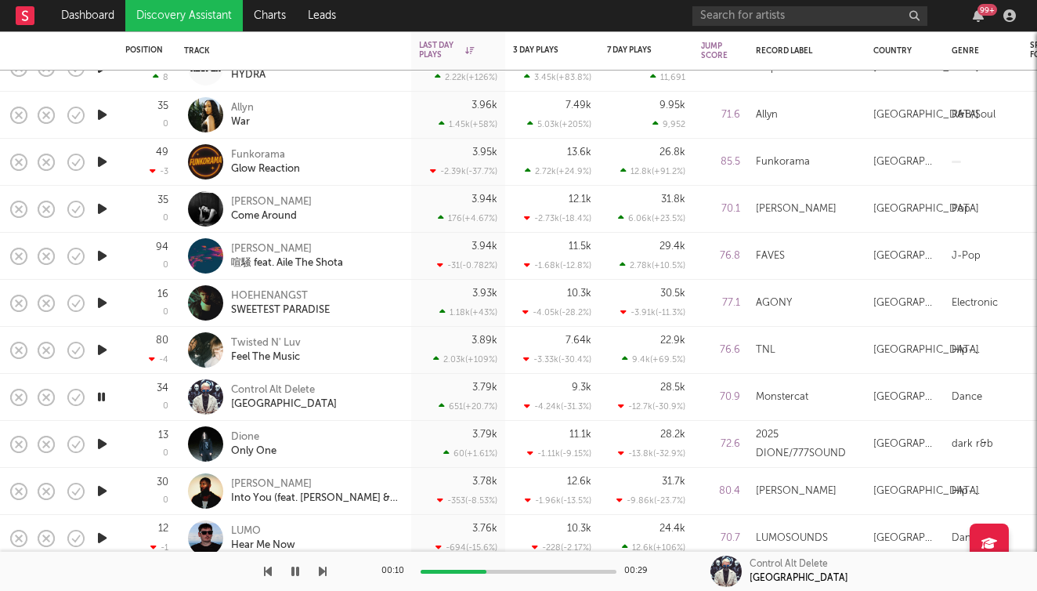
click at [106, 442] on icon "button" at bounding box center [102, 444] width 16 height 20
click at [273, 568] on div at bounding box center [163, 570] width 327 height 39
click at [266, 571] on icon "button" at bounding box center [268, 571] width 8 height 13
click at [325, 575] on icon "button" at bounding box center [323, 571] width 8 height 13
click at [323, 571] on icon "button" at bounding box center [323, 571] width 8 height 13
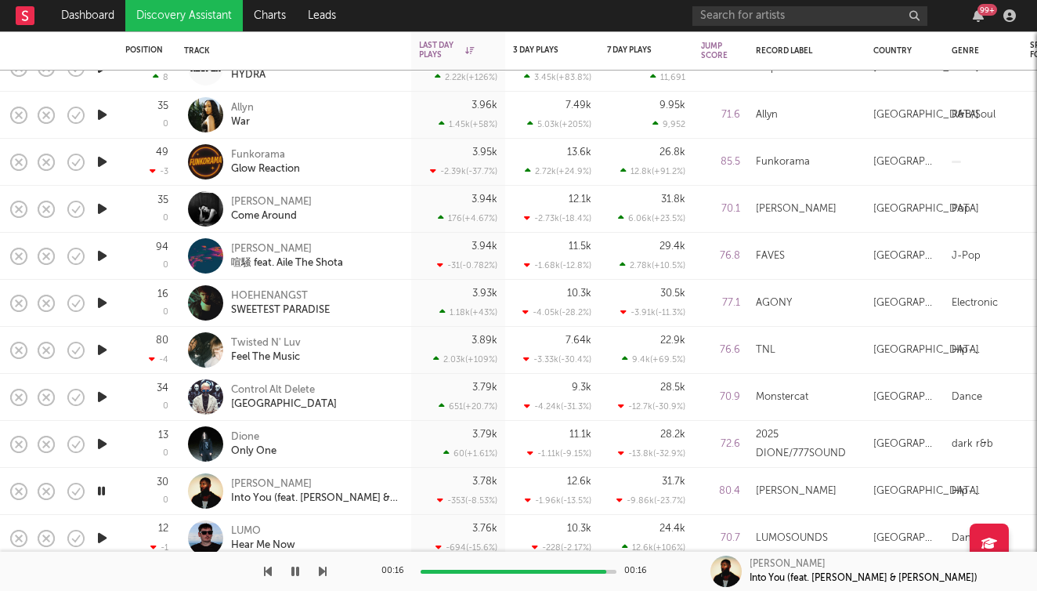
click at [323, 571] on icon "button" at bounding box center [323, 571] width 8 height 13
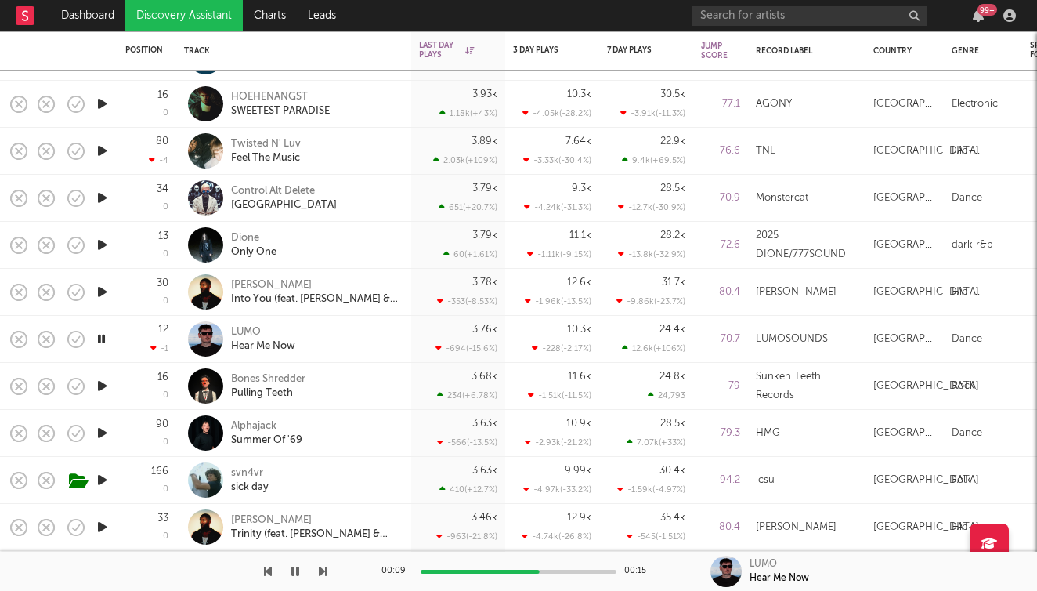
click at [324, 569] on icon "button" at bounding box center [323, 571] width 8 height 13
click at [324, 566] on icon "button" at bounding box center [323, 571] width 8 height 13
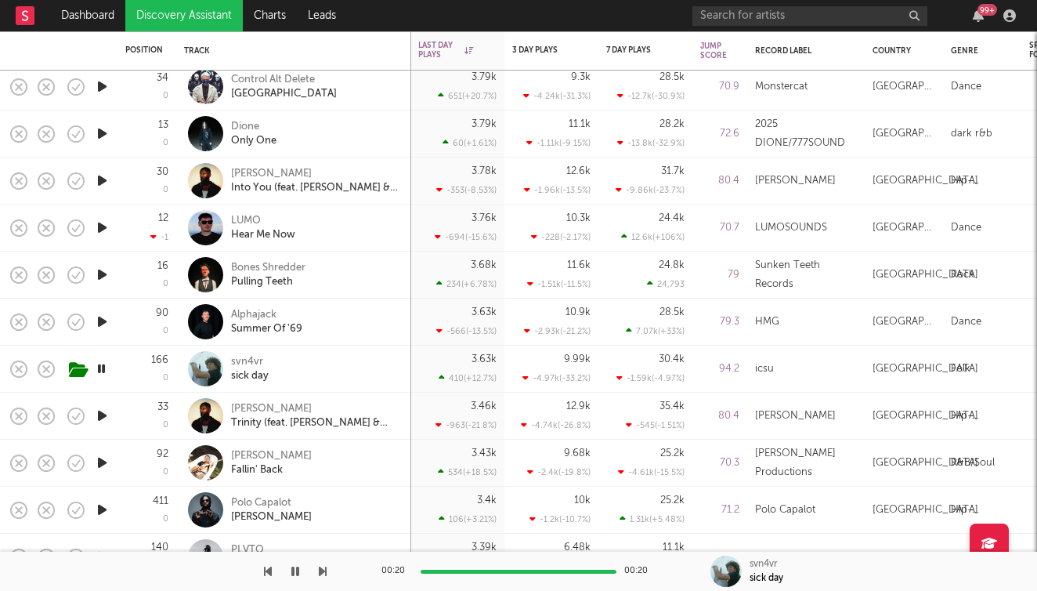
click at [101, 370] on icon "button" at bounding box center [101, 369] width 15 height 20
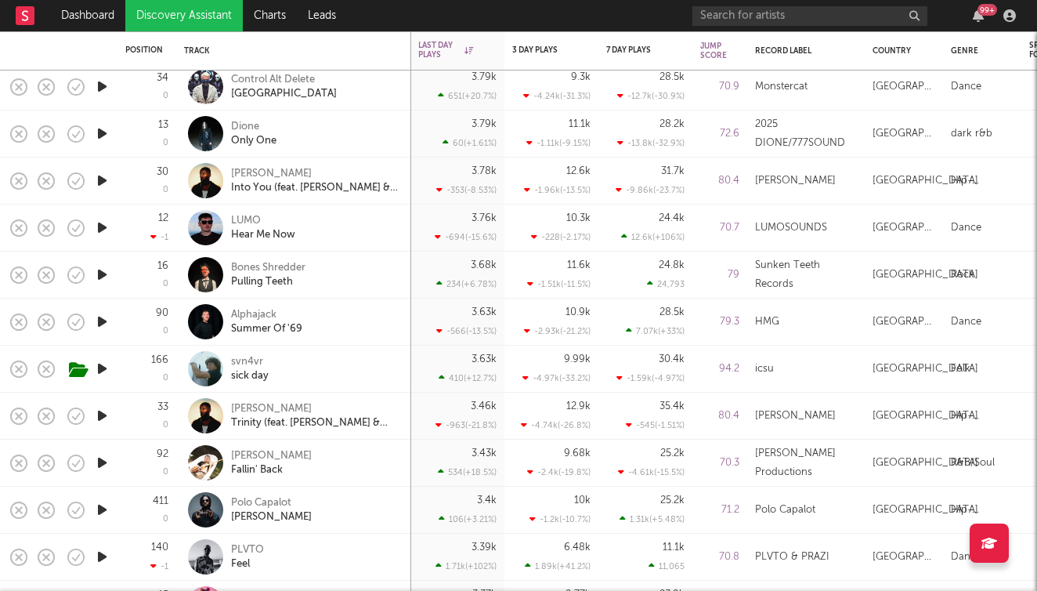
click at [101, 370] on icon "button" at bounding box center [102, 369] width 16 height 20
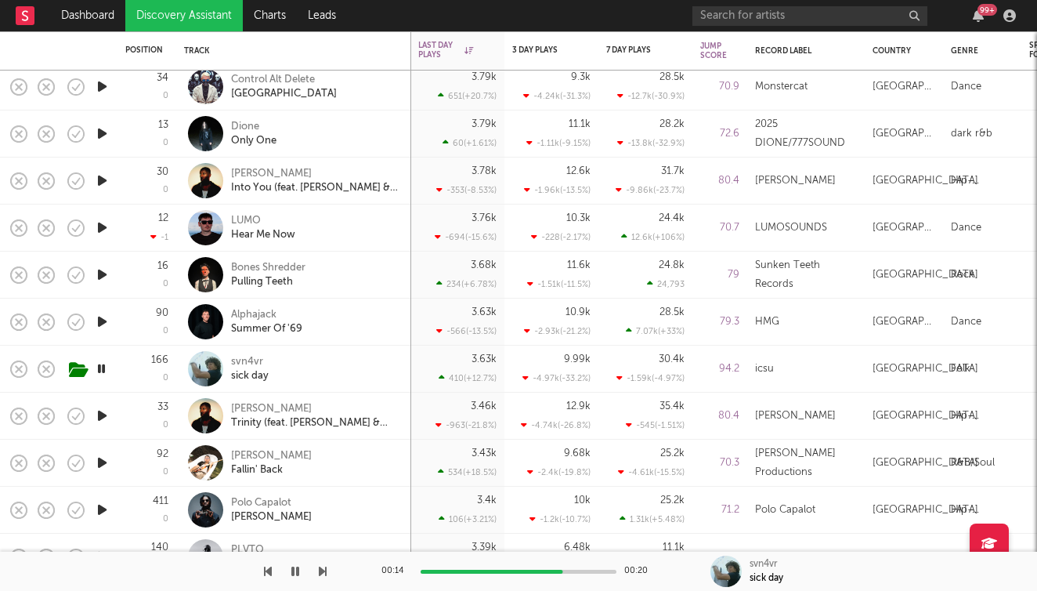
click at [323, 570] on icon "button" at bounding box center [323, 571] width 8 height 13
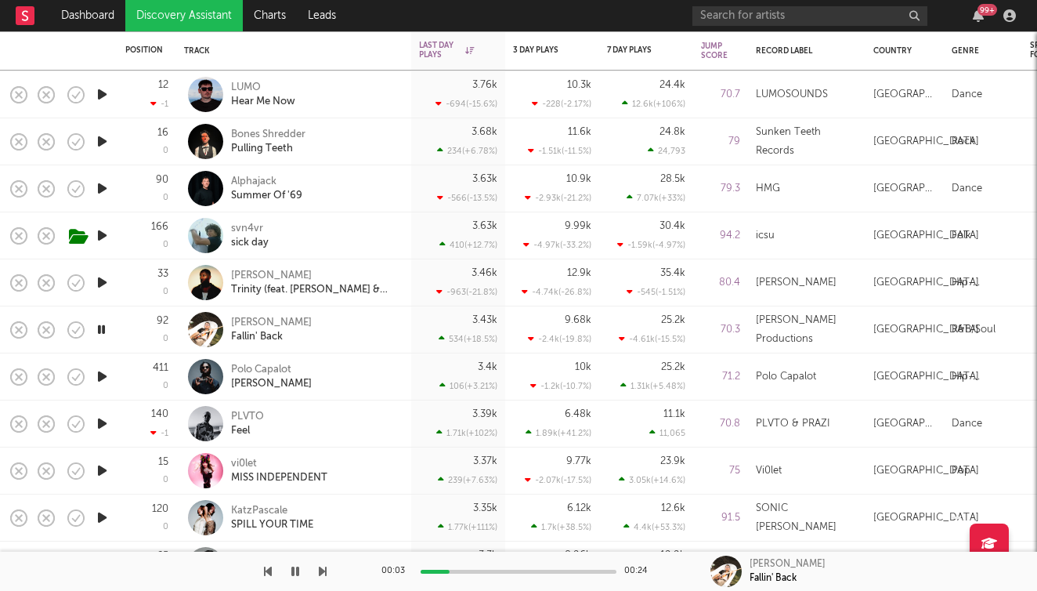
click at [325, 572] on icon "button" at bounding box center [323, 571] width 8 height 13
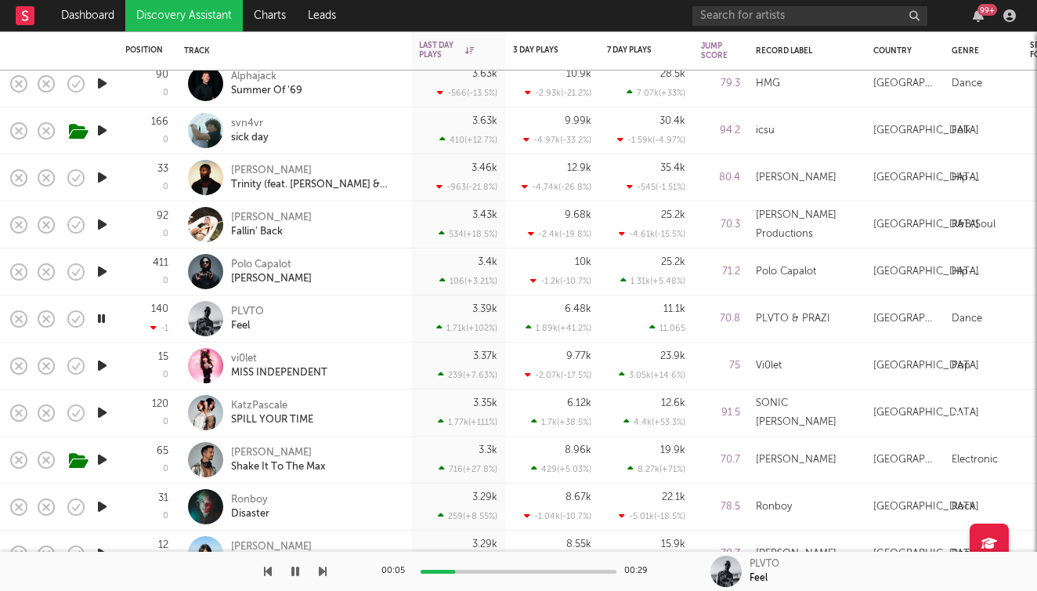
click at [324, 572] on icon "button" at bounding box center [323, 571] width 8 height 13
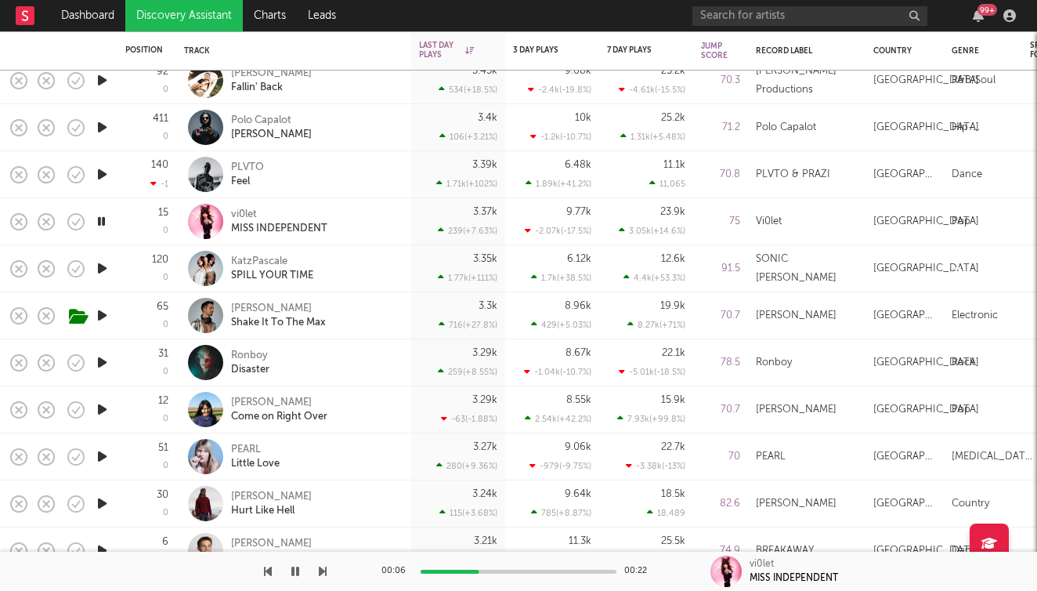
click at [322, 570] on icon "button" at bounding box center [323, 571] width 8 height 13
click at [322, 569] on icon "button" at bounding box center [323, 571] width 8 height 13
click at [322, 568] on icon "button" at bounding box center [323, 571] width 8 height 13
click at [324, 574] on icon "button" at bounding box center [323, 571] width 8 height 13
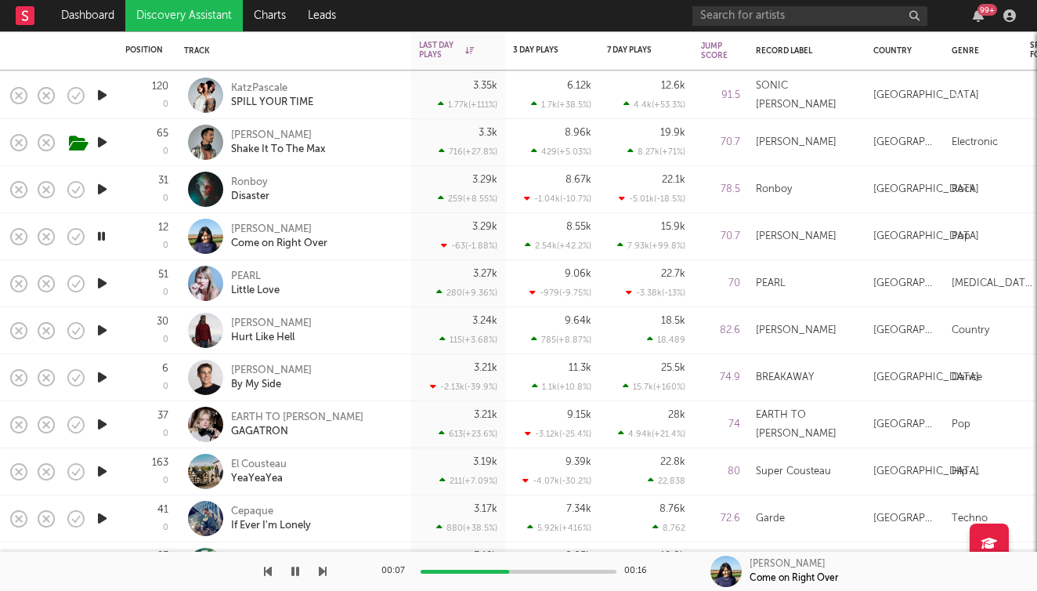
click at [324, 577] on icon "button" at bounding box center [323, 571] width 8 height 13
click at [323, 572] on icon "button" at bounding box center [323, 571] width 8 height 13
click at [323, 571] on icon "button" at bounding box center [323, 571] width 8 height 13
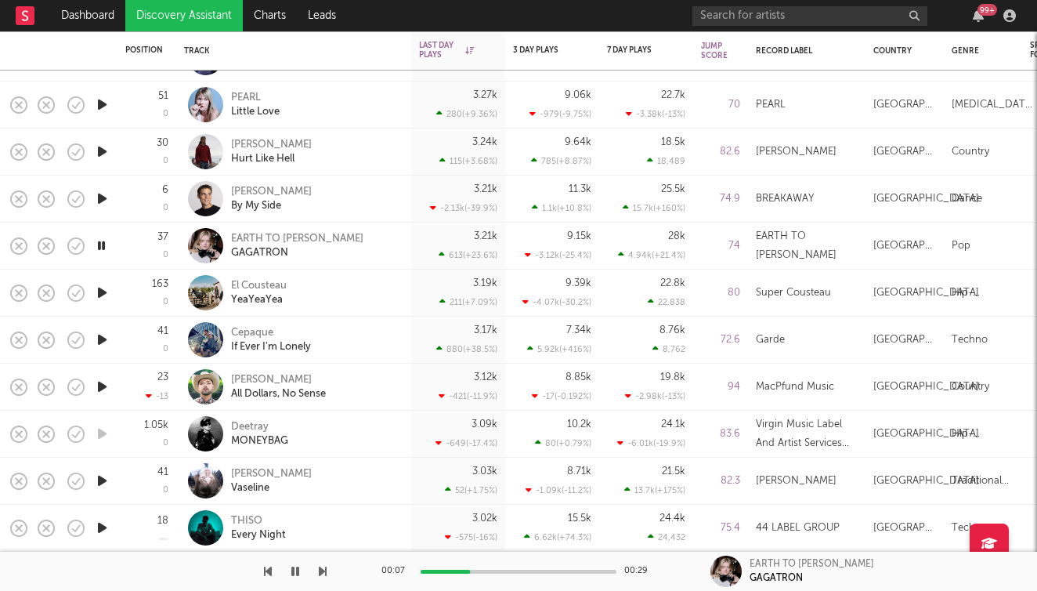
click at [324, 573] on icon "button" at bounding box center [323, 571] width 8 height 13
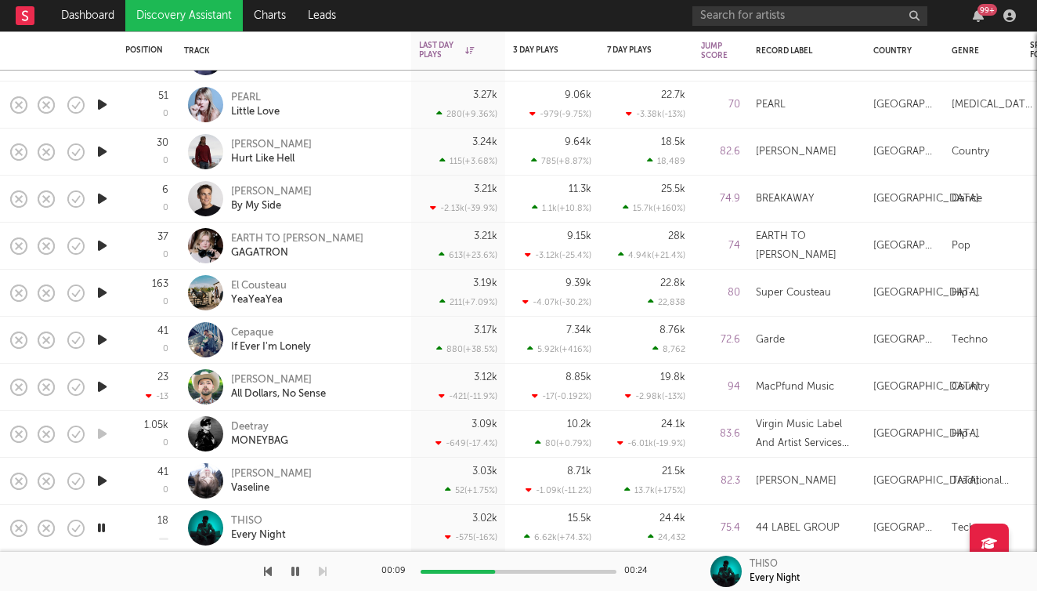
click at [324, 573] on icon "button" at bounding box center [323, 571] width 8 height 13
click at [295, 570] on icon "button" at bounding box center [295, 571] width 8 height 13
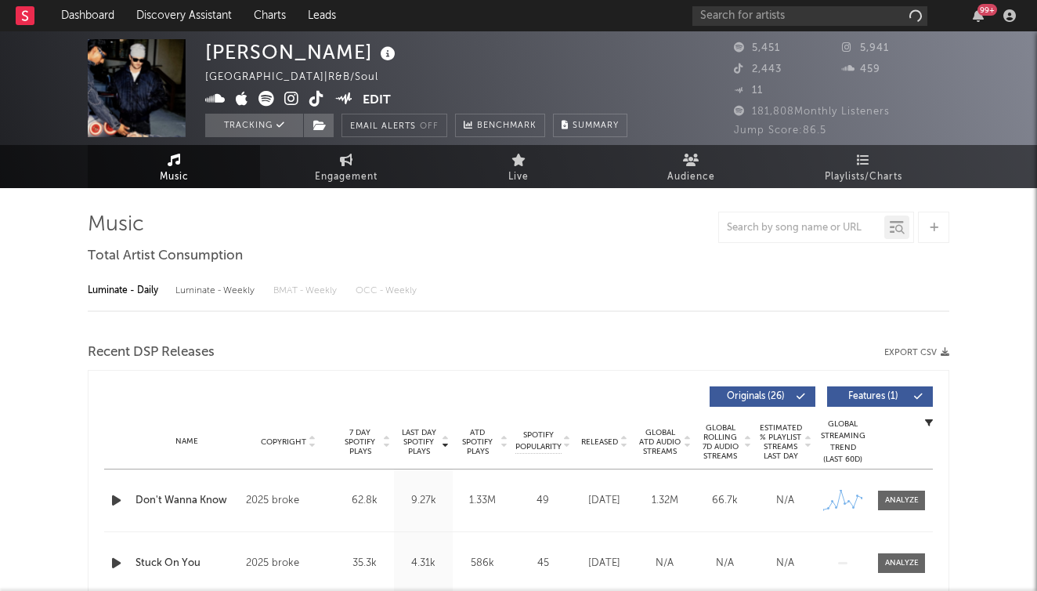
select select "6m"
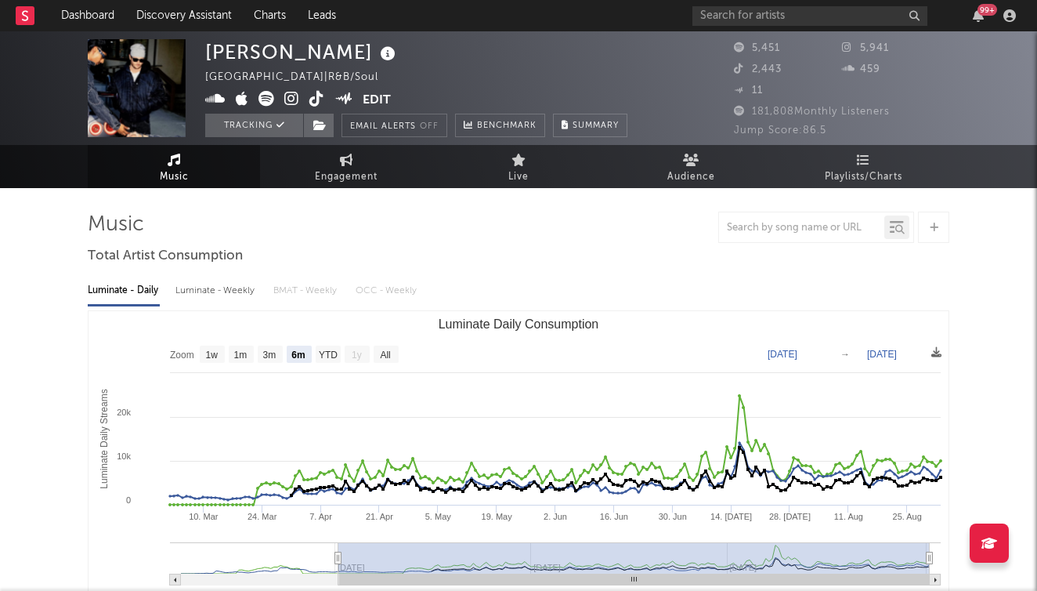
click at [289, 100] on icon at bounding box center [291, 99] width 15 height 16
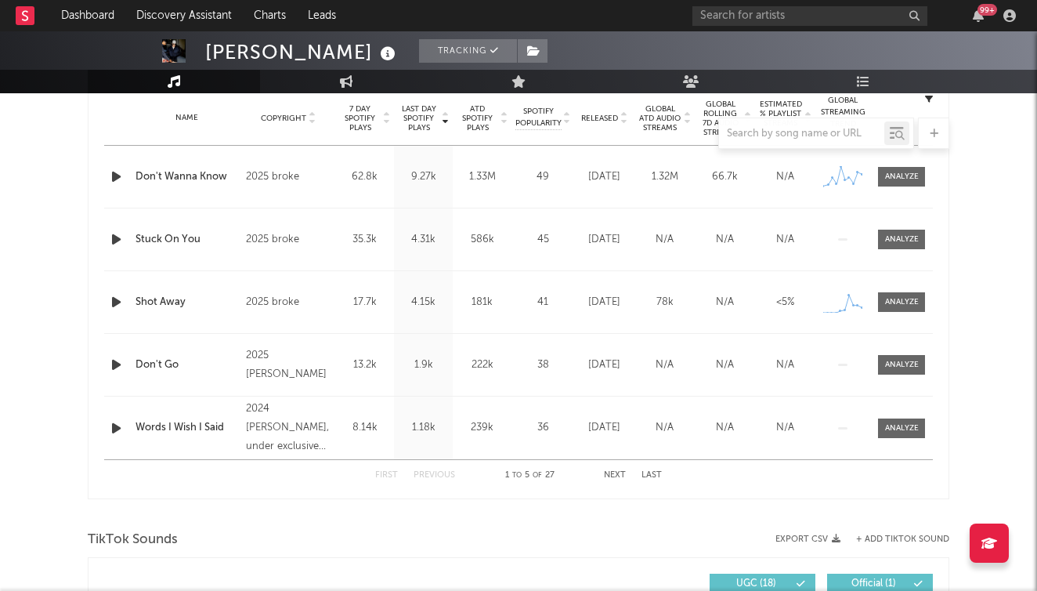
scroll to position [634, 0]
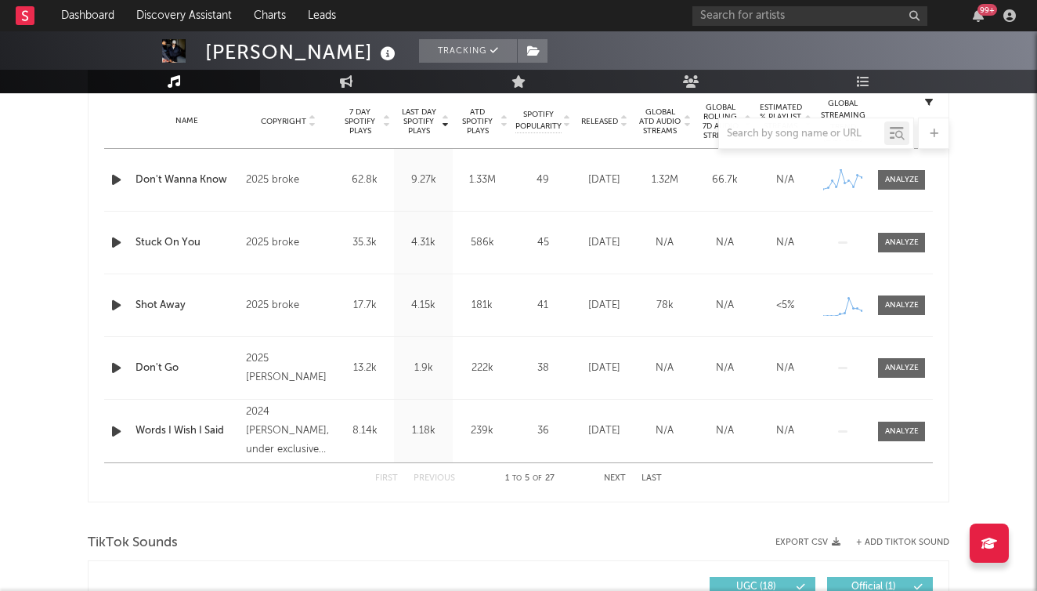
click at [158, 302] on div "Shot Away" at bounding box center [187, 306] width 103 height 16
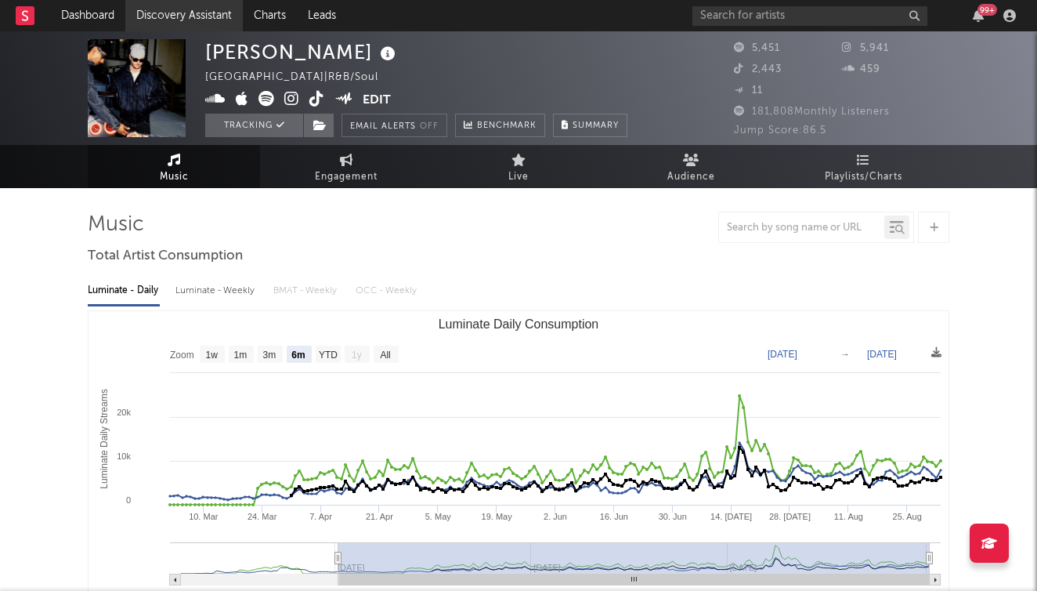
scroll to position [0, 0]
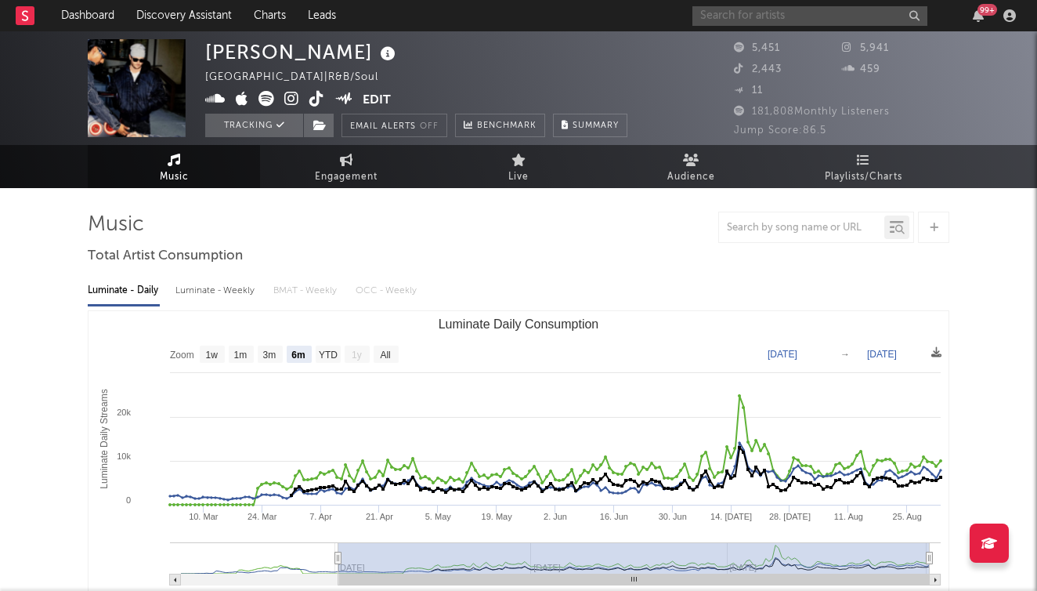
click at [850, 20] on input "text" at bounding box center [809, 16] width 235 height 20
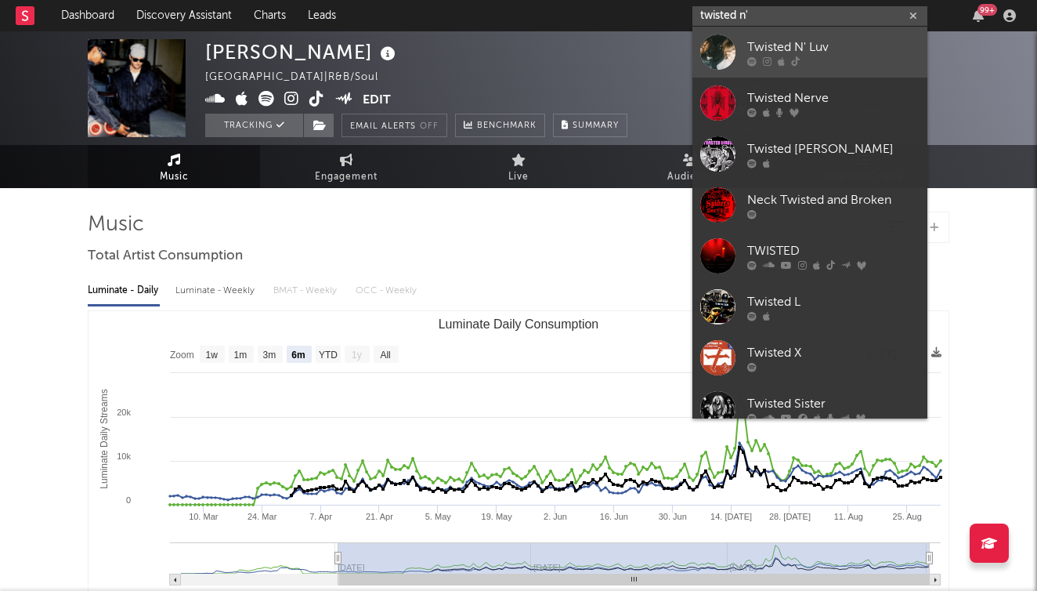
type input "twisted n'"
click at [860, 45] on div "Twisted N' Luv" at bounding box center [833, 47] width 172 height 19
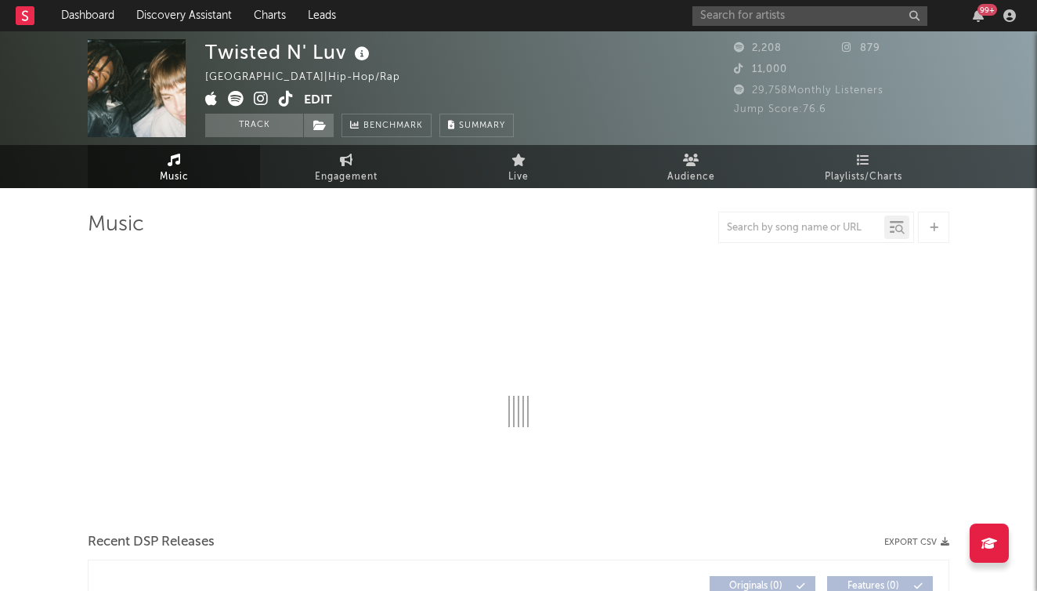
select select "1w"
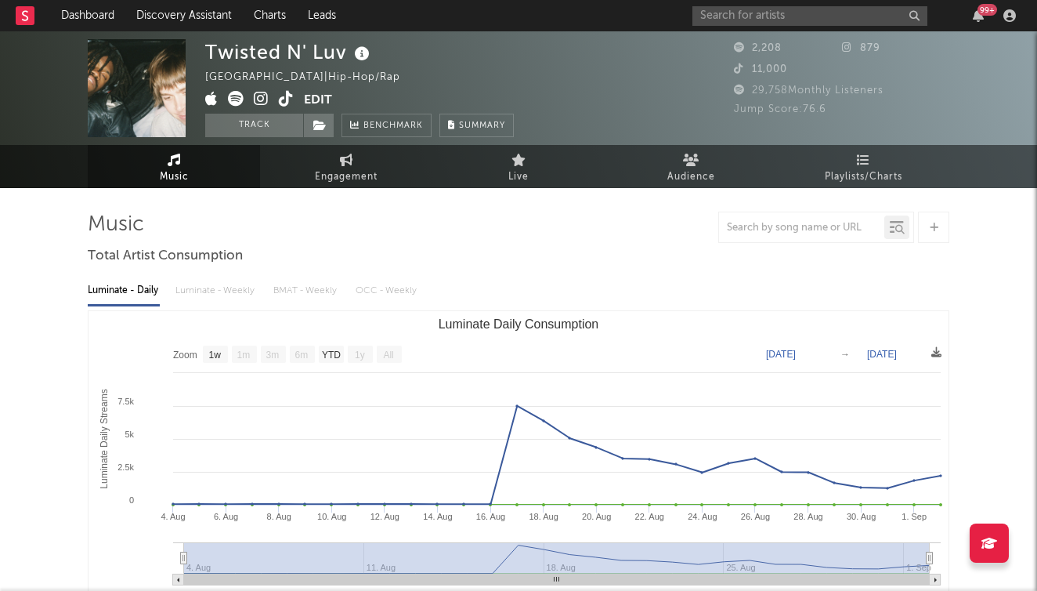
click at [263, 107] on link at bounding box center [261, 100] width 15 height 16
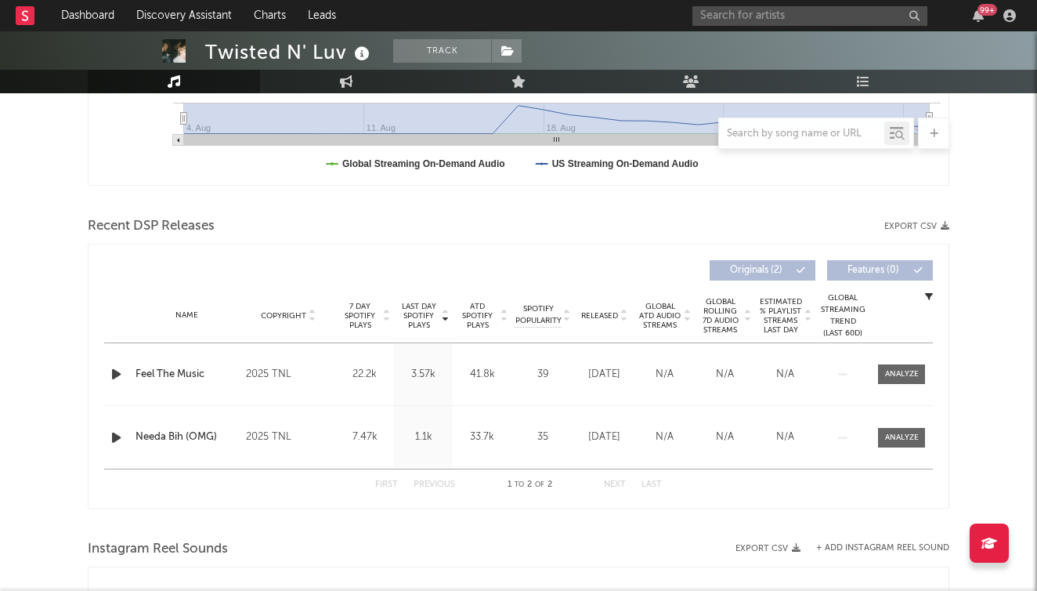
scroll to position [446, 0]
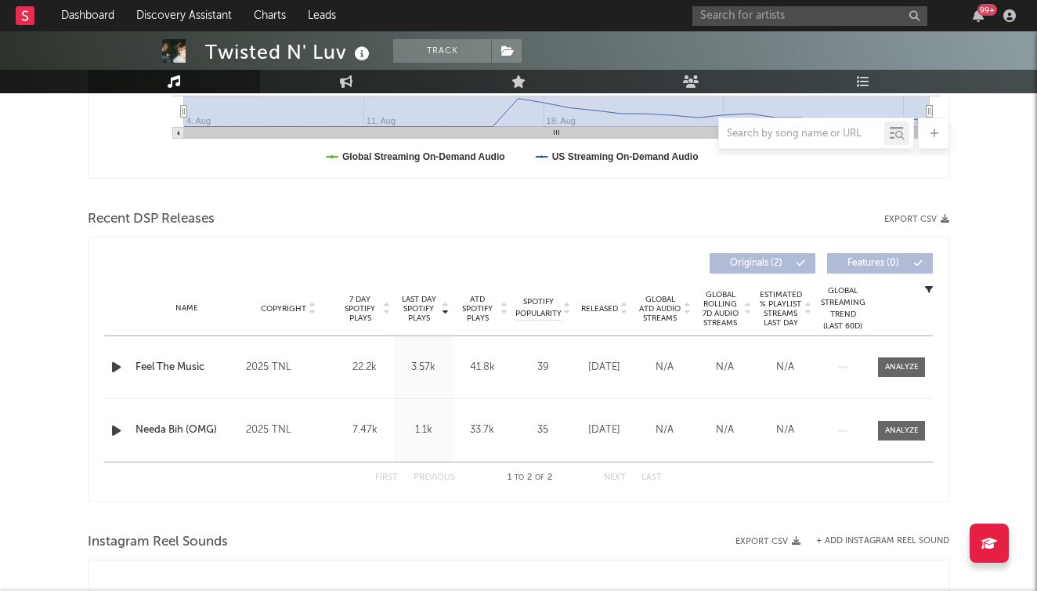
click at [112, 433] on icon "button" at bounding box center [116, 431] width 16 height 20
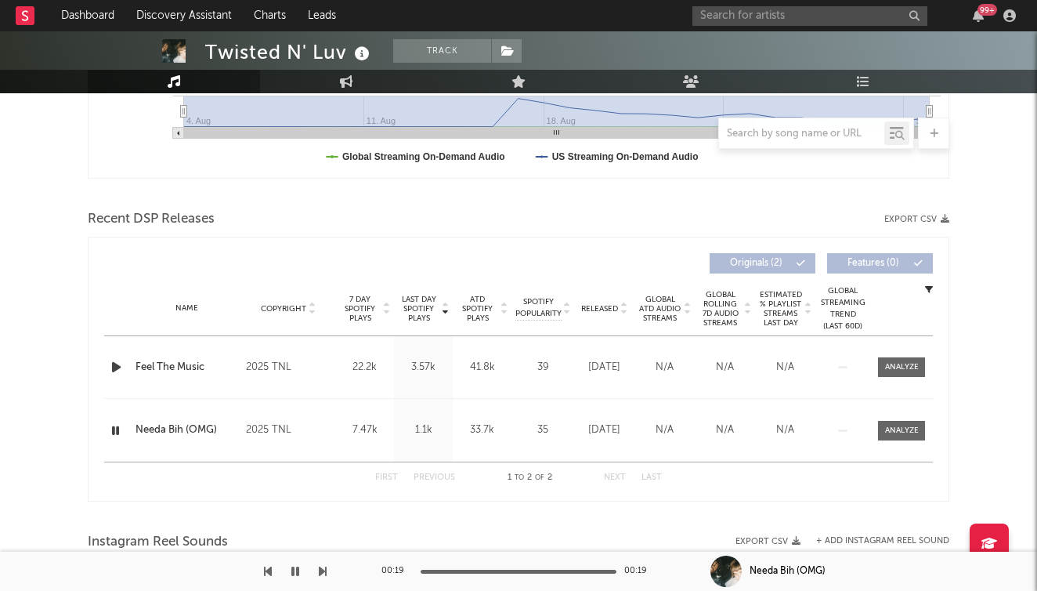
click at [117, 366] on icon "button" at bounding box center [116, 367] width 16 height 20
click at [117, 367] on icon "button" at bounding box center [115, 367] width 15 height 20
